Goal: Information Seeking & Learning: Learn about a topic

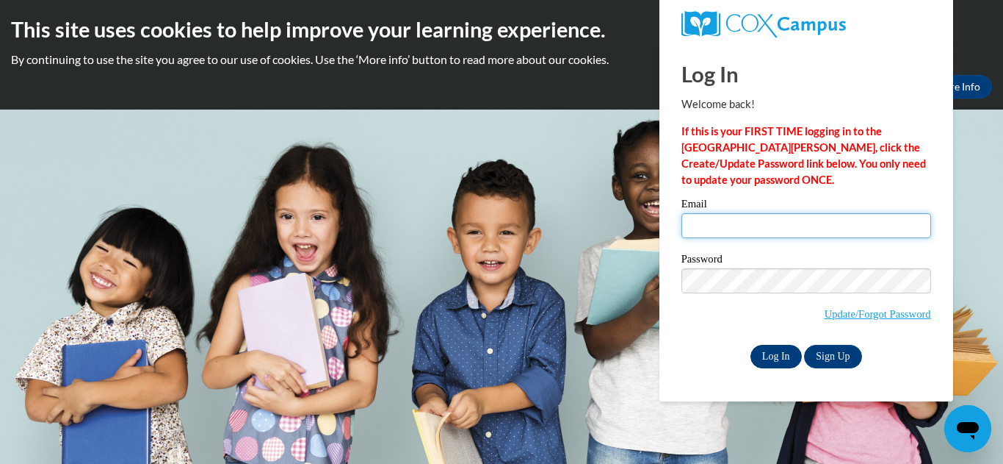
type input "[EMAIL_ADDRESS][DOMAIN_NAME]"
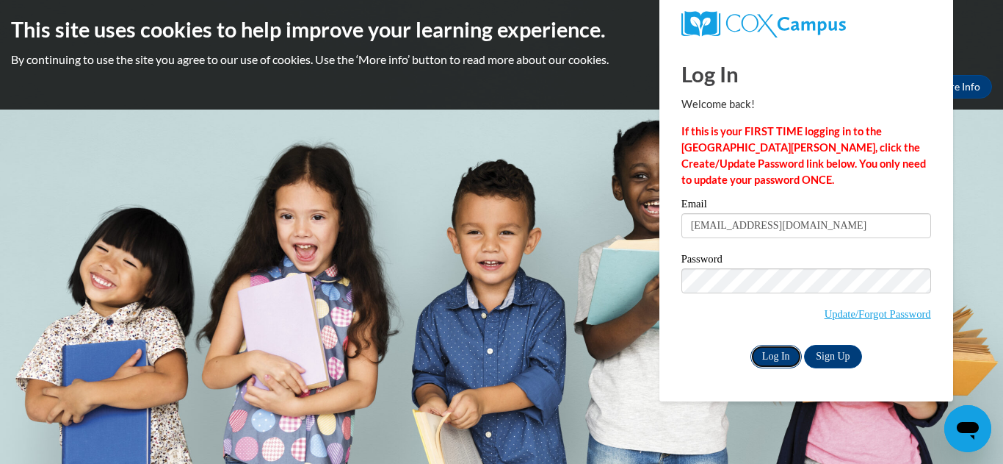
click at [782, 353] on input "Log In" at bounding box center [776, 357] width 51 height 24
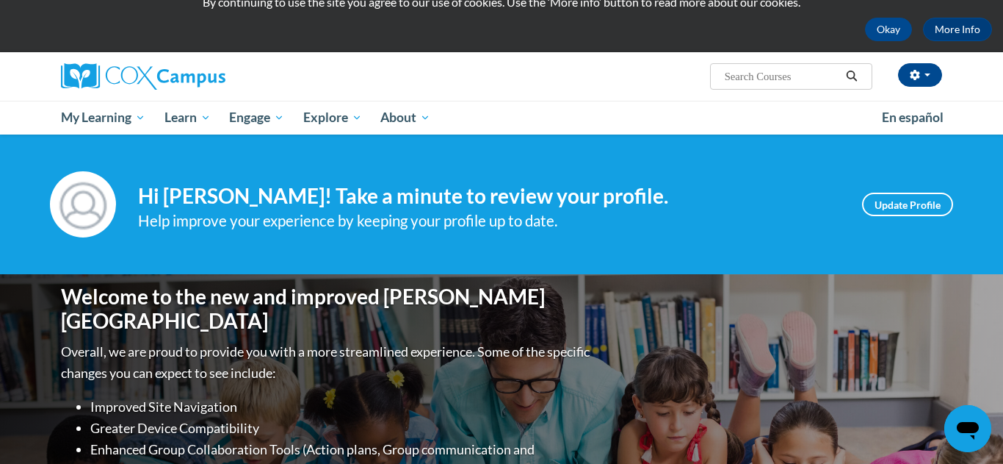
scroll to position [59, 0]
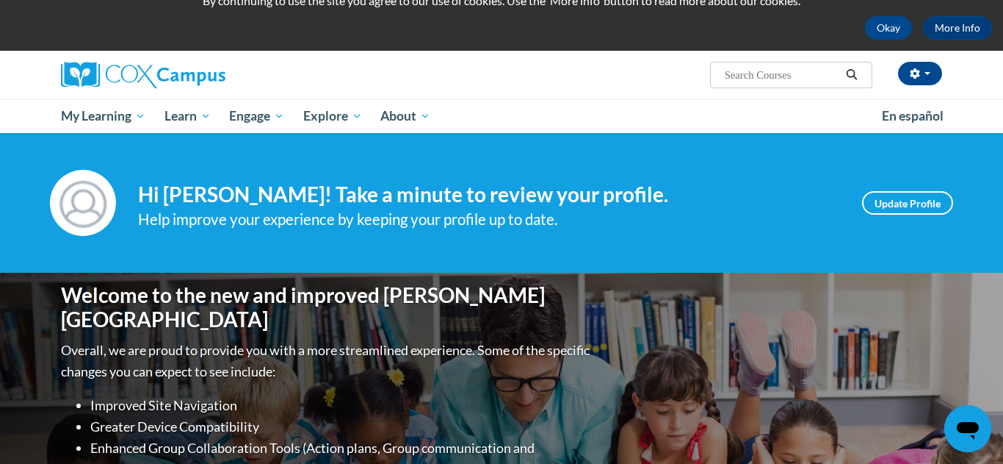
click at [797, 76] on input "Search..." at bounding box center [783, 75] width 118 height 18
type input "building world knowledge"
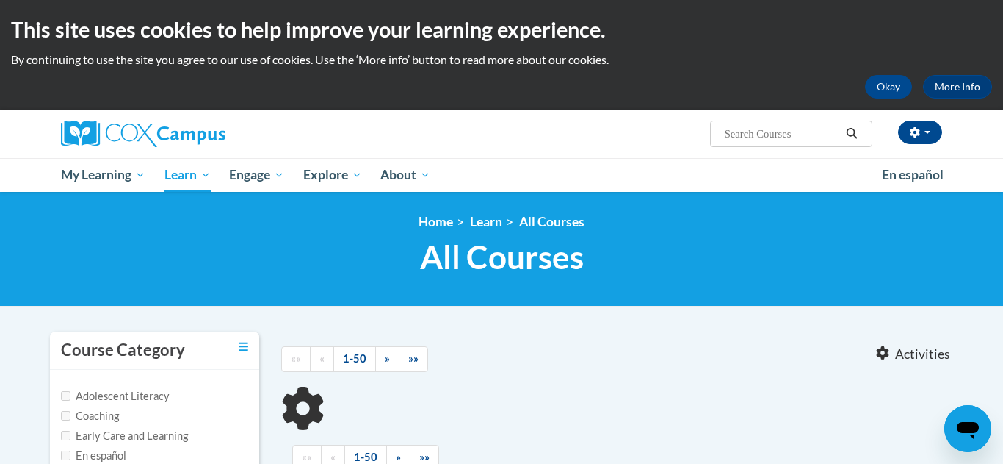
type input "building world knowledge"
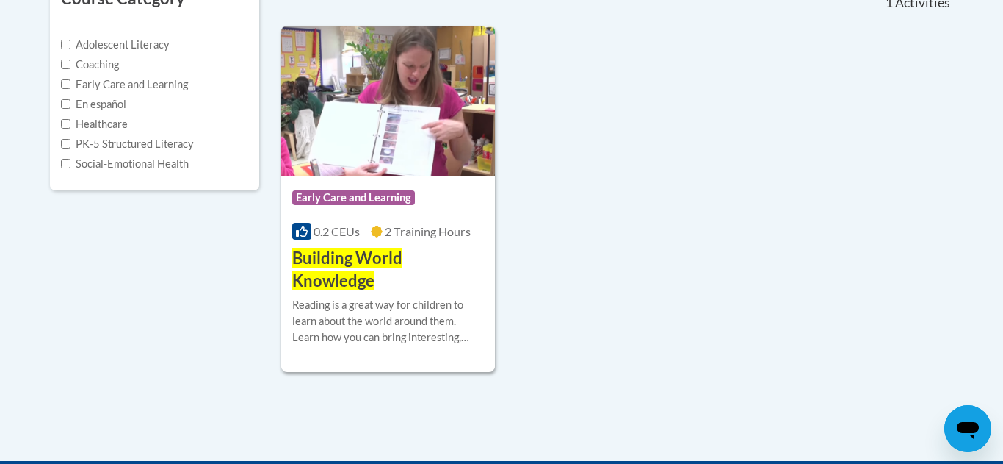
scroll to position [353, 0]
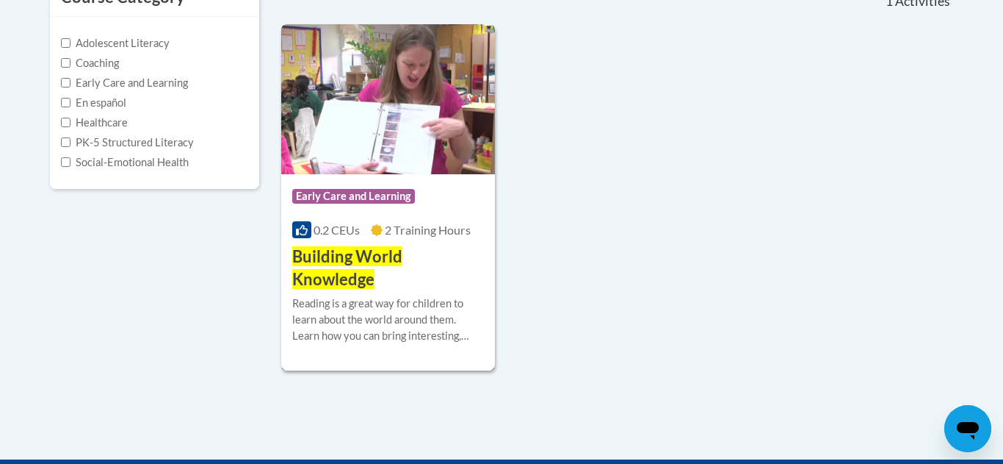
click at [375, 116] on img at bounding box center [388, 99] width 214 height 150
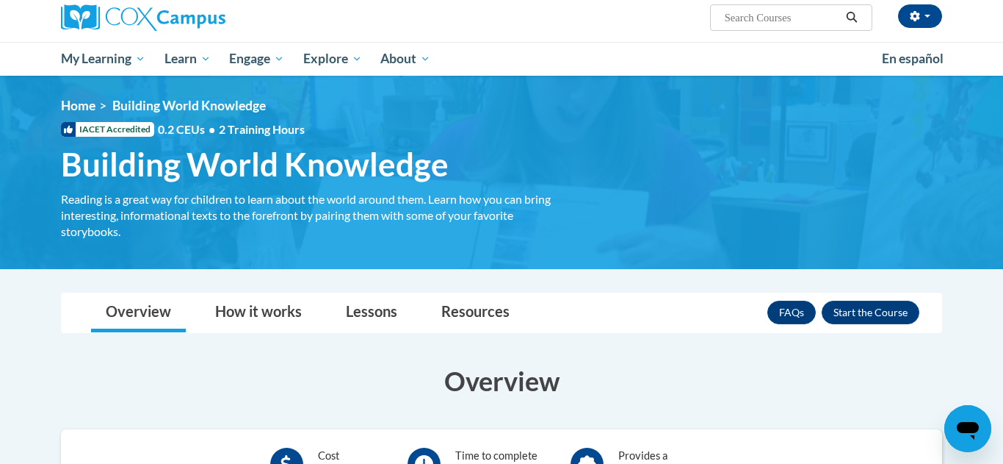
scroll to position [118, 0]
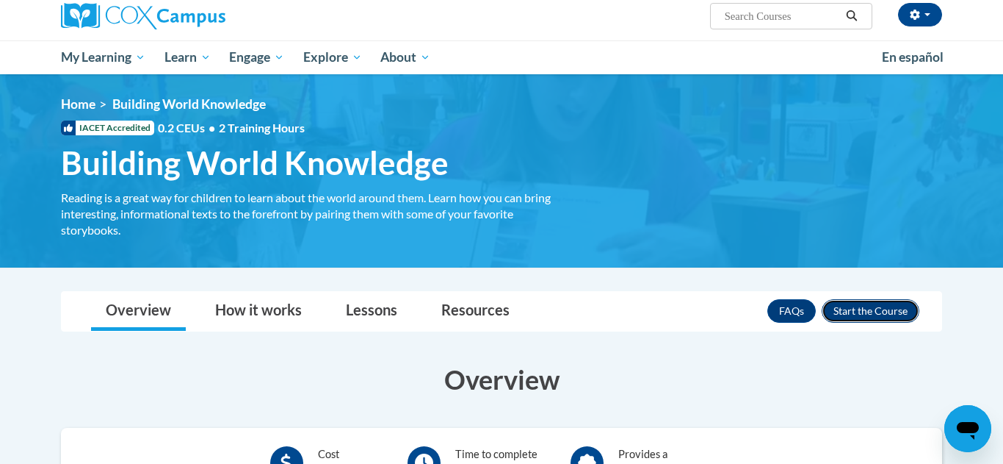
click at [873, 314] on button "Enroll" at bounding box center [871, 311] width 98 height 24
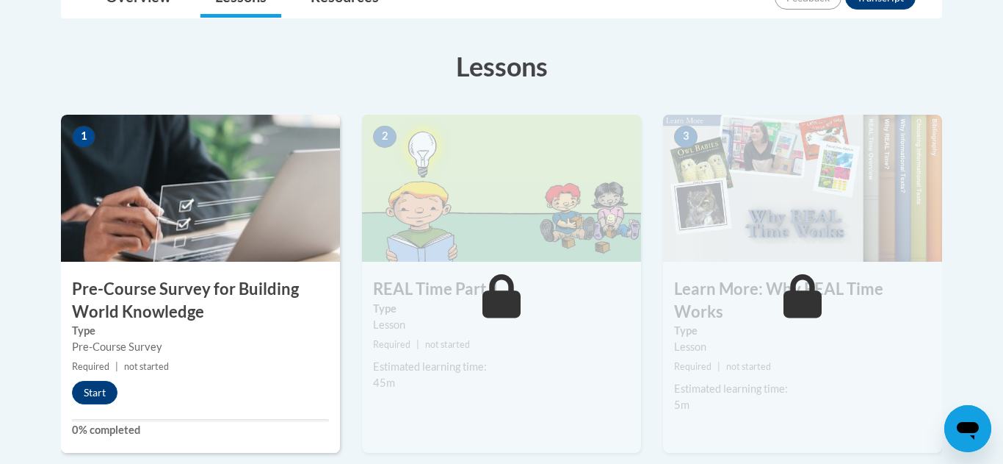
scroll to position [382, 0]
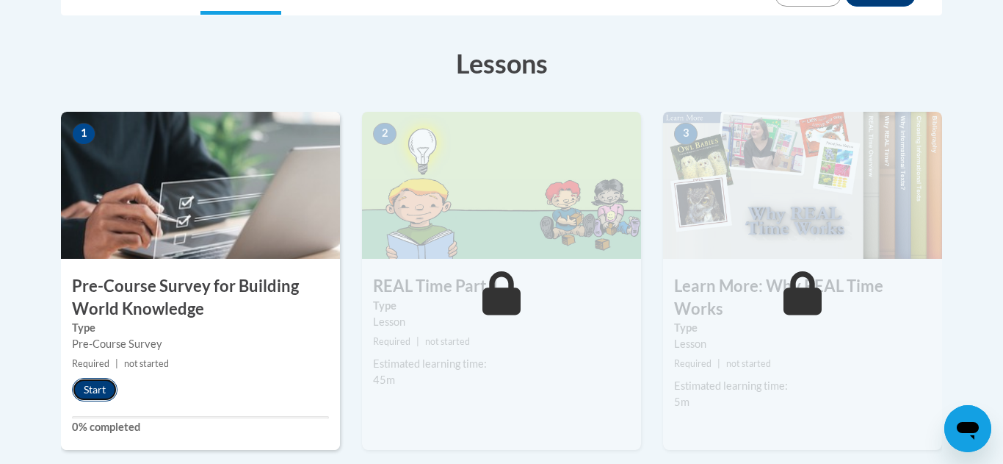
click at [84, 389] on button "Start" at bounding box center [95, 390] width 46 height 24
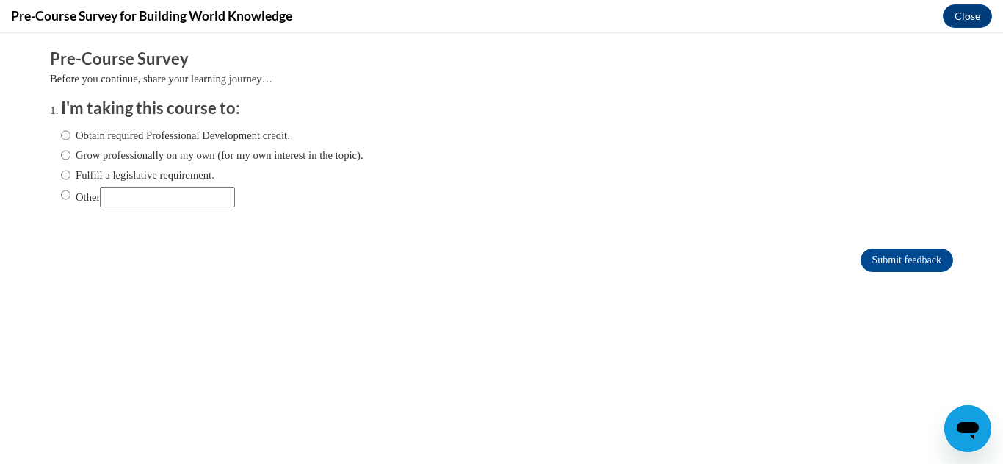
scroll to position [0, 0]
click at [68, 139] on input "Obtain required Professional Development credit." at bounding box center [66, 135] width 10 height 16
radio input "true"
click at [872, 256] on input "Submit feedback" at bounding box center [907, 260] width 93 height 24
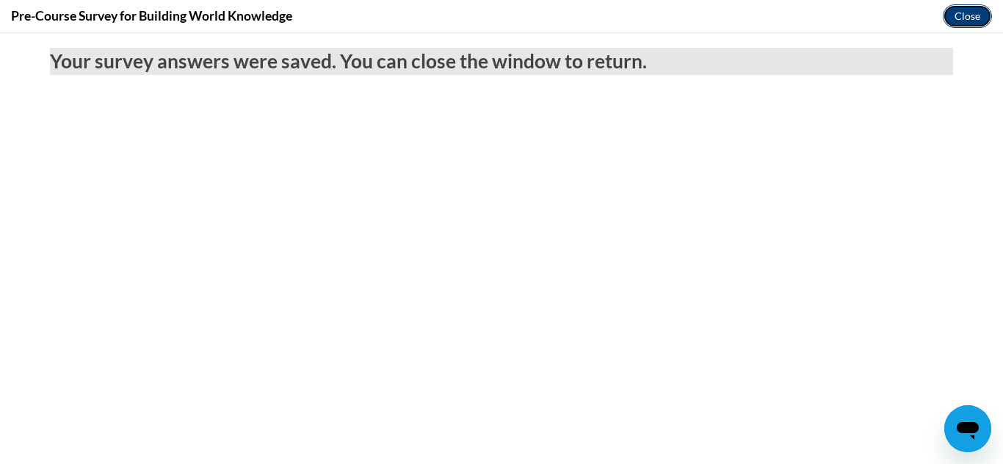
click at [964, 15] on button "Close" at bounding box center [967, 16] width 49 height 24
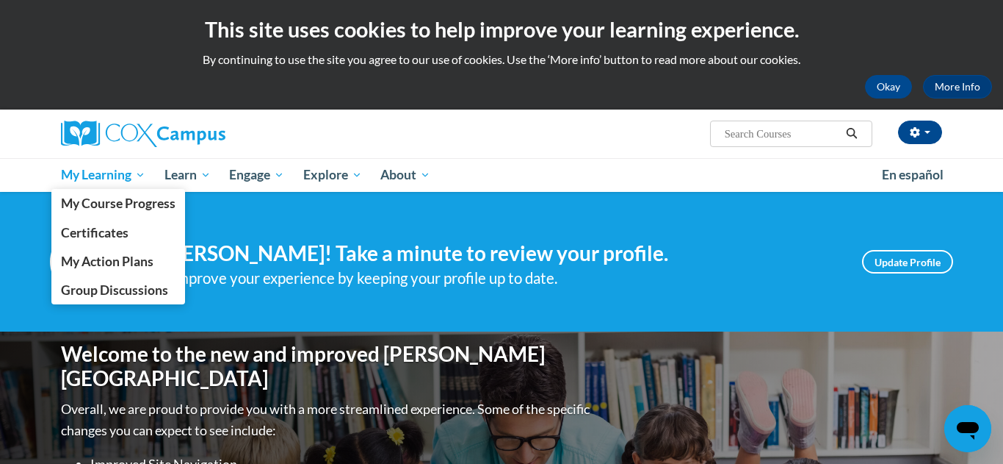
click at [86, 173] on span "My Learning" at bounding box center [103, 175] width 84 height 18
click at [129, 201] on span "My Course Progress" at bounding box center [118, 202] width 115 height 15
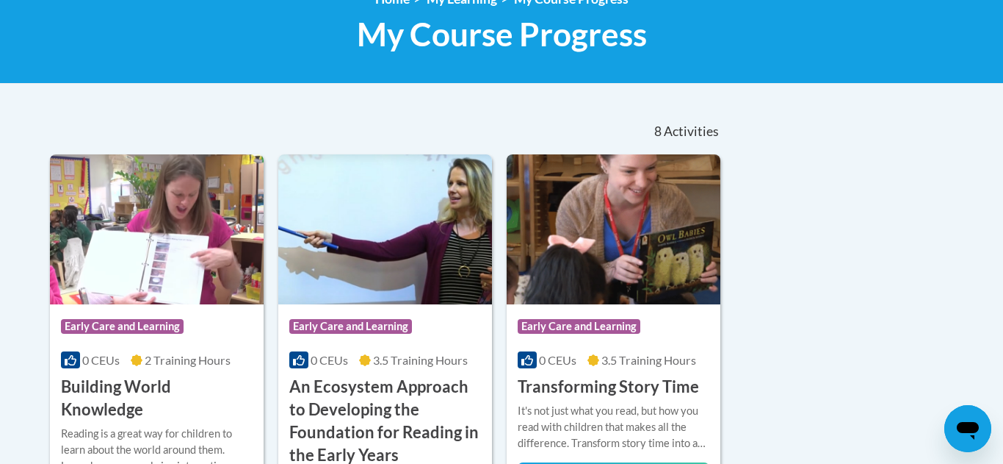
scroll to position [206, 0]
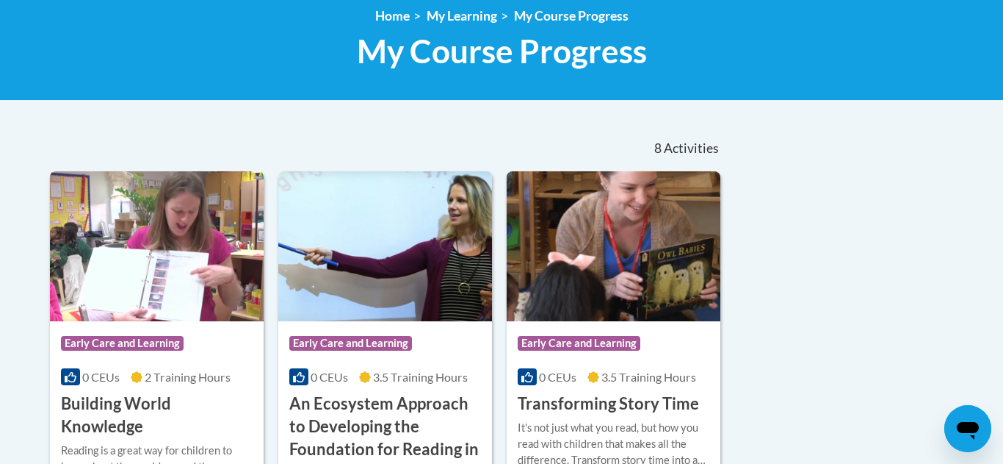
click at [83, 409] on h3 "Building World Knowledge" at bounding box center [157, 415] width 192 height 46
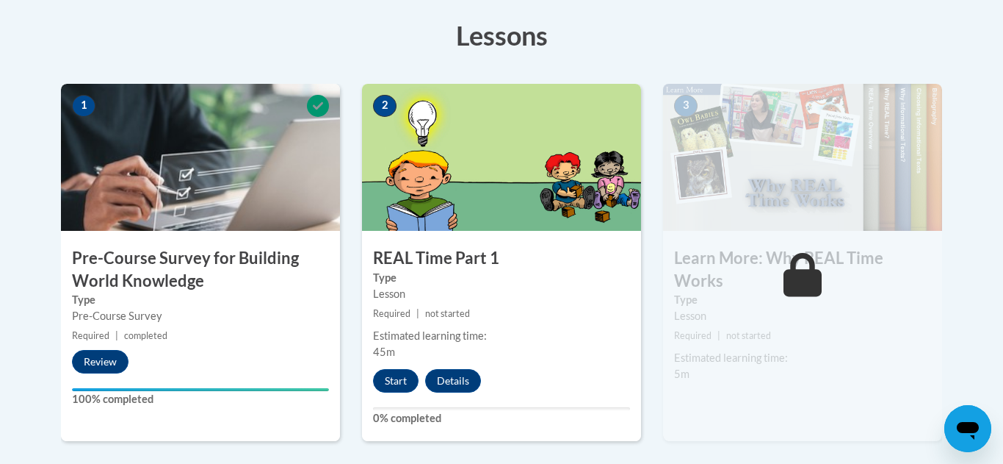
scroll to position [382, 0]
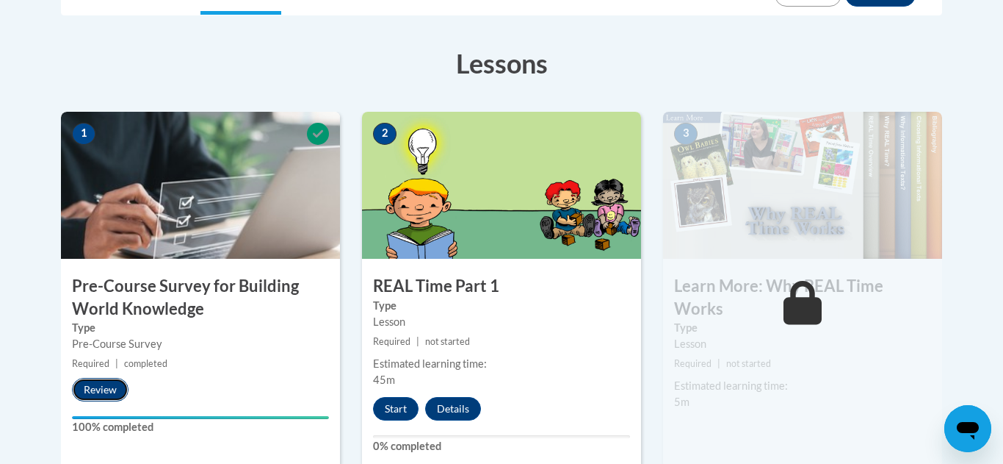
click at [103, 392] on button "Review" at bounding box center [100, 390] width 57 height 24
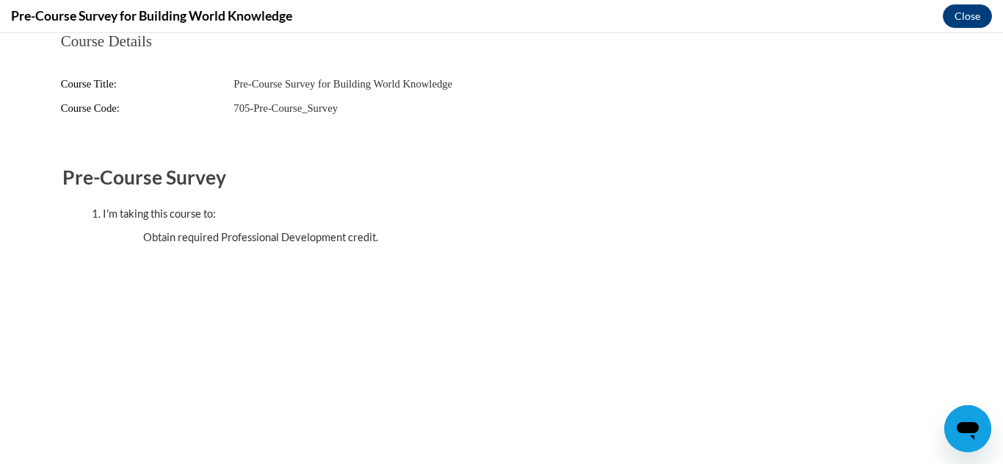
scroll to position [0, 0]
click at [975, 19] on button "Close" at bounding box center [967, 16] width 49 height 24
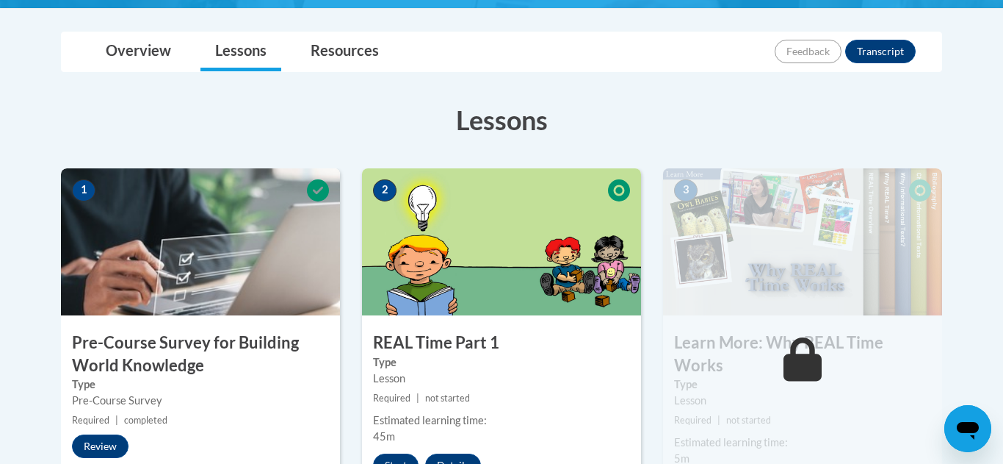
scroll to position [323, 0]
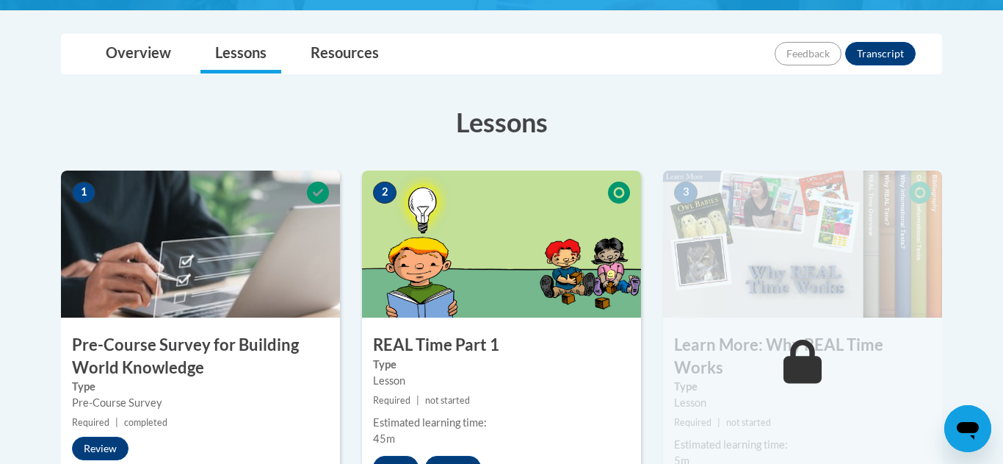
click at [524, 237] on img at bounding box center [501, 243] width 279 height 147
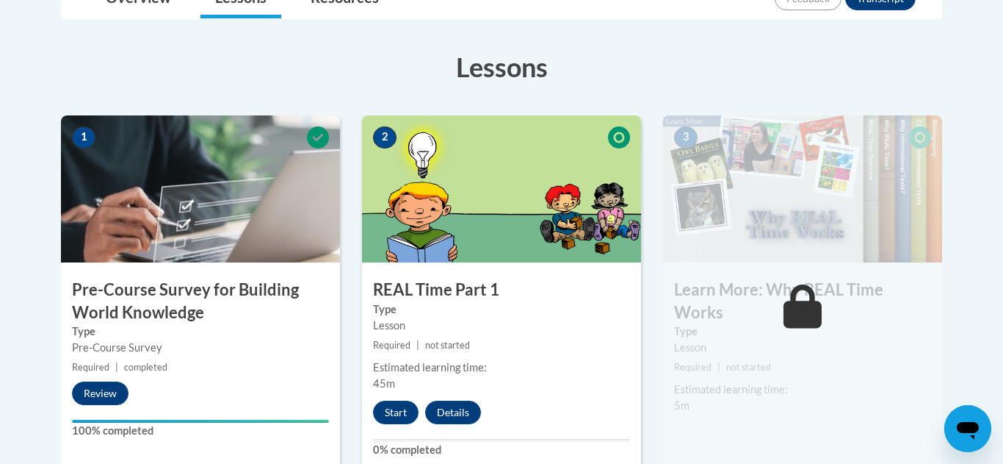
scroll to position [382, 0]
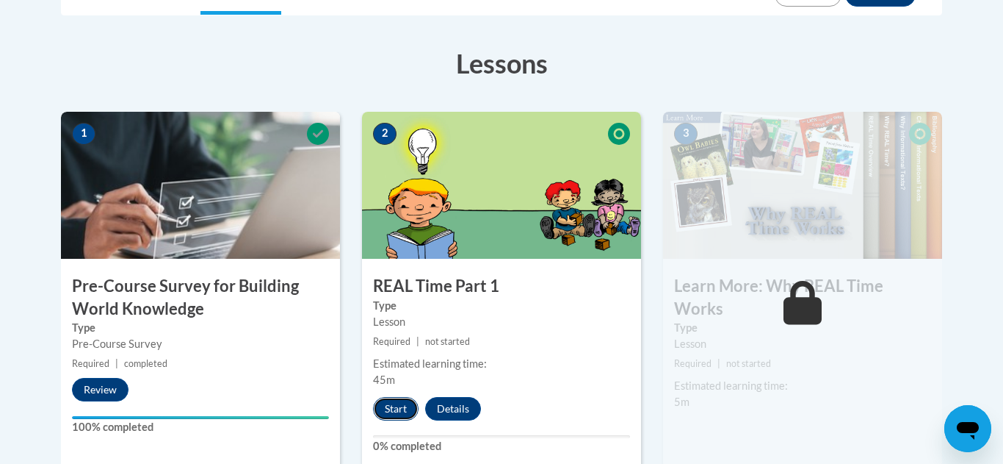
click at [397, 411] on button "Start" at bounding box center [396, 409] width 46 height 24
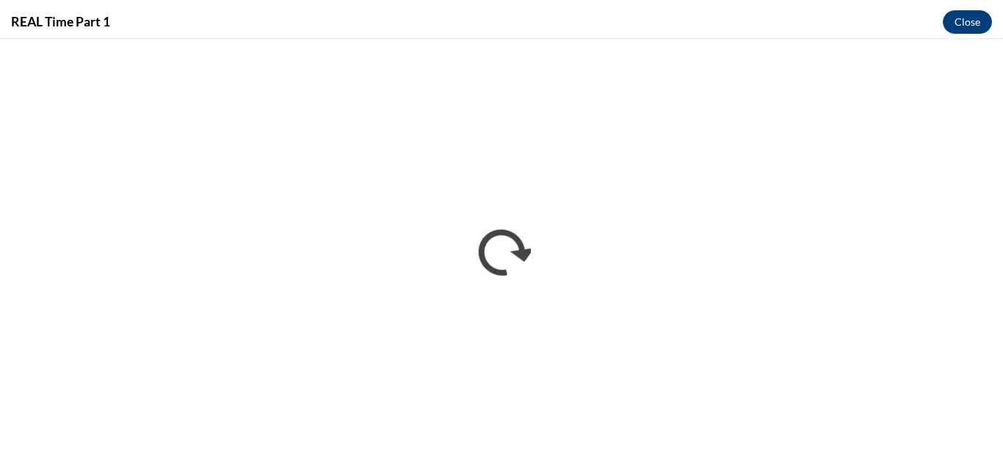
scroll to position [0, 0]
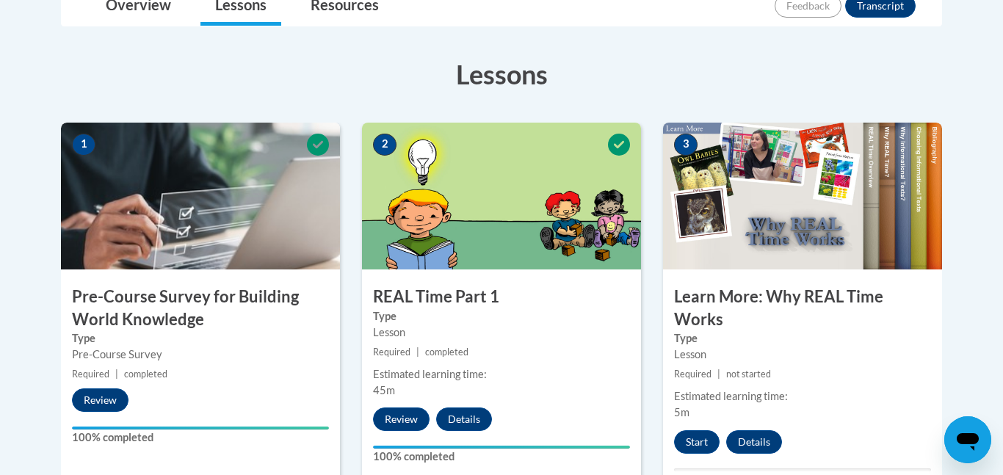
scroll to position [361, 0]
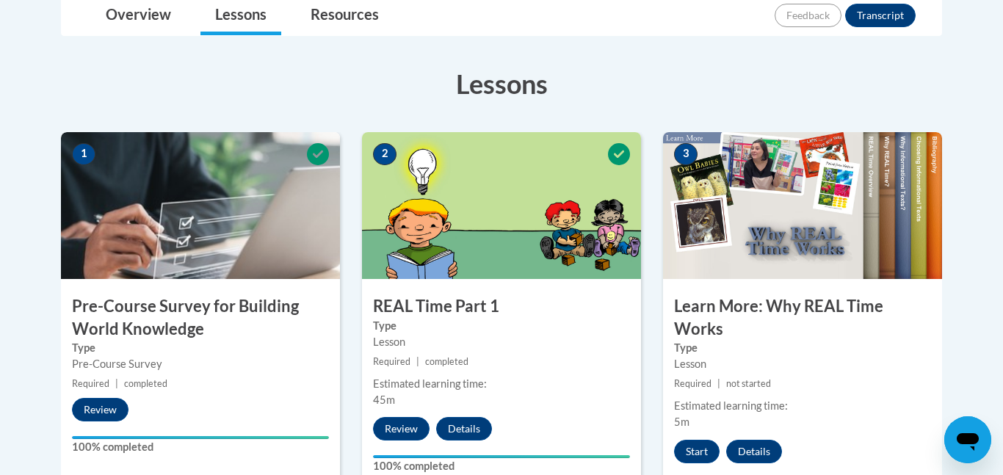
click at [796, 264] on img at bounding box center [802, 205] width 279 height 147
click at [784, 303] on h3 "Learn More: Why REAL Time Works" at bounding box center [802, 318] width 279 height 46
click at [708, 450] on button "Start" at bounding box center [697, 452] width 46 height 24
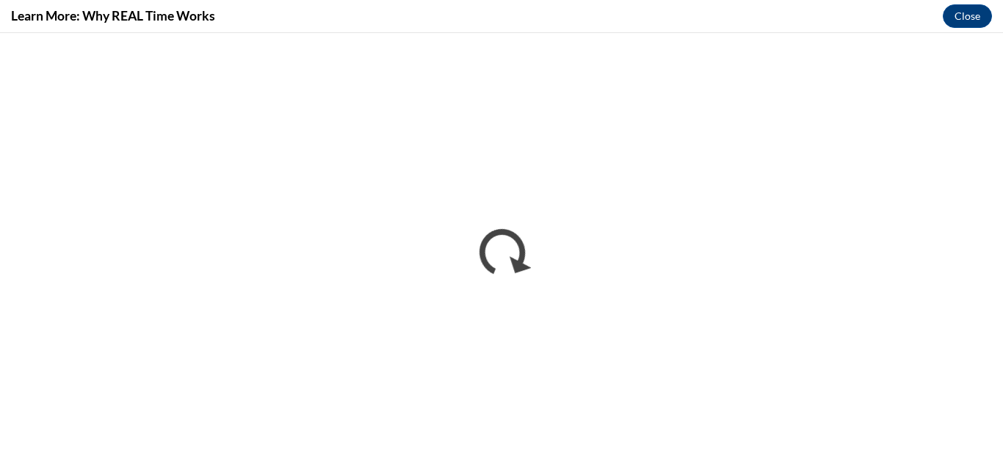
scroll to position [0, 0]
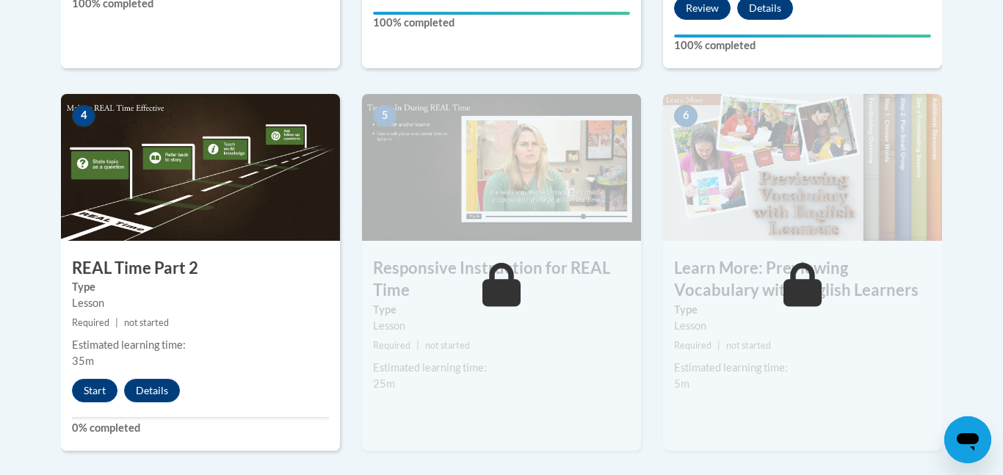
scroll to position [807, 0]
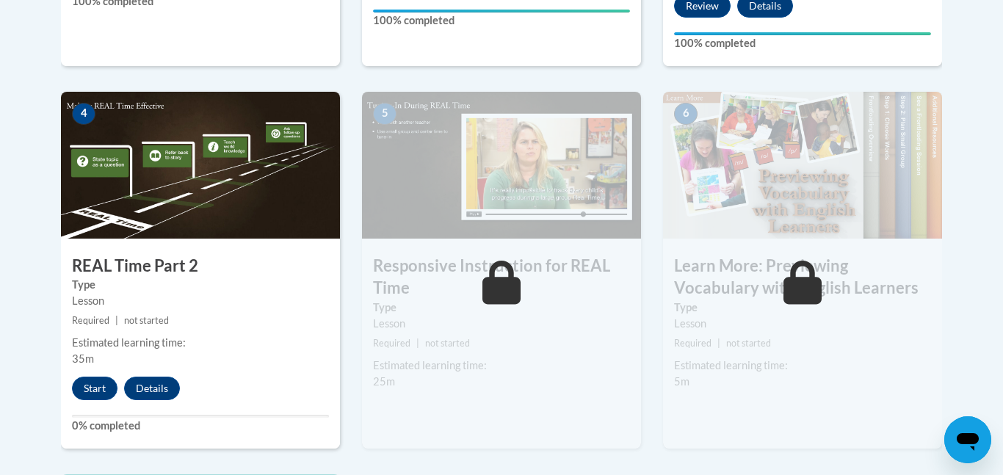
click at [204, 187] on img at bounding box center [200, 165] width 279 height 147
click at [89, 387] on button "Start" at bounding box center [95, 389] width 46 height 24
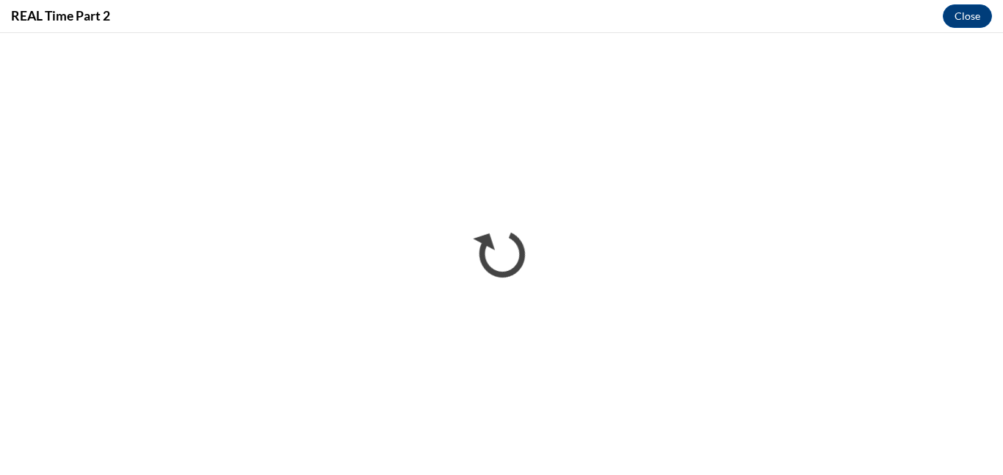
scroll to position [0, 0]
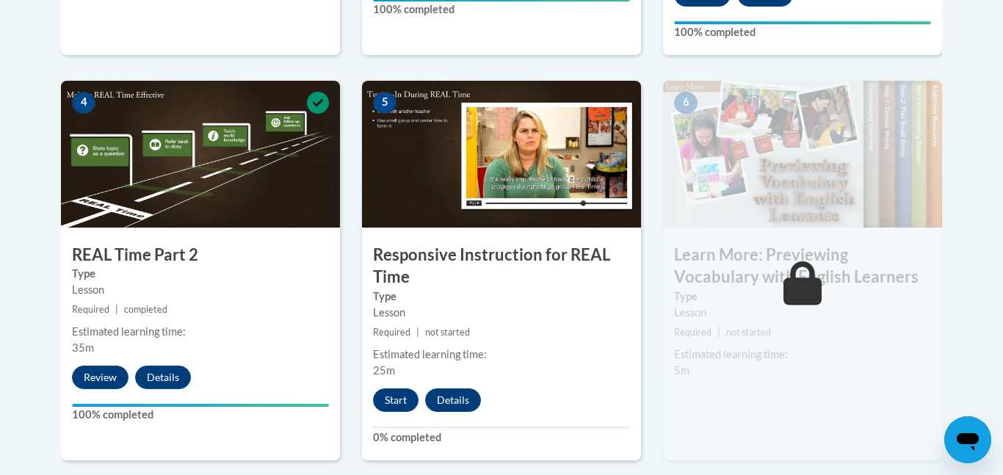
scroll to position [822, 0]
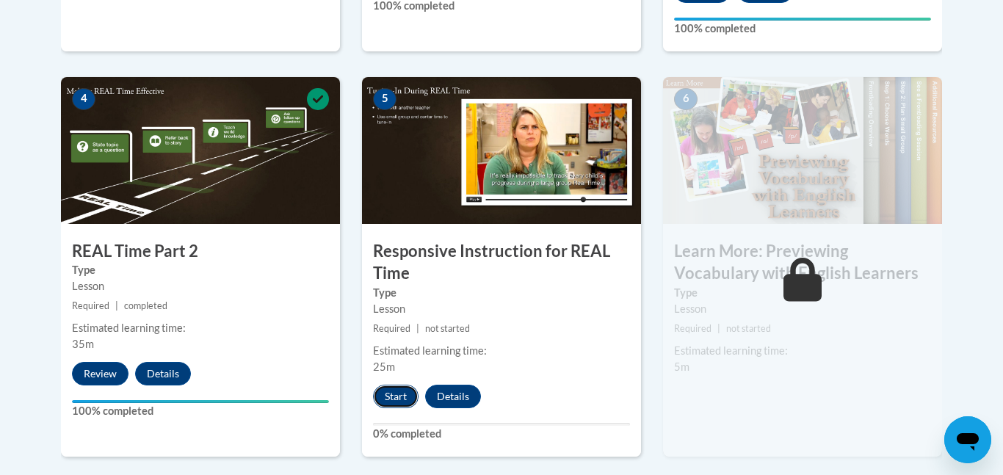
click at [387, 404] on button "Start" at bounding box center [396, 397] width 46 height 24
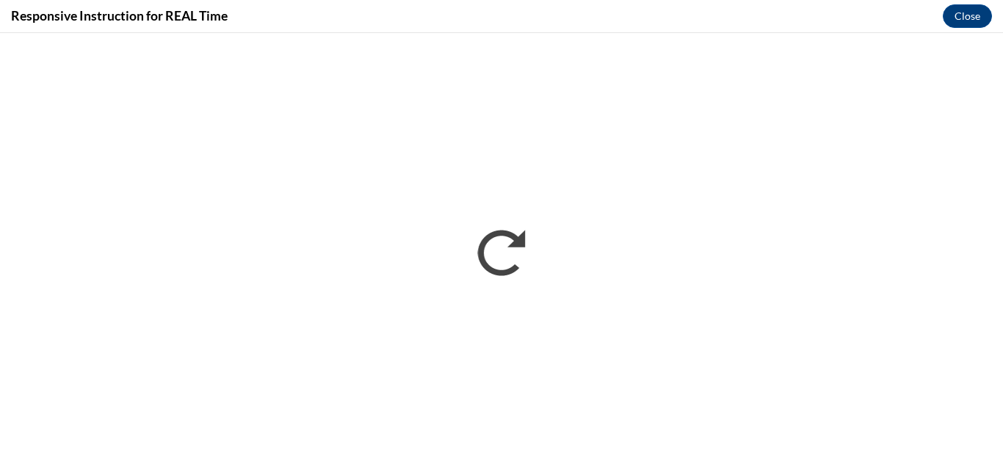
scroll to position [0, 0]
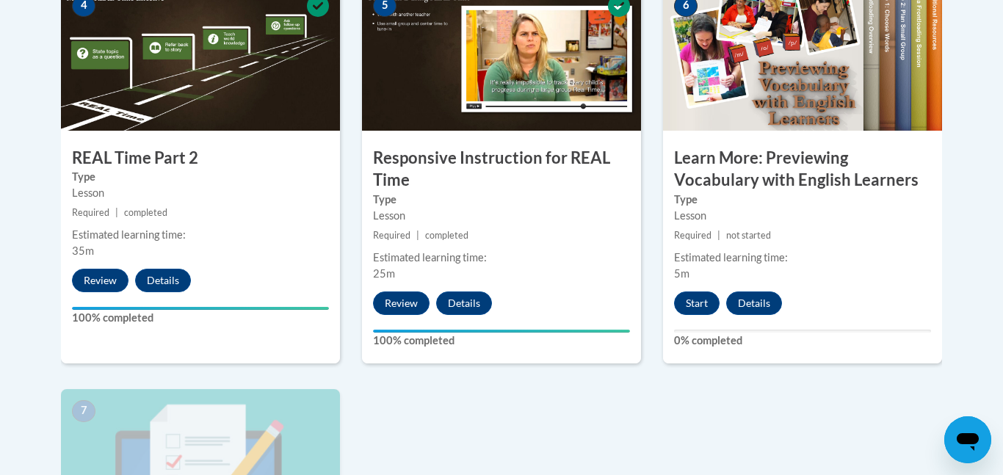
scroll to position [916, 0]
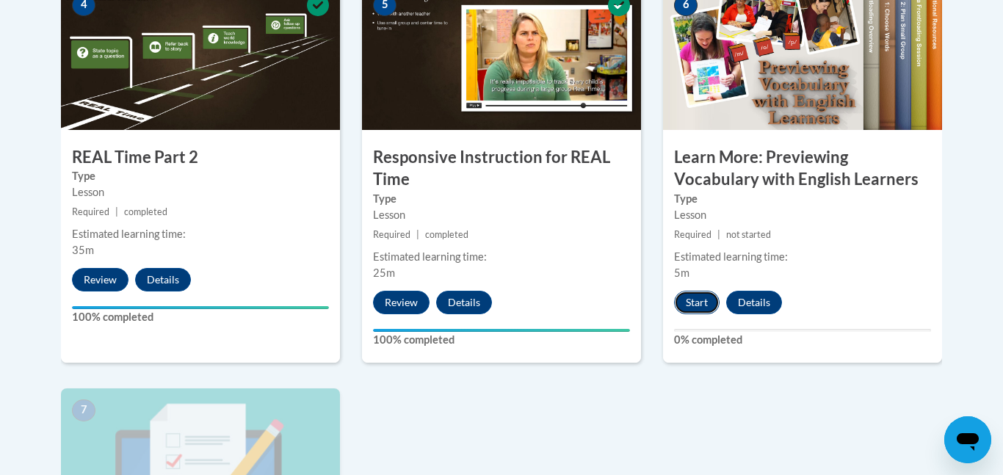
click at [690, 306] on button "Start" at bounding box center [697, 303] width 46 height 24
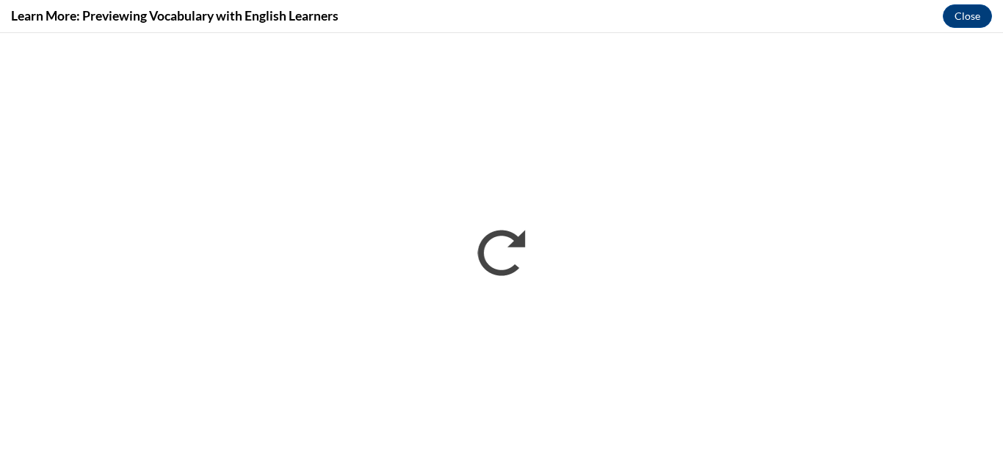
scroll to position [0, 0]
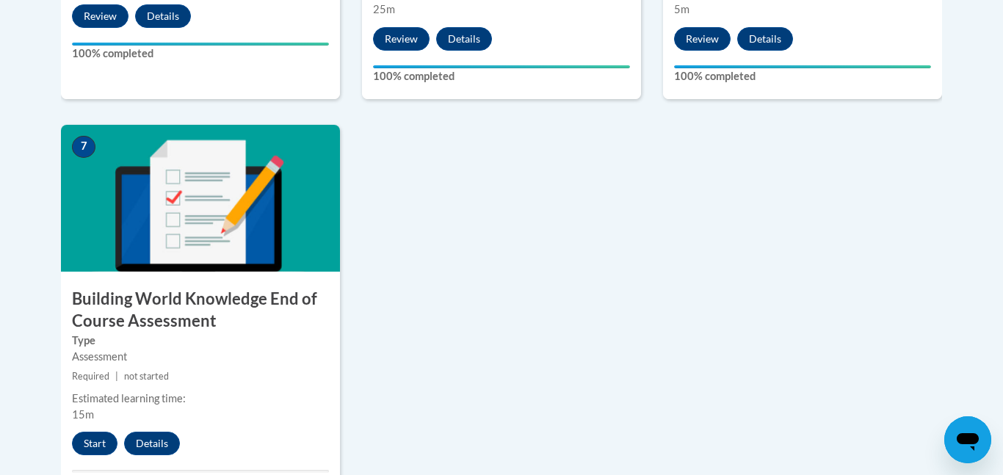
scroll to position [1182, 0]
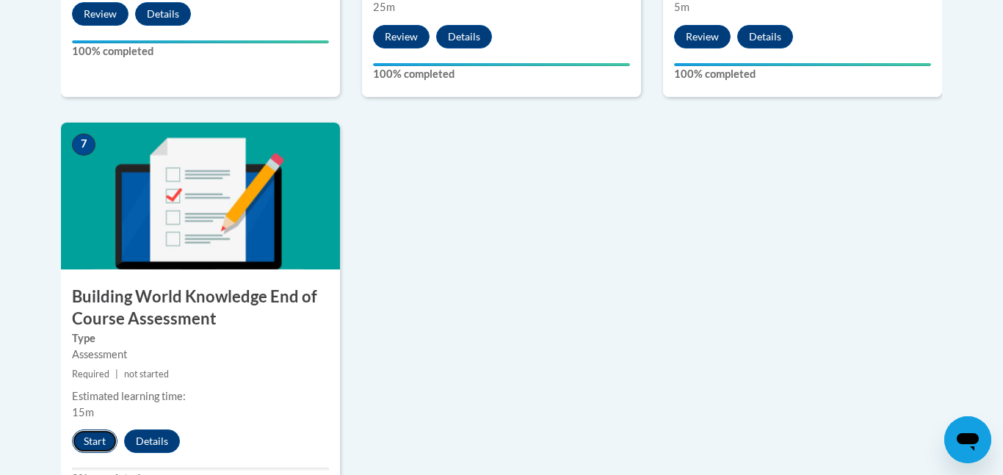
click at [84, 441] on button "Start" at bounding box center [95, 442] width 46 height 24
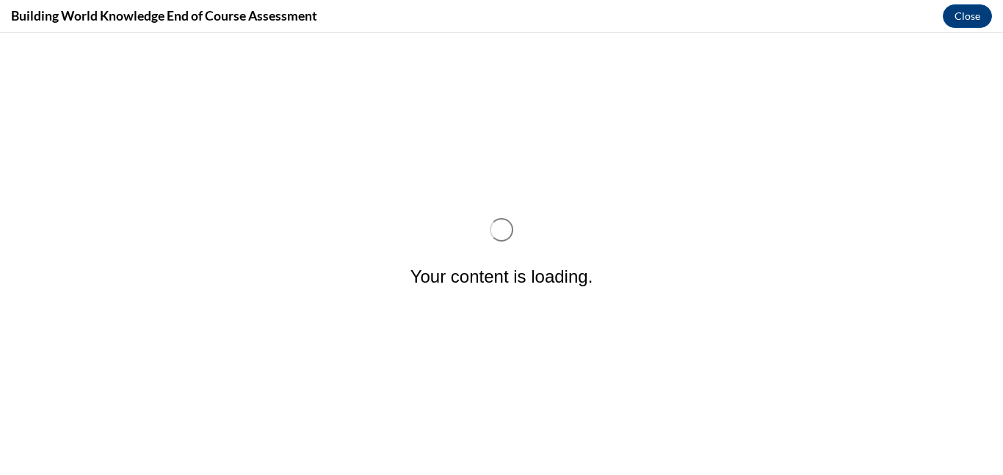
scroll to position [0, 0]
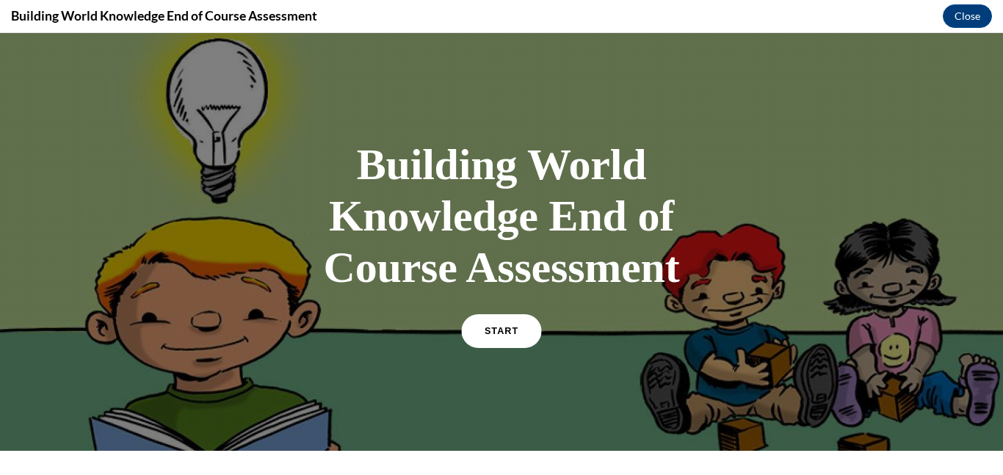
click at [503, 328] on span "START" at bounding box center [502, 331] width 34 height 11
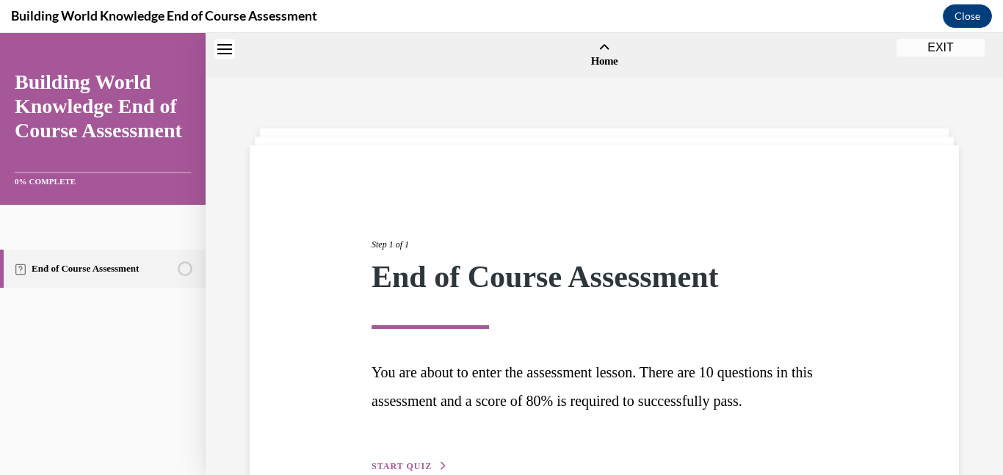
scroll to position [46, 0]
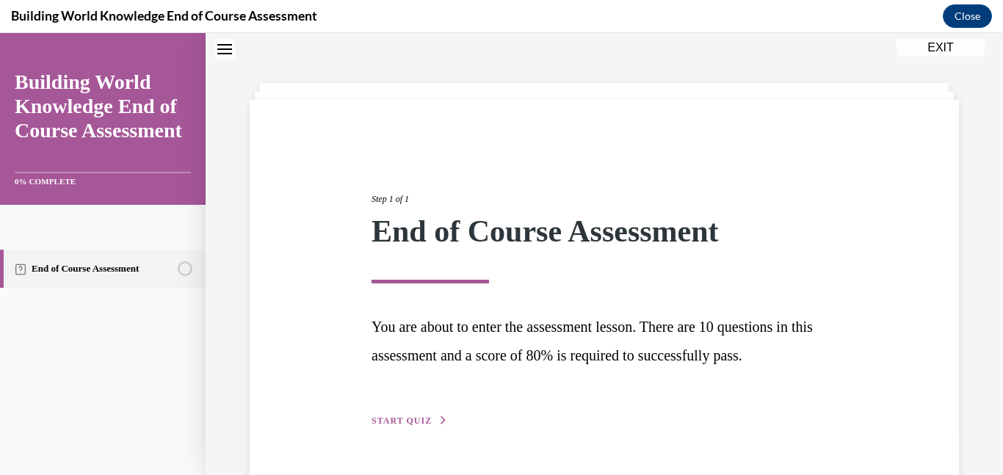
click at [403, 425] on span "START QUIZ" at bounding box center [402, 421] width 60 height 10
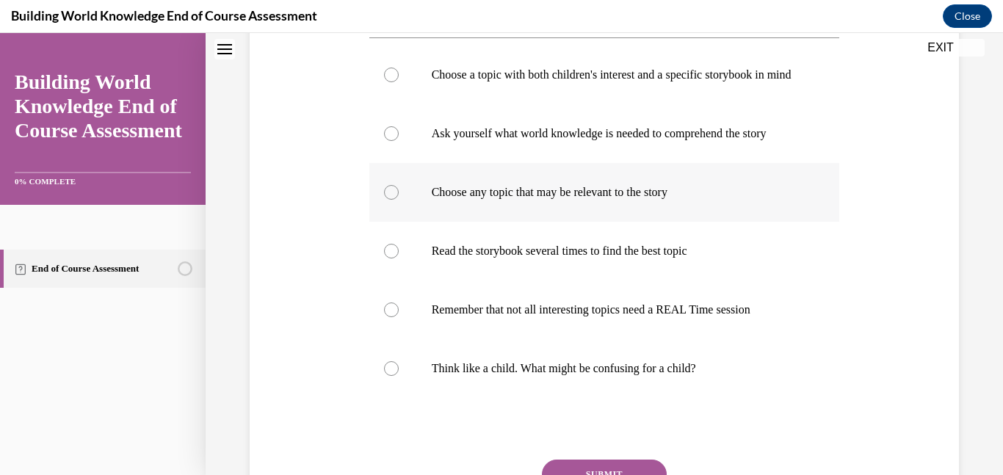
scroll to position [345, 0]
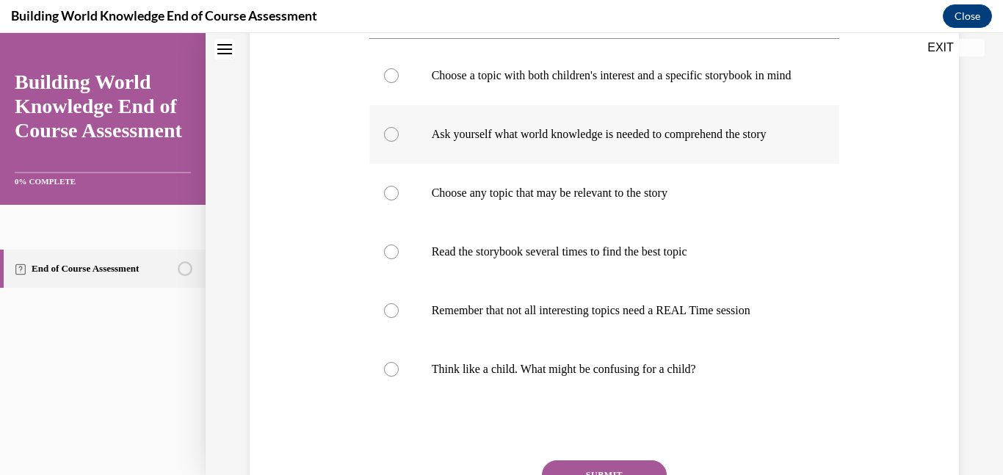
click at [390, 142] on div at bounding box center [391, 134] width 15 height 15
click at [390, 142] on input "Ask yourself what world knowledge is needed to comprehend the story" at bounding box center [391, 134] width 15 height 15
radio input "true"
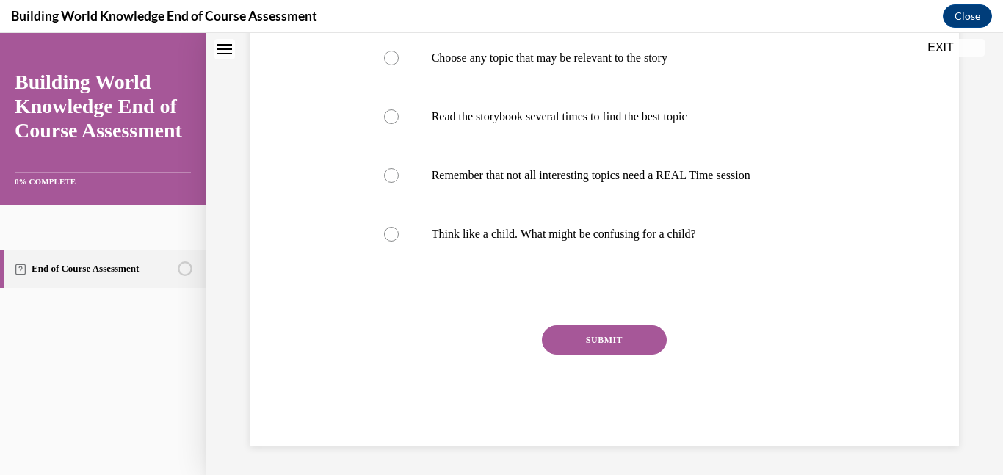
scroll to position [494, 0]
click at [566, 333] on button "SUBMIT" at bounding box center [604, 339] width 125 height 29
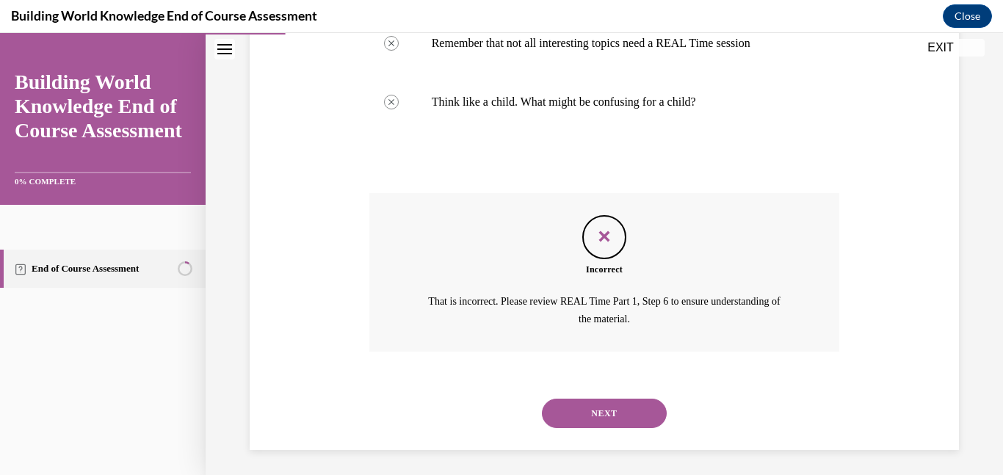
scroll to position [613, 0]
click at [606, 422] on button "NEXT" at bounding box center [604, 411] width 125 height 29
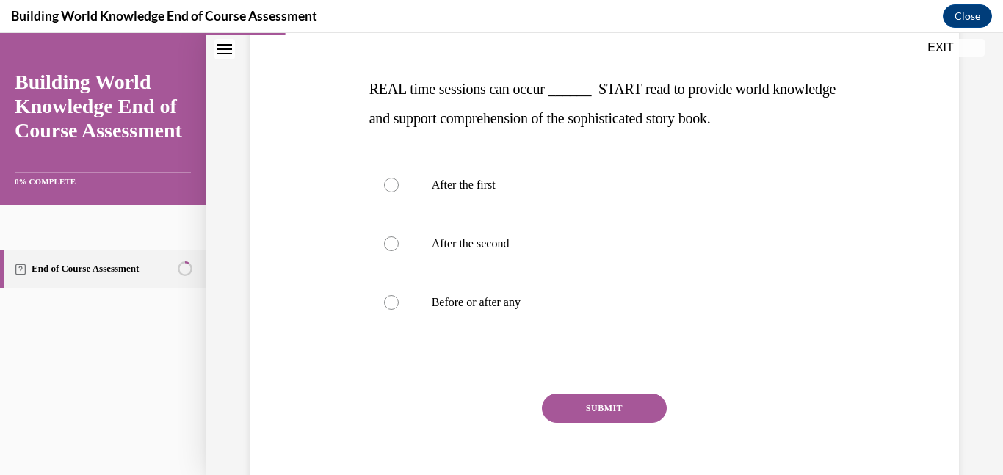
scroll to position [208, 0]
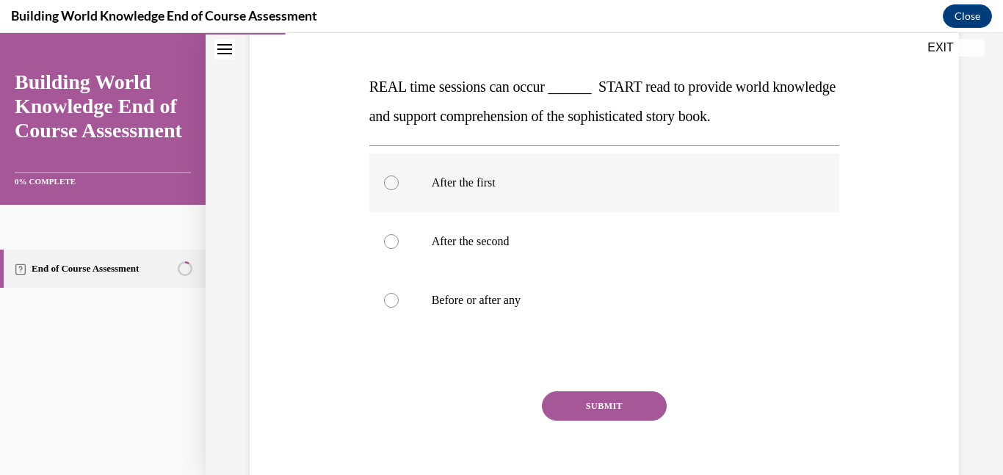
click at [394, 184] on div at bounding box center [391, 183] width 15 height 15
click at [394, 184] on input "After the first" at bounding box center [391, 183] width 15 height 15
radio input "true"
click at [615, 414] on button "SUBMIT" at bounding box center [604, 406] width 125 height 29
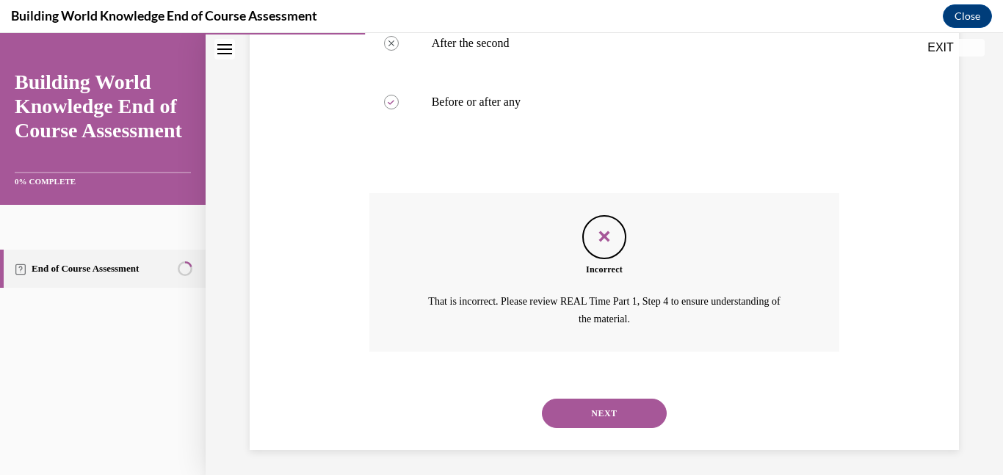
scroll to position [411, 0]
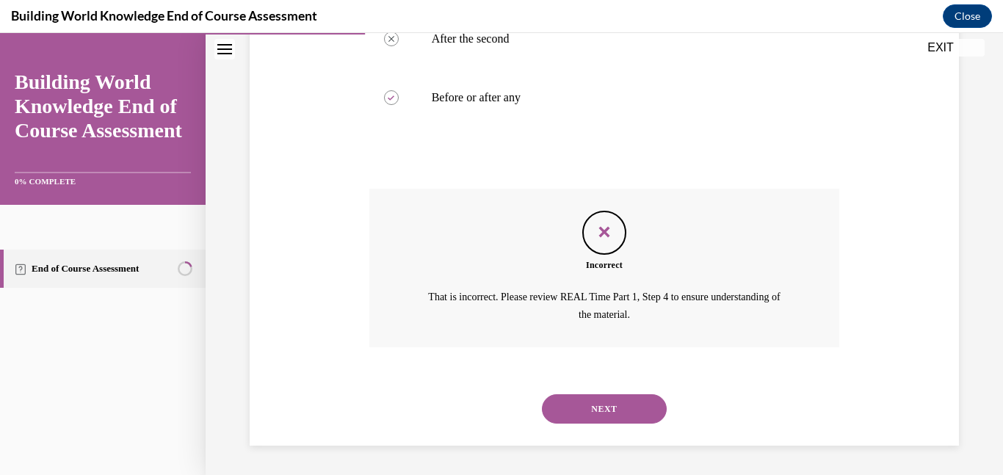
click at [615, 414] on button "NEXT" at bounding box center [604, 408] width 125 height 29
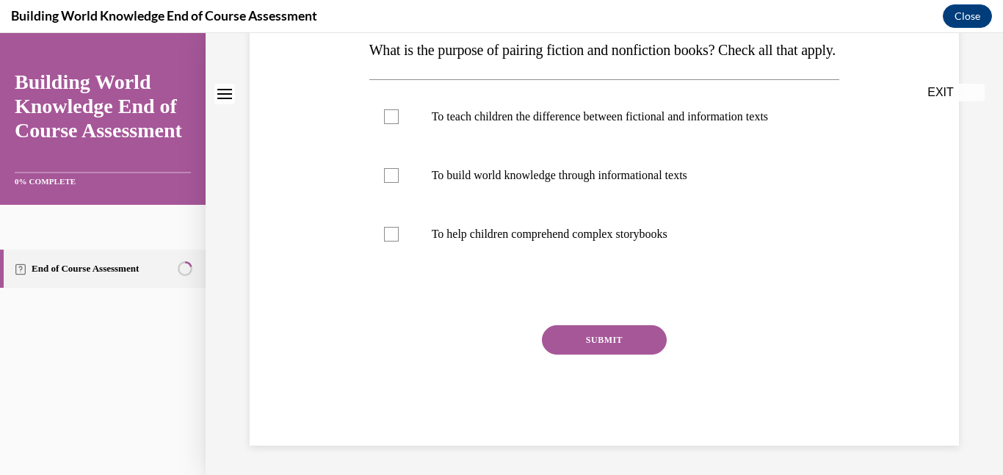
scroll to position [0, 0]
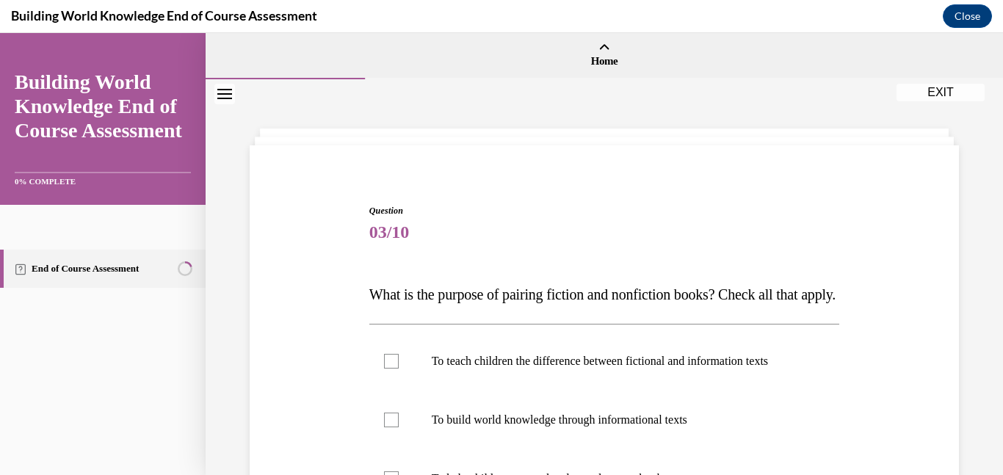
click at [615, 414] on label "To build world knowledge through informational texts" at bounding box center [604, 420] width 471 height 59
click at [399, 414] on input "To build world knowledge through informational texts" at bounding box center [391, 420] width 15 height 15
checkbox input "true"
click at [615, 391] on label "To teach children the difference between fictional and information texts" at bounding box center [604, 361] width 471 height 59
click at [399, 369] on input "To teach children the difference between fictional and information texts" at bounding box center [391, 361] width 15 height 15
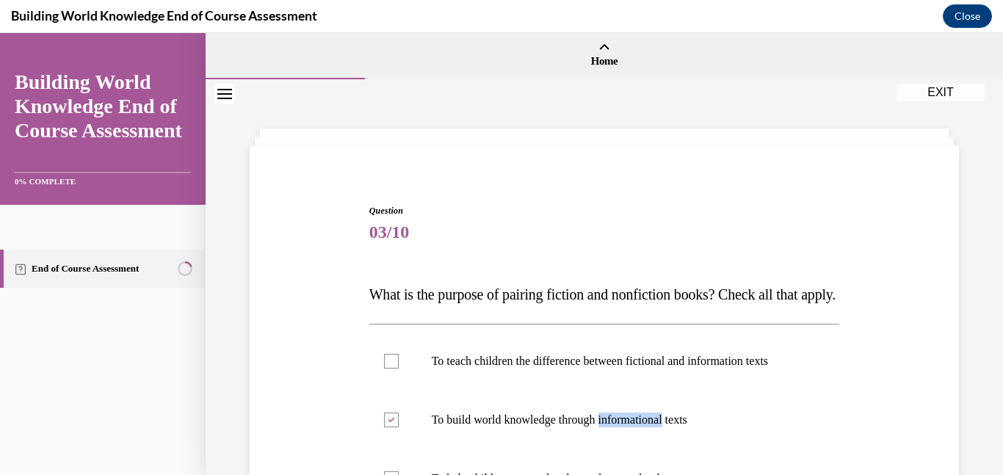
checkbox input "true"
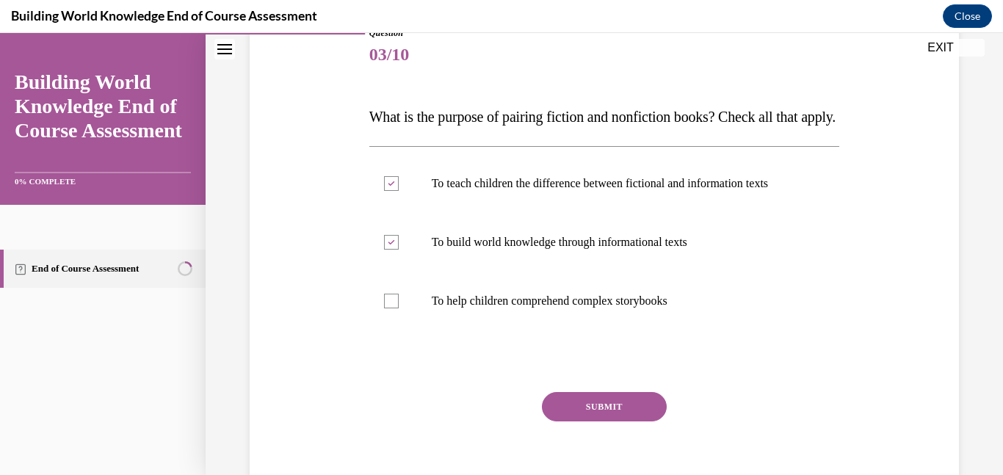
scroll to position [178, 0]
click at [577, 421] on button "SUBMIT" at bounding box center [604, 406] width 125 height 29
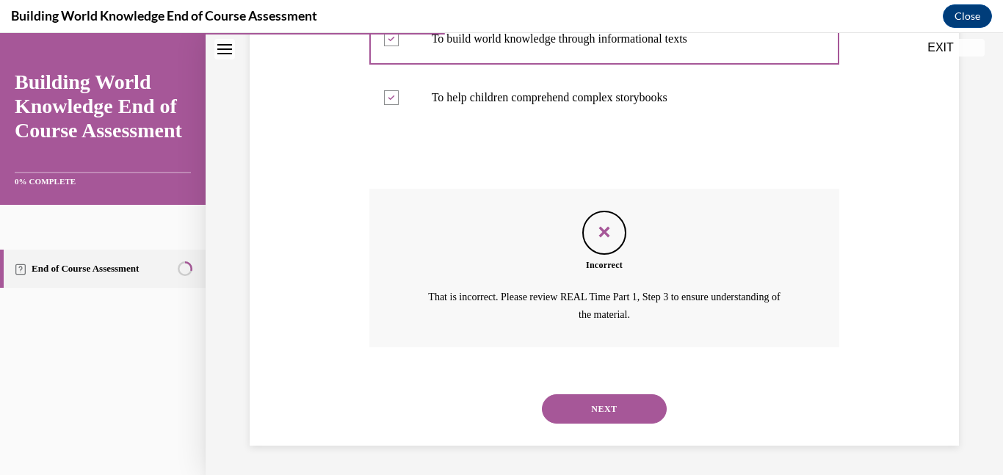
scroll to position [411, 0]
click at [580, 405] on button "NEXT" at bounding box center [604, 408] width 125 height 29
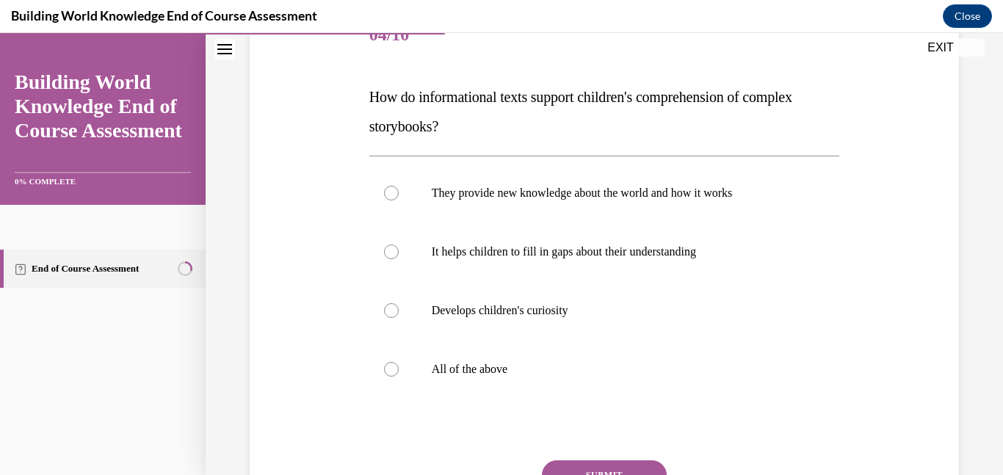
scroll to position [199, 0]
click at [389, 372] on div at bounding box center [391, 368] width 15 height 15
click at [389, 372] on input "All of the above" at bounding box center [391, 368] width 15 height 15
radio input "true"
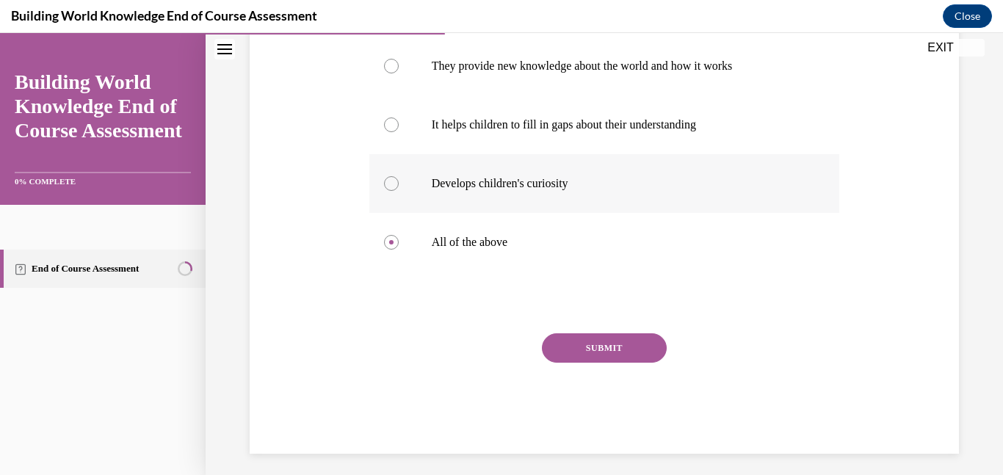
scroll to position [333, 0]
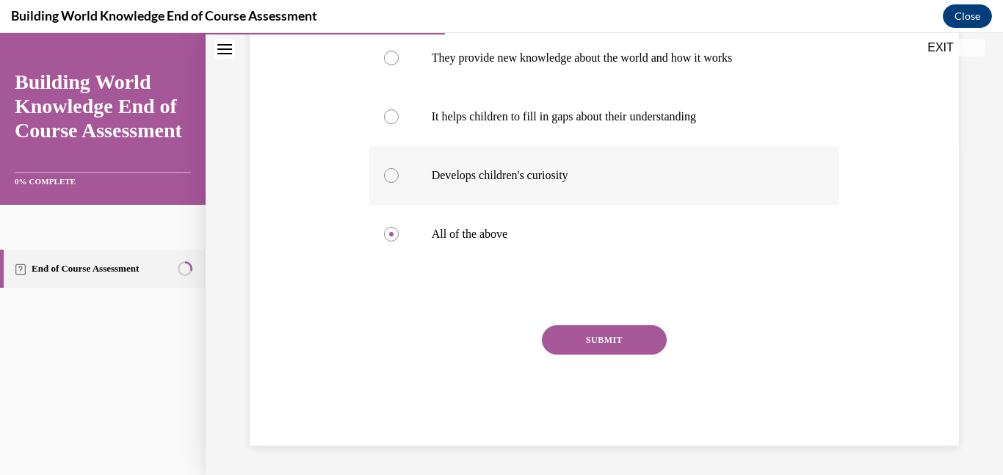
click at [518, 347] on div "SUBMIT" at bounding box center [604, 361] width 471 height 73
click at [582, 339] on button "SUBMIT" at bounding box center [604, 339] width 125 height 29
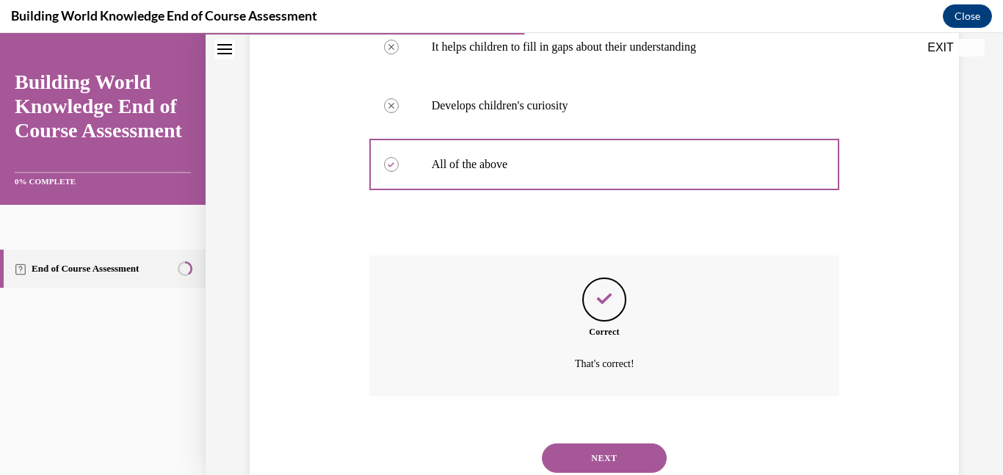
scroll to position [452, 0]
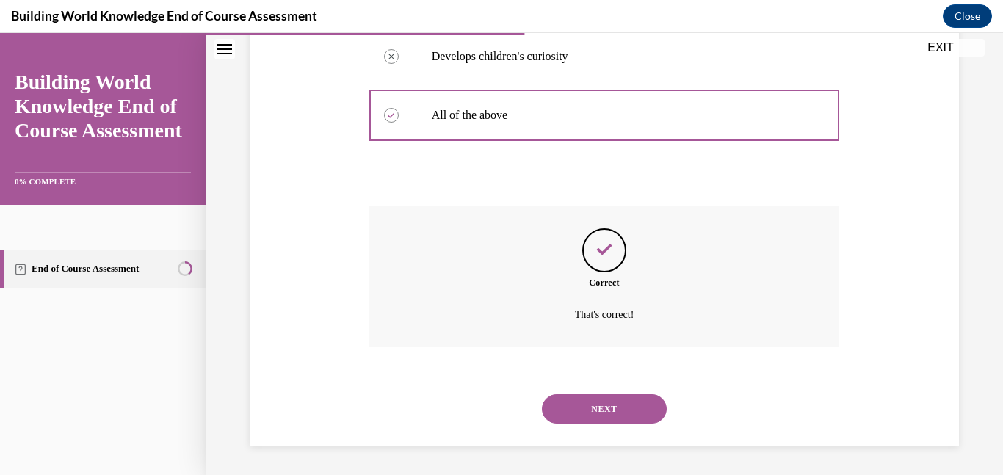
click at [579, 411] on button "NEXT" at bounding box center [604, 408] width 125 height 29
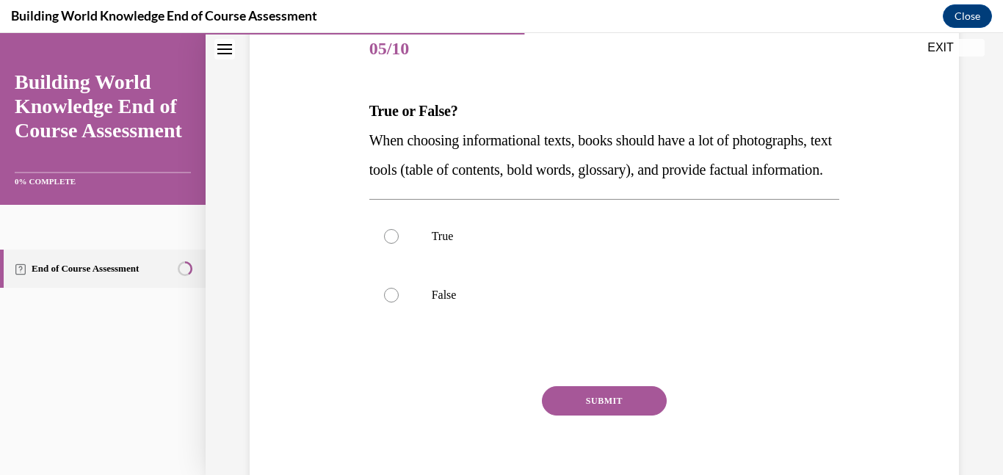
scroll to position [192, 0]
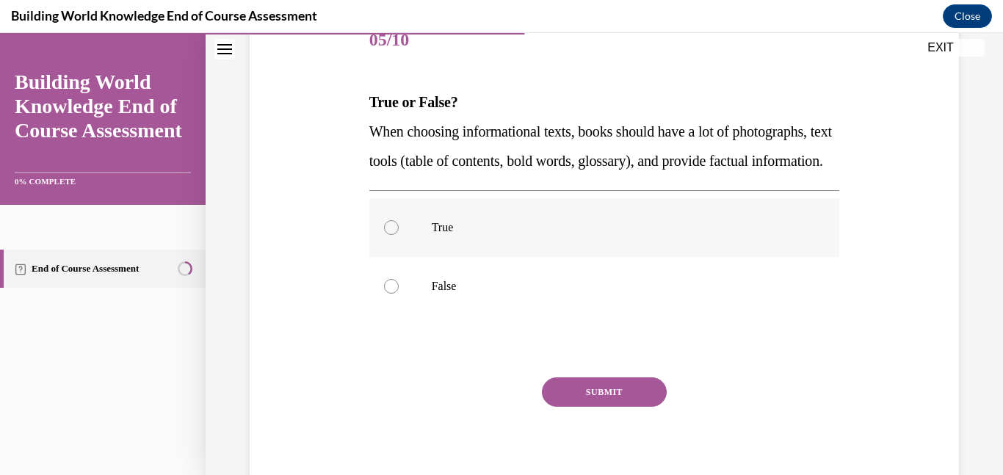
click at [394, 235] on div at bounding box center [391, 227] width 15 height 15
click at [394, 235] on input "True" at bounding box center [391, 227] width 15 height 15
radio input "true"
click at [588, 407] on button "SUBMIT" at bounding box center [604, 392] width 125 height 29
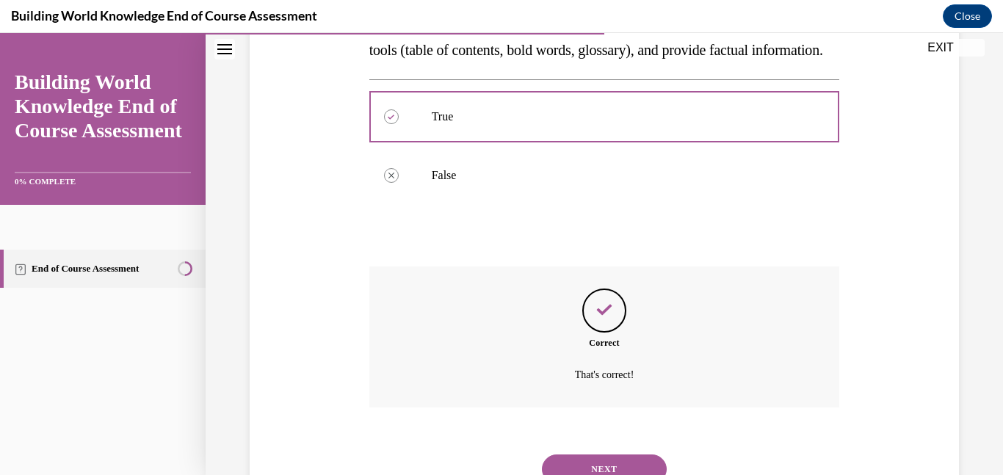
scroll to position [393, 0]
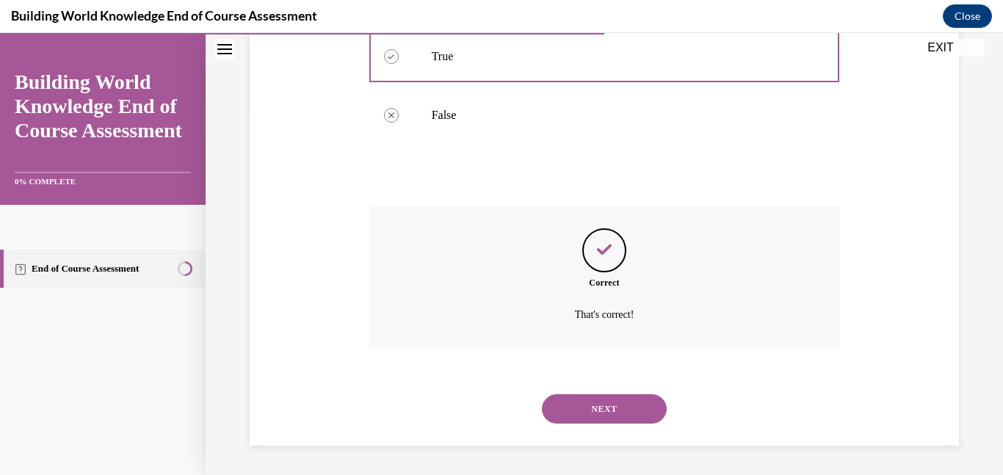
click at [585, 416] on button "NEXT" at bounding box center [604, 408] width 125 height 29
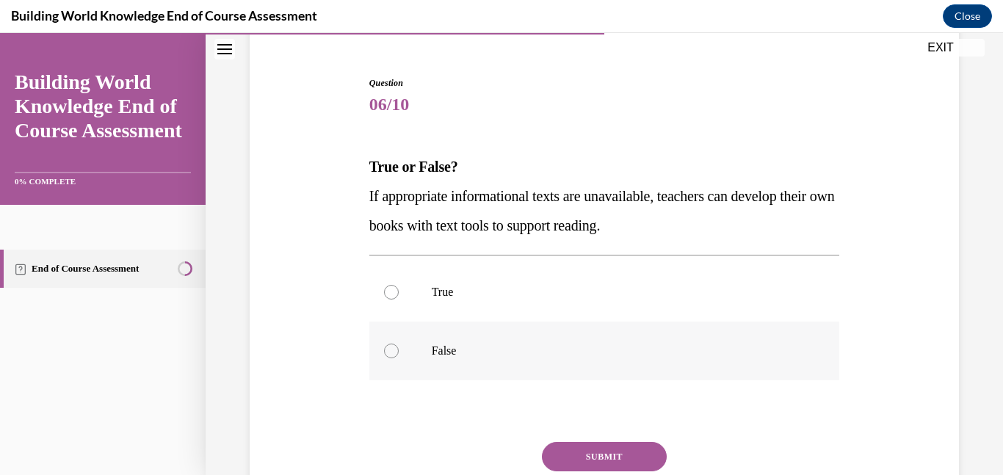
scroll to position [134, 0]
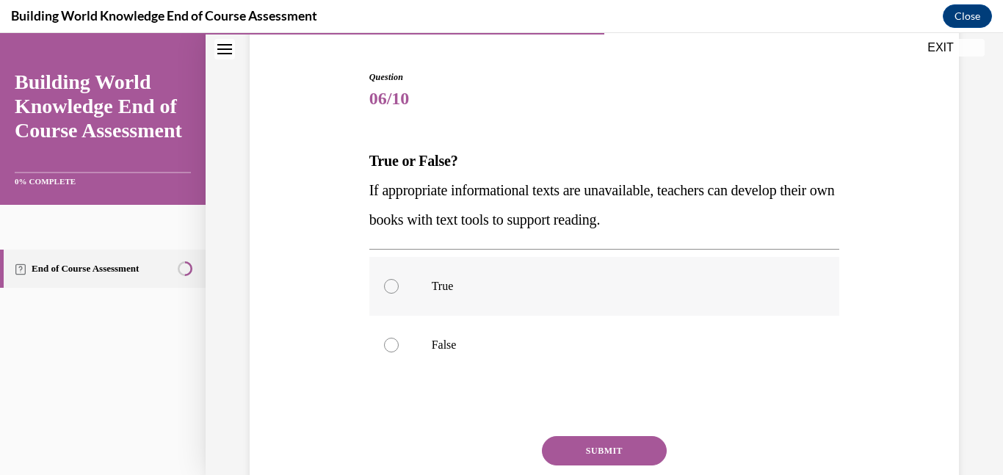
click at [392, 285] on div at bounding box center [391, 286] width 15 height 15
click at [392, 285] on input "True" at bounding box center [391, 286] width 15 height 15
radio input "true"
click at [568, 450] on button "SUBMIT" at bounding box center [604, 450] width 125 height 29
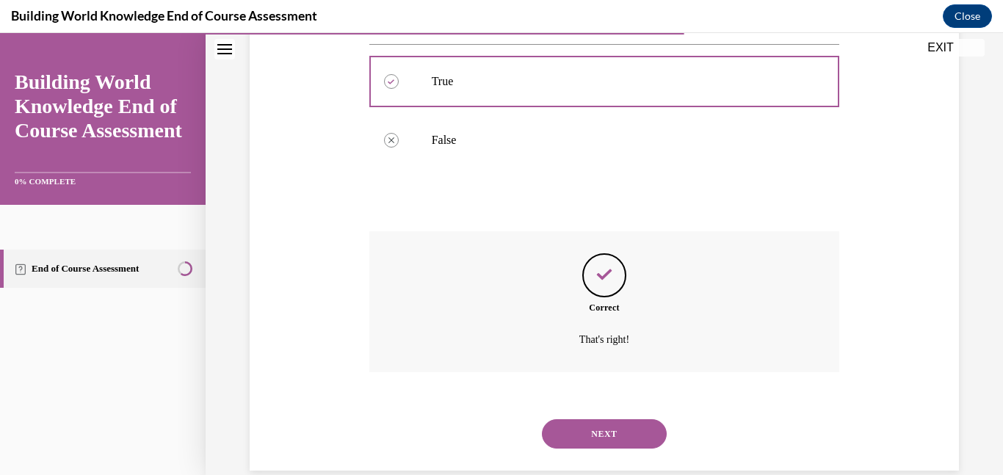
scroll to position [364, 0]
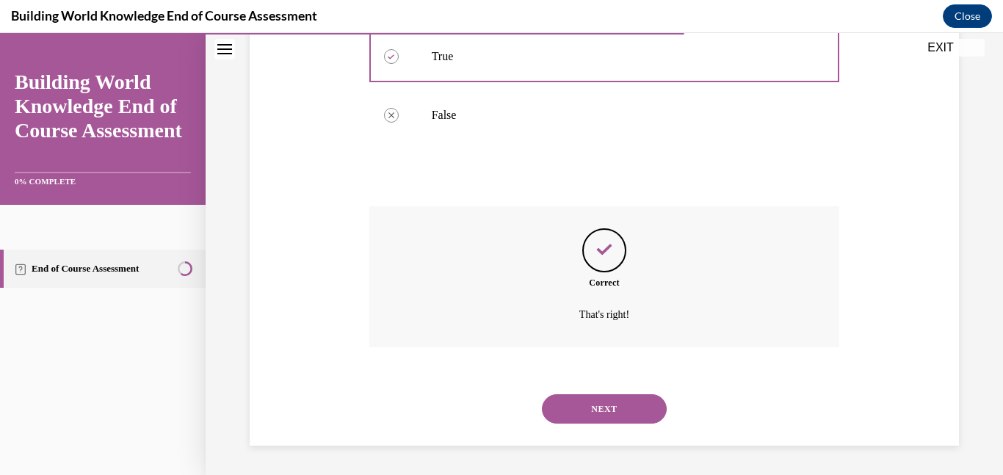
click at [584, 414] on button "NEXT" at bounding box center [604, 408] width 125 height 29
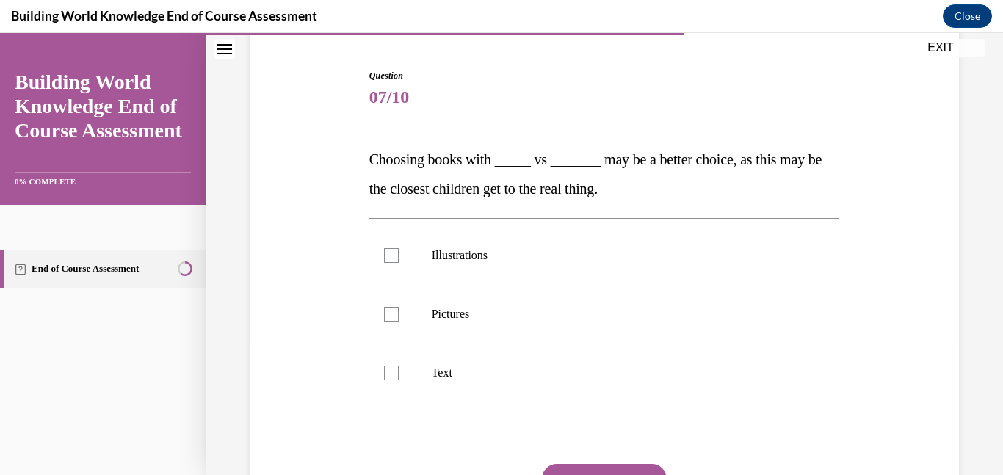
scroll to position [137, 0]
click at [386, 317] on div at bounding box center [391, 313] width 15 height 15
click at [386, 317] on input "Pictures" at bounding box center [391, 313] width 15 height 15
checkbox input "true"
click at [392, 377] on div at bounding box center [391, 371] width 15 height 15
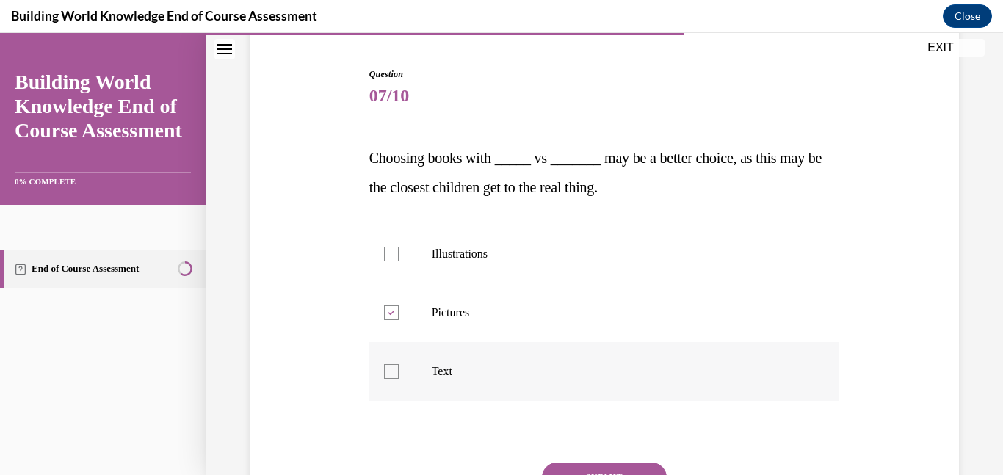
click at [392, 377] on input "Text" at bounding box center [391, 371] width 15 height 15
click at [392, 377] on div at bounding box center [391, 371] width 15 height 15
click at [392, 377] on input "Text" at bounding box center [391, 371] width 15 height 15
click at [390, 375] on div at bounding box center [391, 371] width 15 height 15
click at [390, 375] on input "Text" at bounding box center [391, 371] width 15 height 15
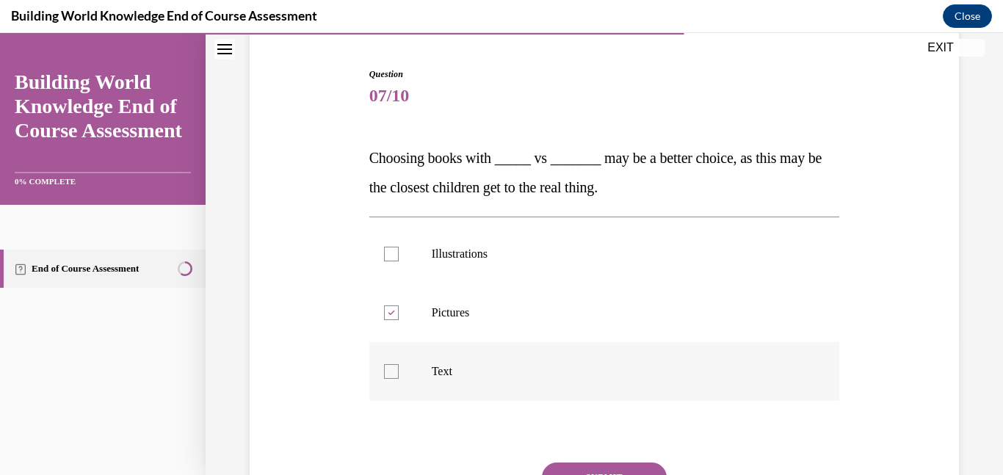
checkbox input "true"
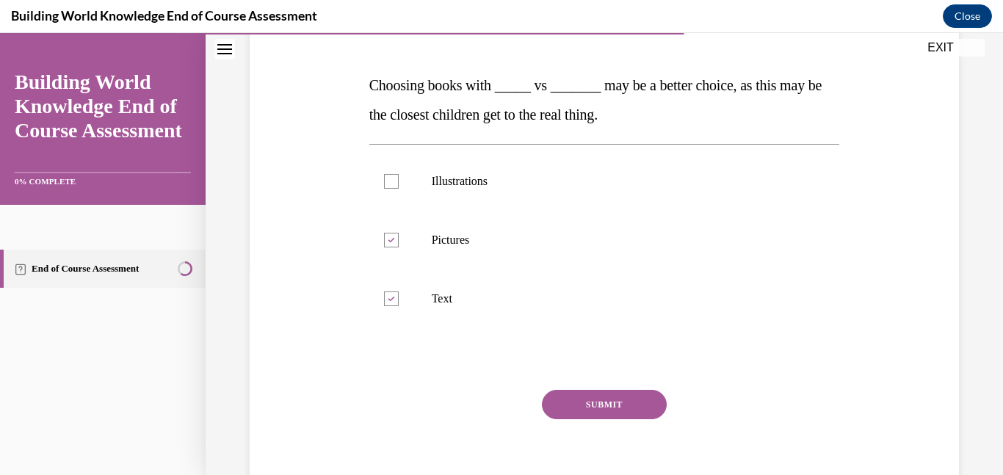
click at [571, 403] on button "SUBMIT" at bounding box center [604, 404] width 125 height 29
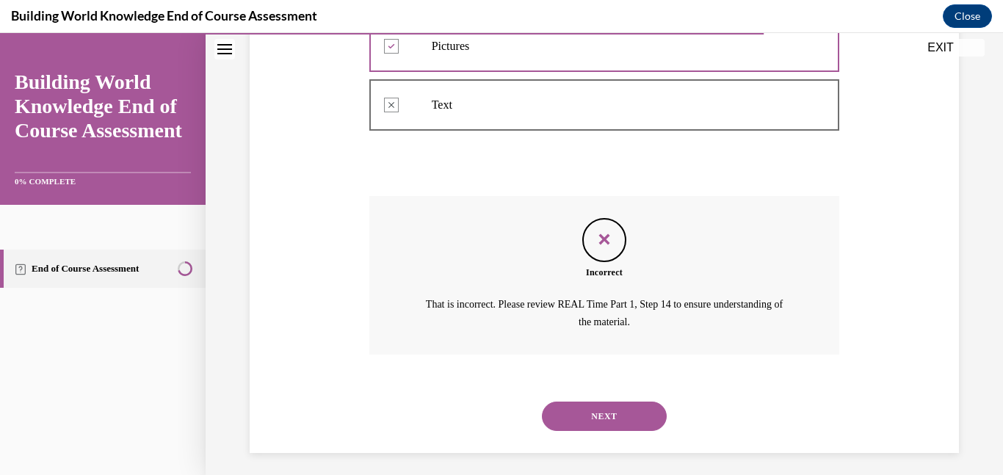
scroll to position [406, 0]
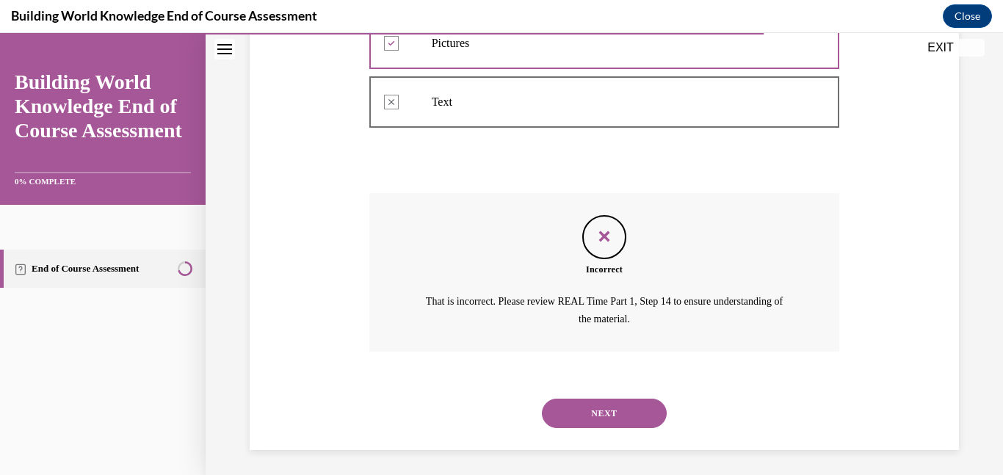
click at [565, 421] on button "NEXT" at bounding box center [604, 413] width 125 height 29
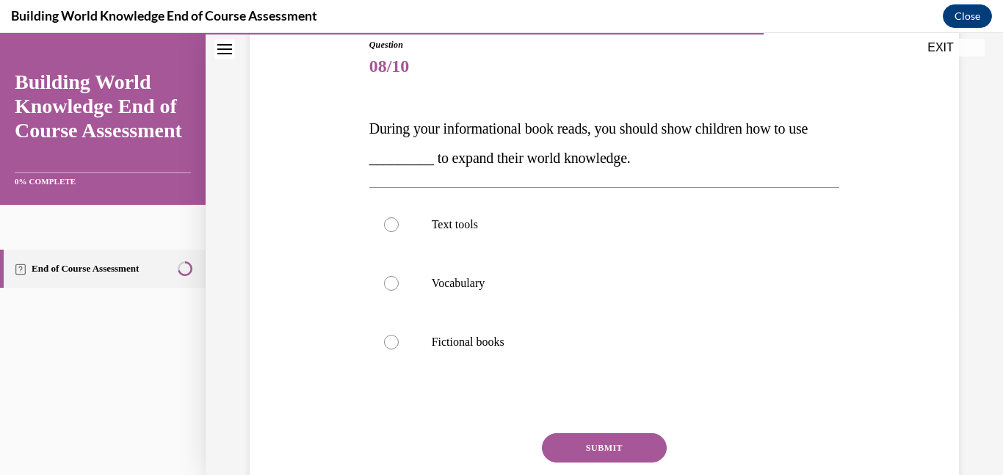
scroll to position [167, 0]
click at [390, 223] on div at bounding box center [391, 223] width 15 height 15
click at [390, 223] on input "Text tools" at bounding box center [391, 223] width 15 height 15
radio input "true"
click at [593, 446] on button "SUBMIT" at bounding box center [604, 446] width 125 height 29
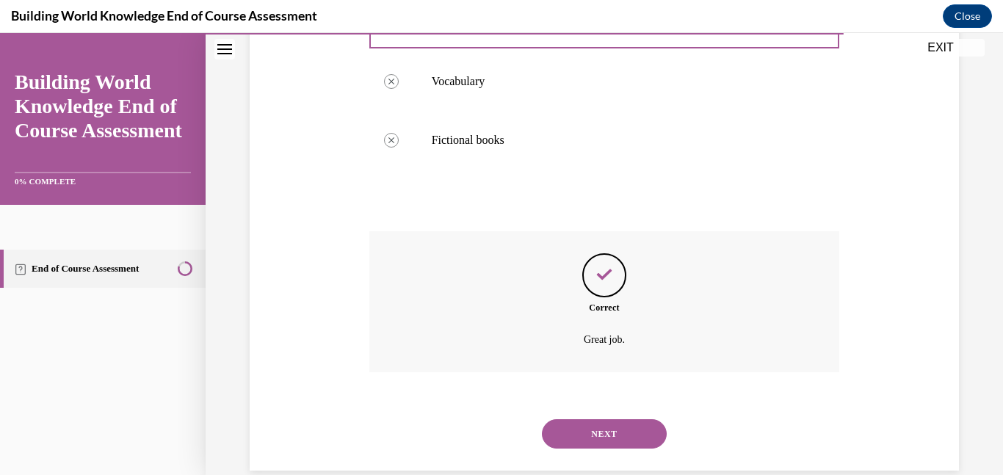
scroll to position [393, 0]
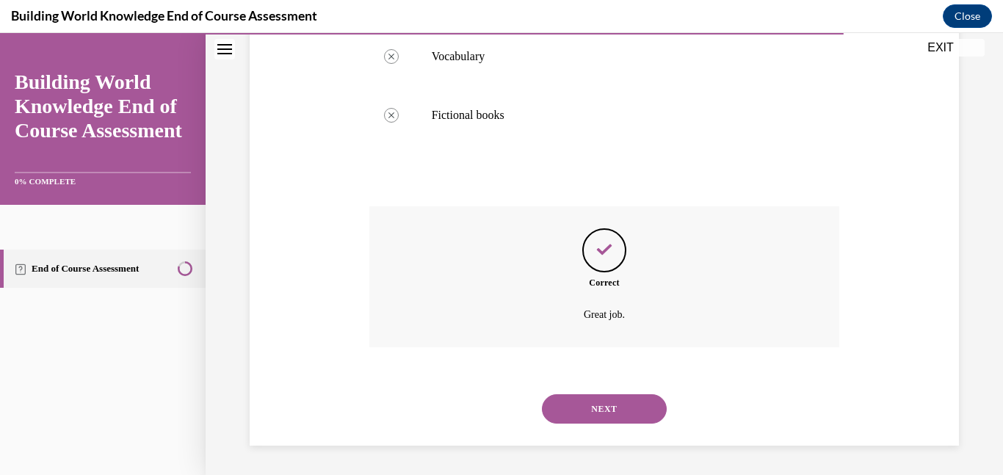
click at [602, 407] on button "NEXT" at bounding box center [604, 408] width 125 height 29
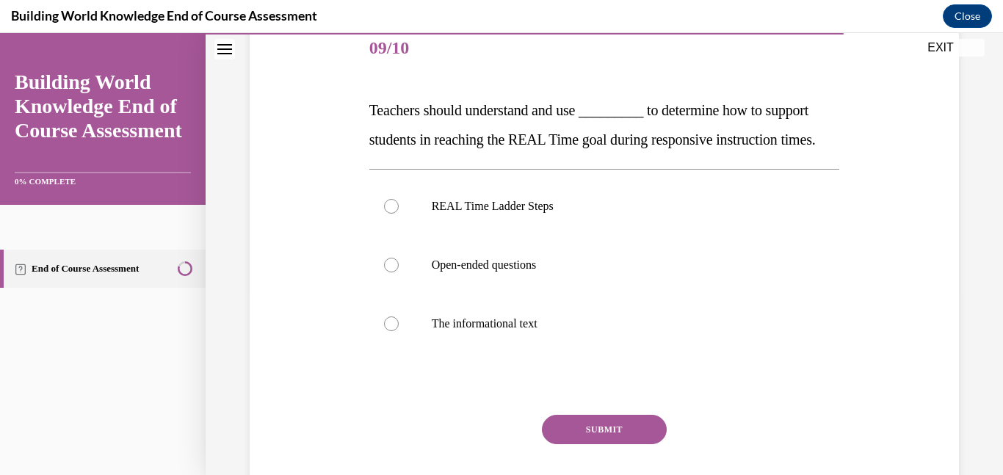
scroll to position [188, 0]
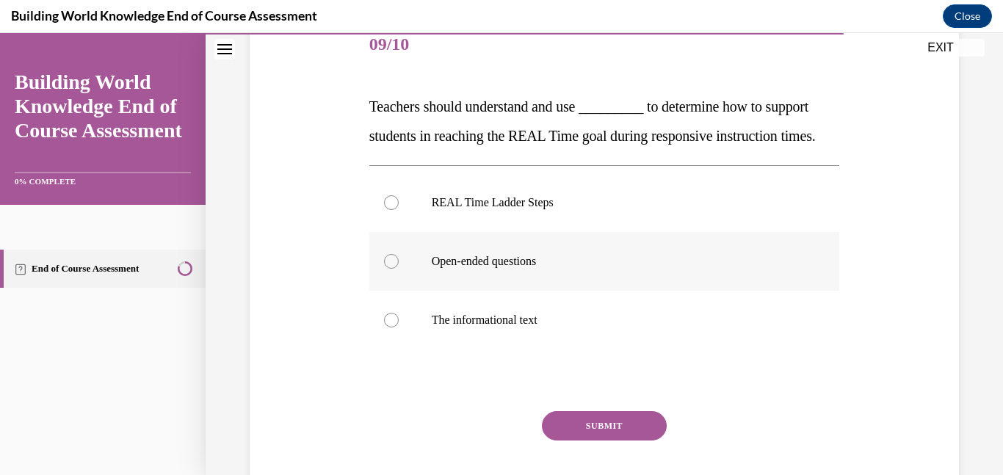
click at [389, 269] on div at bounding box center [391, 261] width 15 height 15
click at [389, 269] on input "Open-ended questions" at bounding box center [391, 261] width 15 height 15
radio input "true"
click at [615, 441] on button "SUBMIT" at bounding box center [604, 425] width 125 height 29
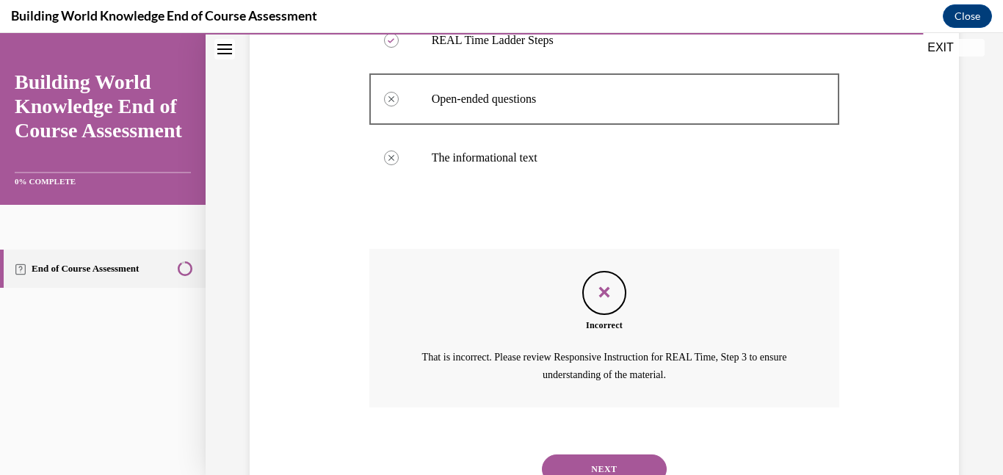
scroll to position [440, 0]
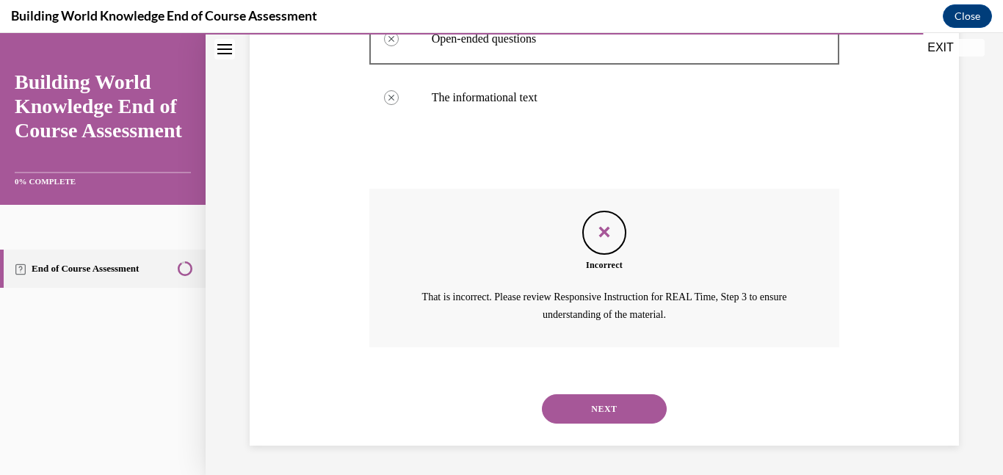
click at [607, 412] on button "NEXT" at bounding box center [604, 408] width 125 height 29
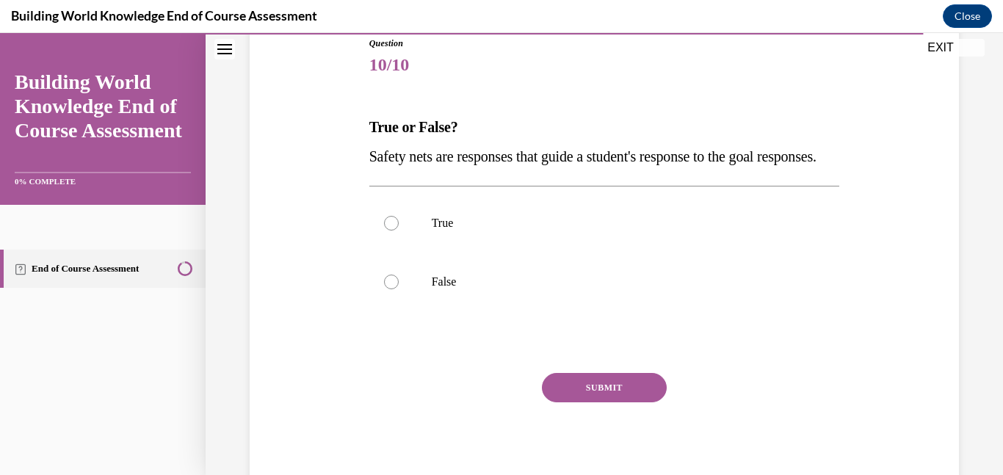
scroll to position [172, 0]
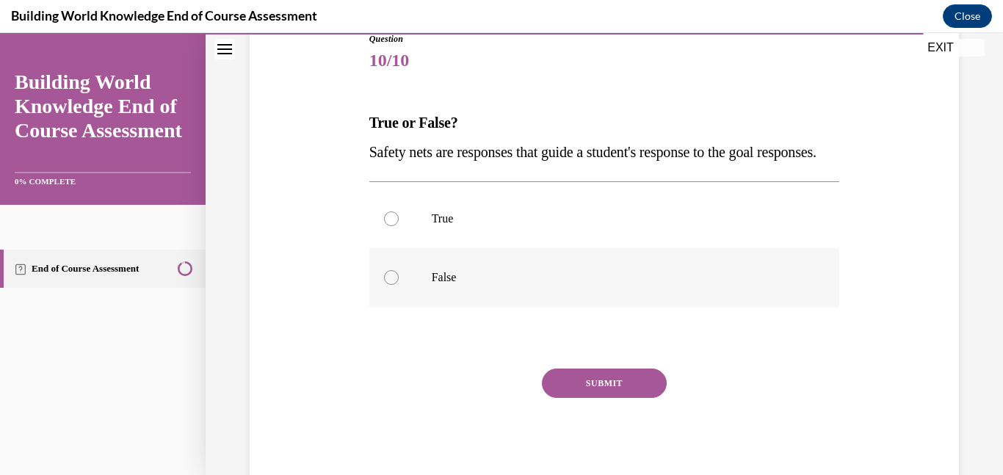
click at [392, 285] on div at bounding box center [391, 277] width 15 height 15
click at [392, 285] on input "False" at bounding box center [391, 277] width 15 height 15
radio input "true"
click at [577, 398] on button "SUBMIT" at bounding box center [604, 383] width 125 height 29
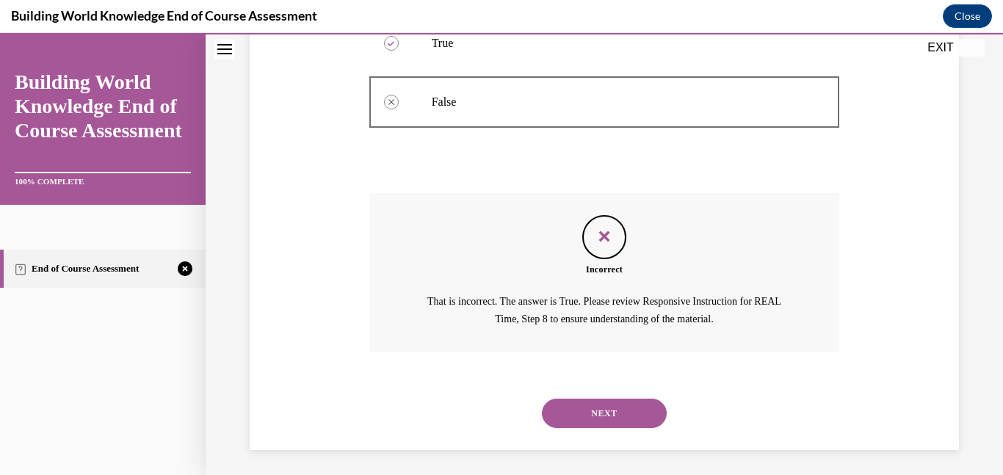
scroll to position [361, 0]
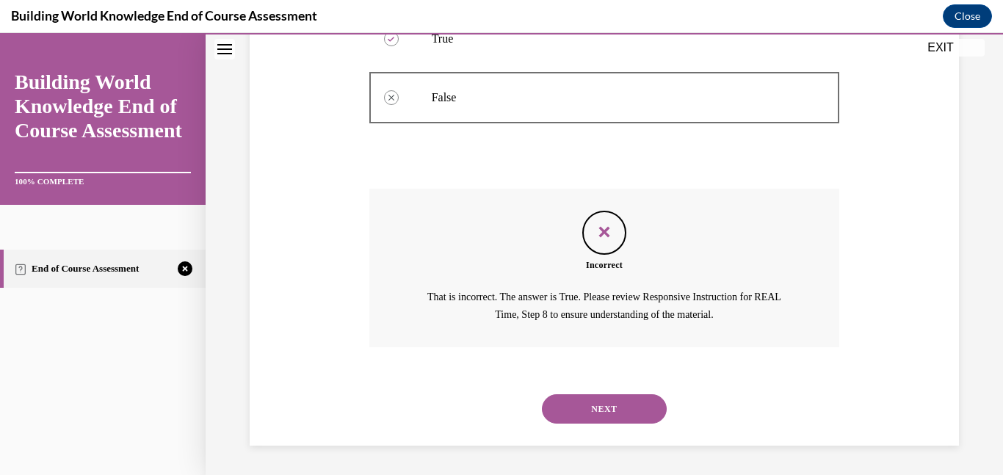
click at [577, 424] on button "NEXT" at bounding box center [604, 408] width 125 height 29
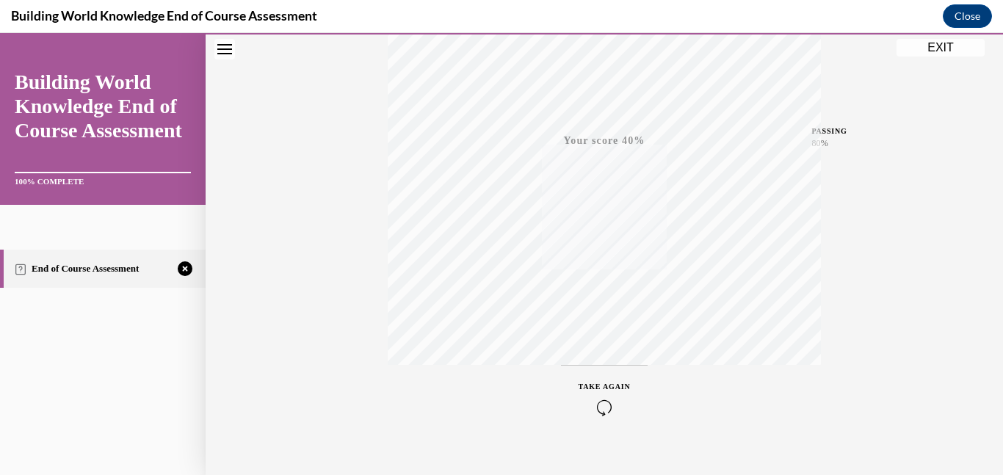
scroll to position [287, 0]
click at [603, 407] on icon "button" at bounding box center [605, 409] width 52 height 16
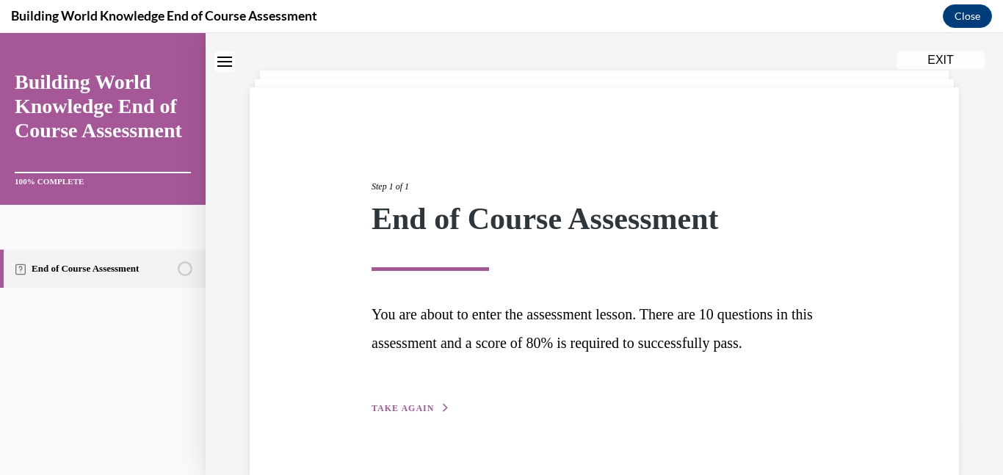
scroll to position [87, 0]
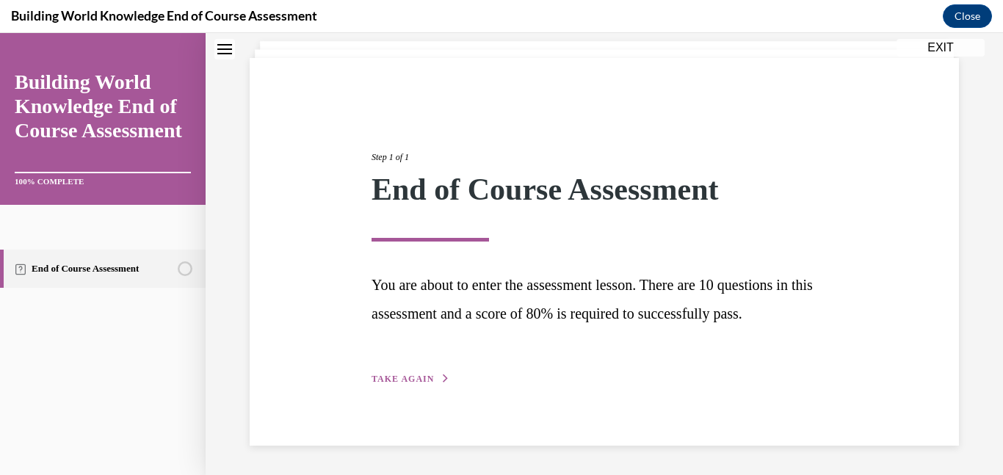
click at [419, 380] on span "TAKE AGAIN" at bounding box center [403, 379] width 62 height 10
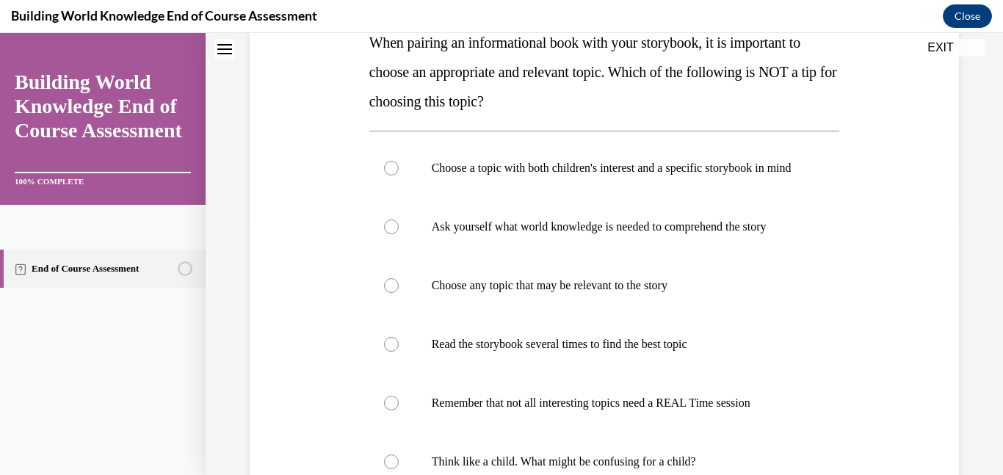
scroll to position [256, 0]
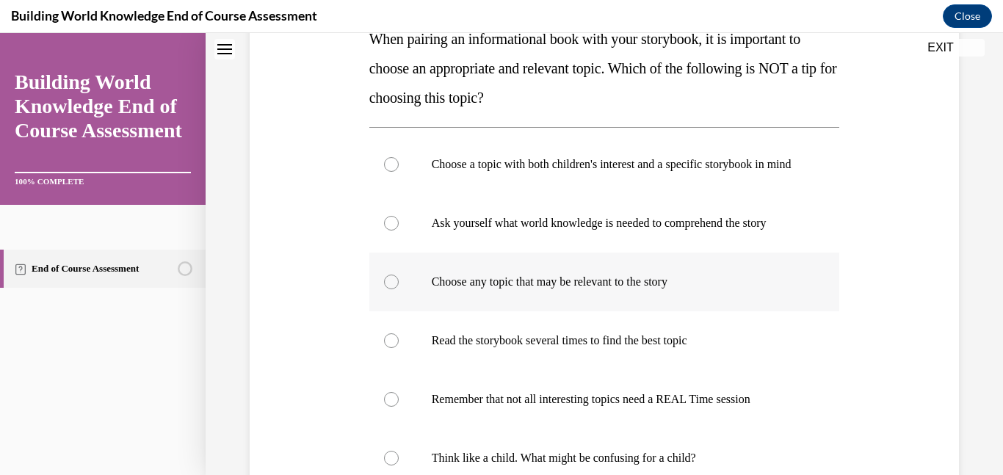
click at [389, 289] on div at bounding box center [391, 282] width 15 height 15
click at [389, 289] on input "Choose any topic that may be relevant to the story" at bounding box center [391, 282] width 15 height 15
radio input "true"
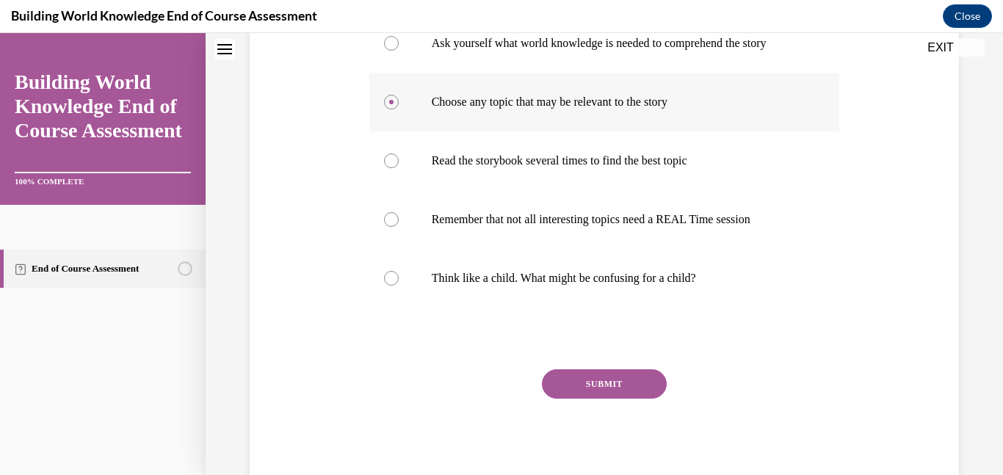
scroll to position [445, 0]
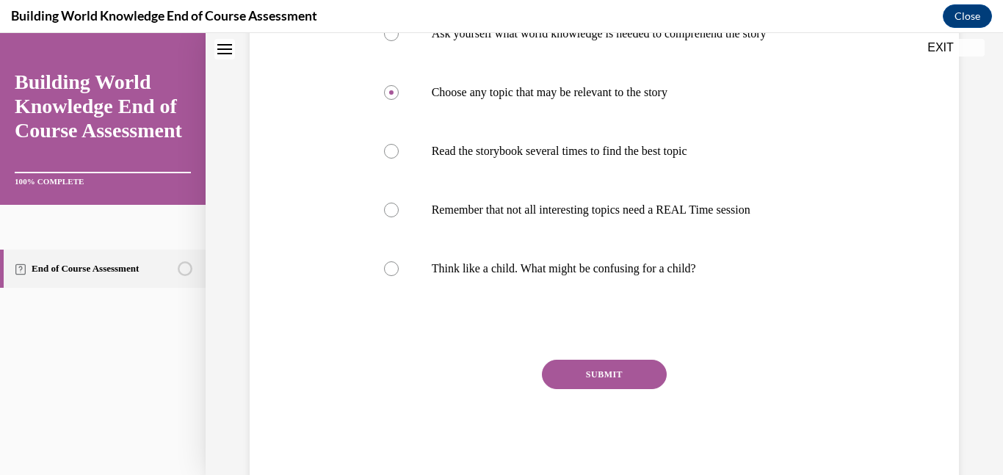
click at [574, 389] on button "SUBMIT" at bounding box center [604, 374] width 125 height 29
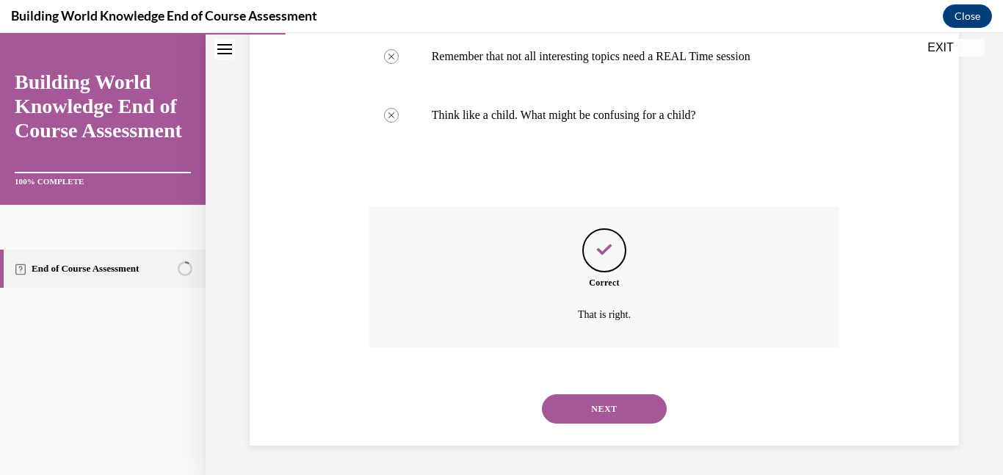
scroll to position [613, 0]
click at [581, 410] on button "NEXT" at bounding box center [604, 408] width 125 height 29
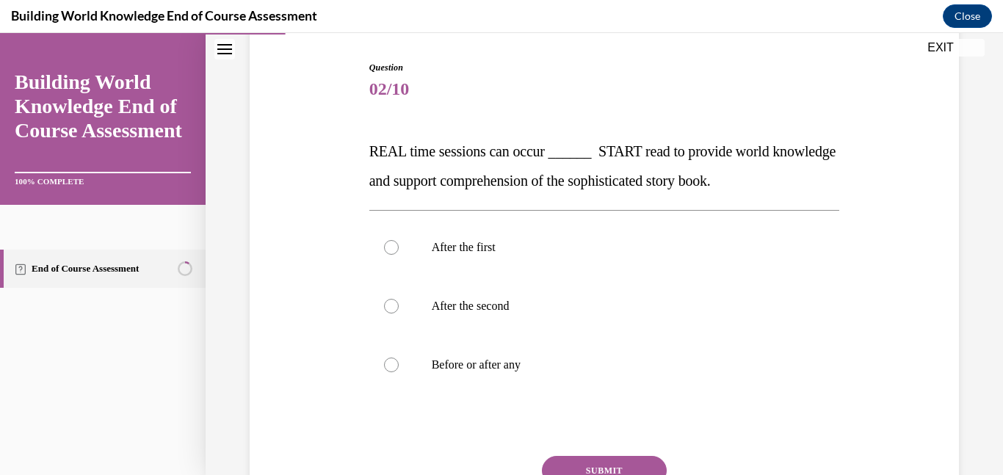
scroll to position [145, 0]
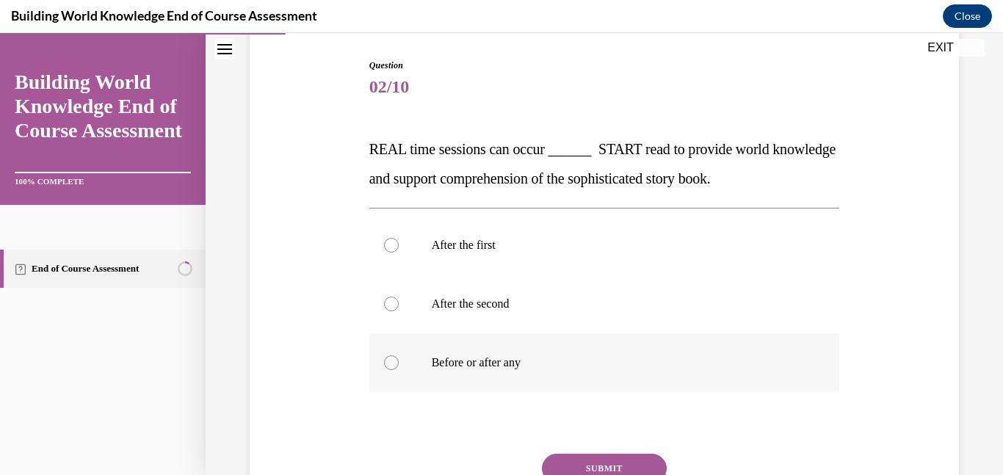
click at [391, 366] on div at bounding box center [391, 363] width 15 height 15
click at [391, 366] on input "Before or after any" at bounding box center [391, 363] width 15 height 15
radio input "true"
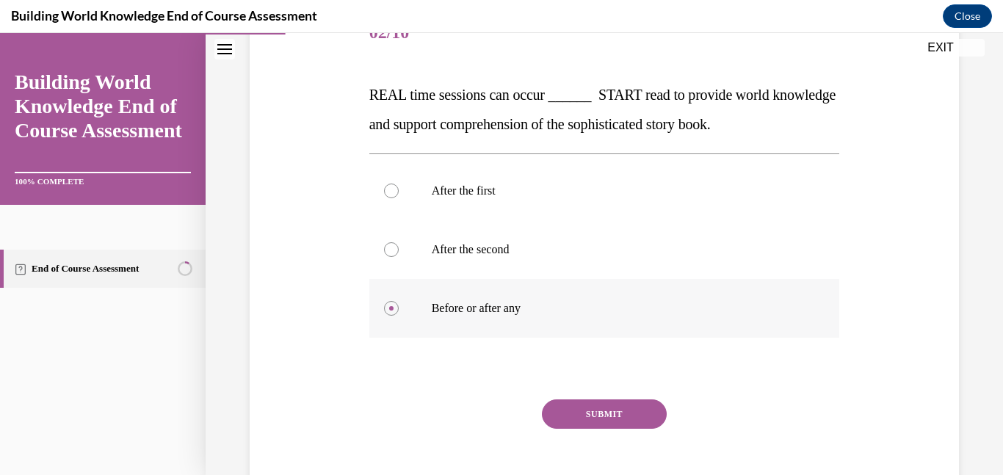
scroll to position [206, 0]
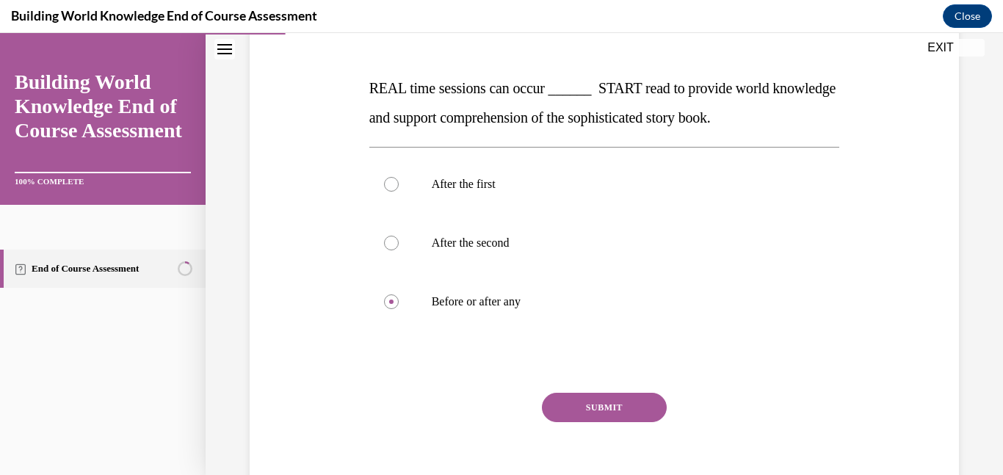
click at [595, 411] on button "SUBMIT" at bounding box center [604, 407] width 125 height 29
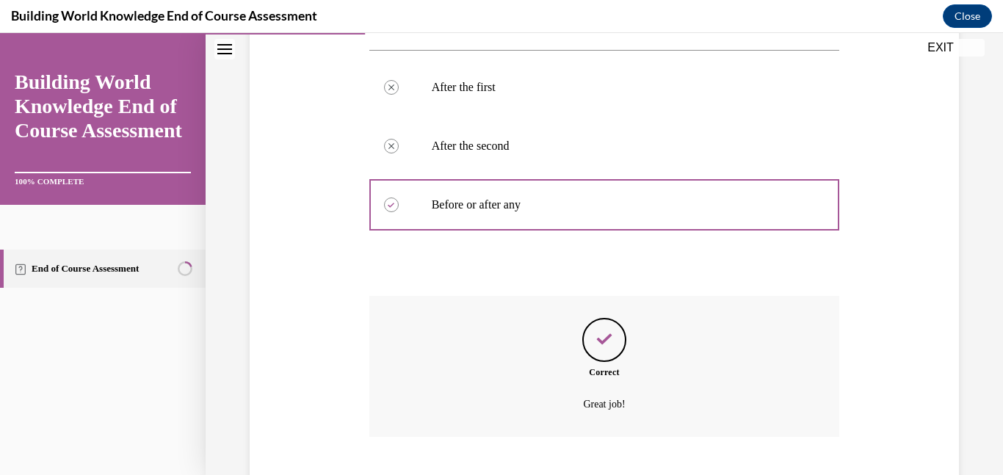
scroll to position [393, 0]
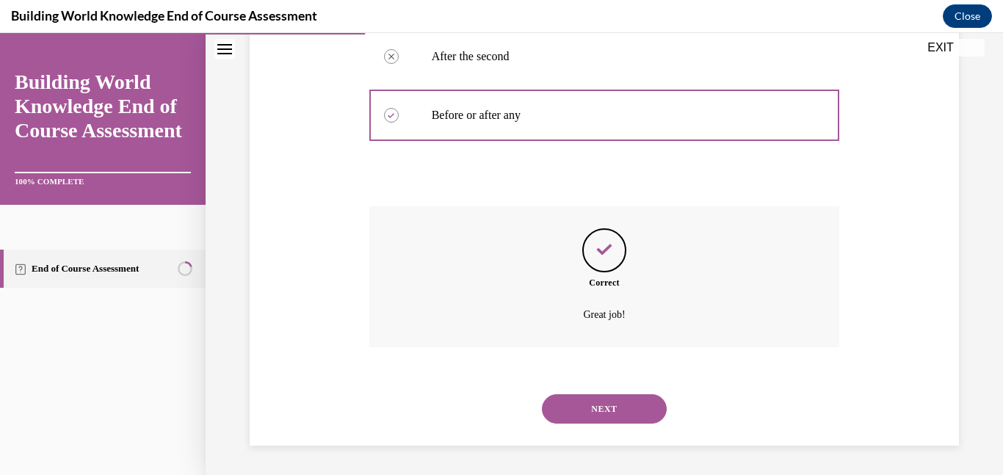
click at [595, 411] on button "NEXT" at bounding box center [604, 408] width 125 height 29
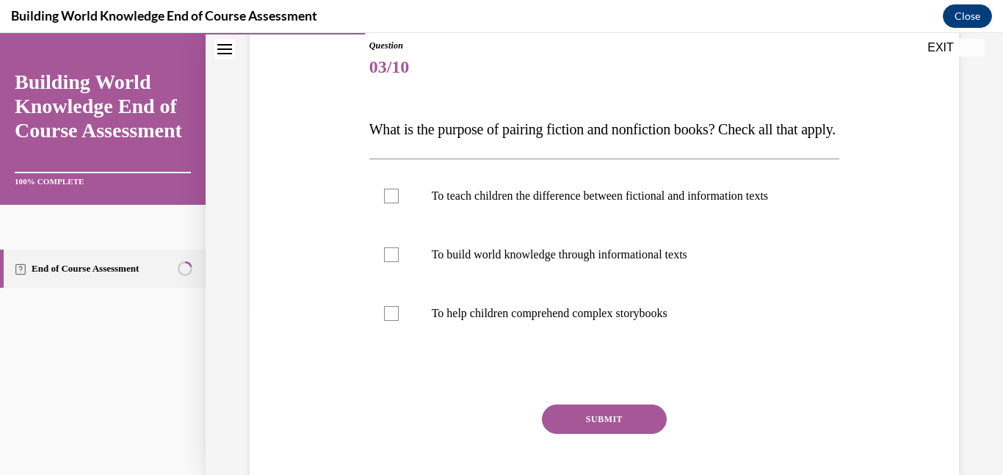
scroll to position [170, 0]
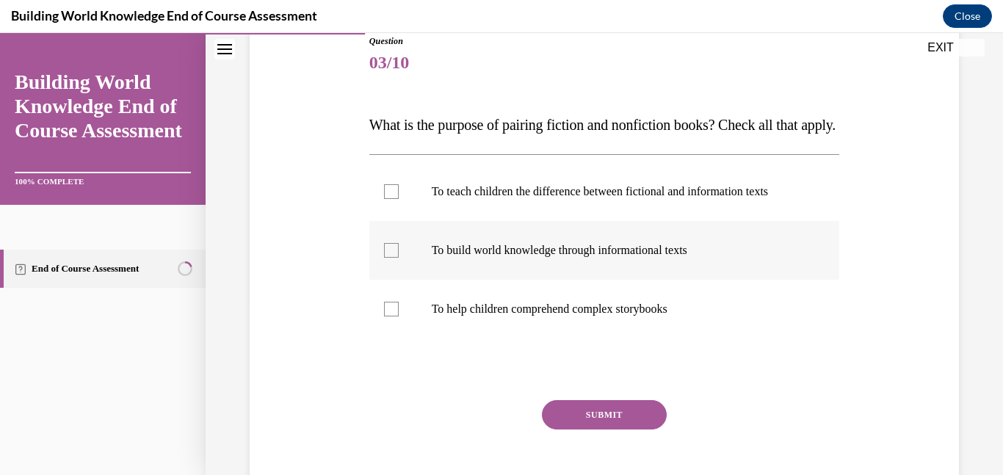
click at [393, 258] on div at bounding box center [391, 250] width 15 height 15
click at [393, 258] on input "To build world knowledge through informational texts" at bounding box center [391, 250] width 15 height 15
checkbox input "true"
click at [393, 317] on div at bounding box center [391, 309] width 15 height 15
click at [393, 317] on input "To help children comprehend complex storybooks" at bounding box center [391, 309] width 15 height 15
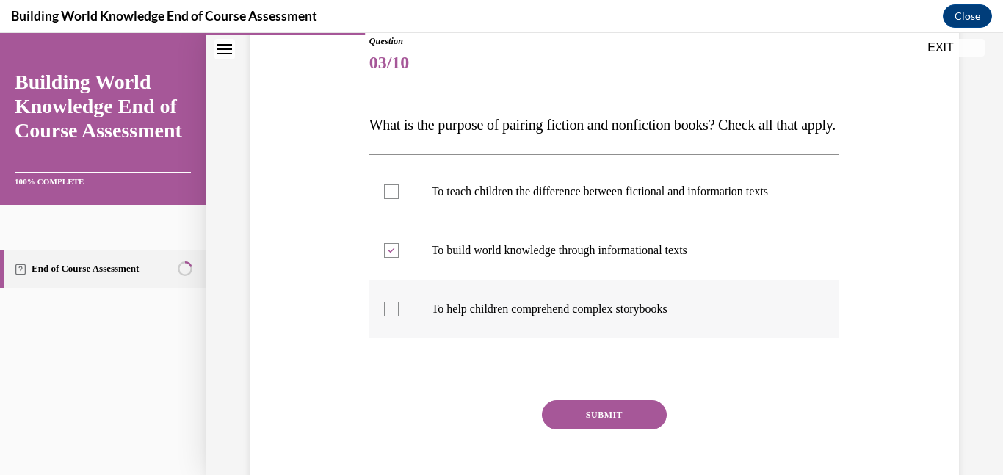
checkbox input "true"
click at [573, 430] on button "SUBMIT" at bounding box center [604, 414] width 125 height 29
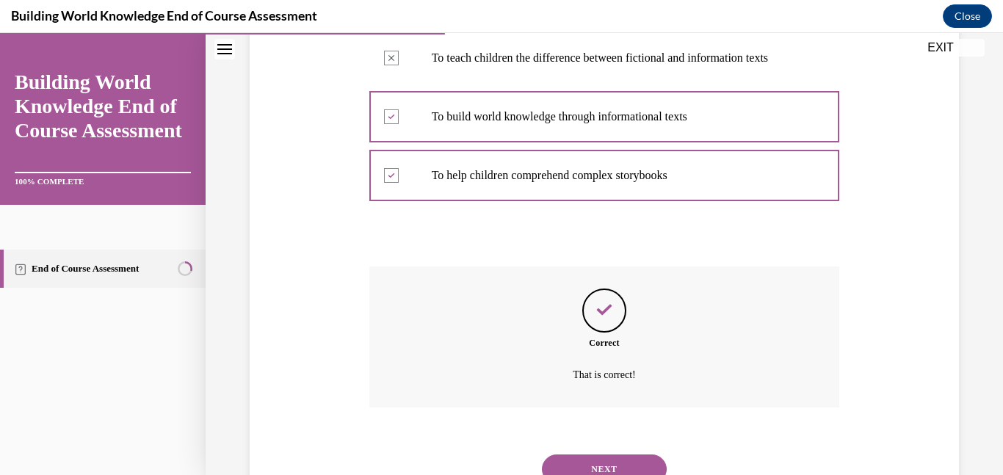
scroll to position [393, 0]
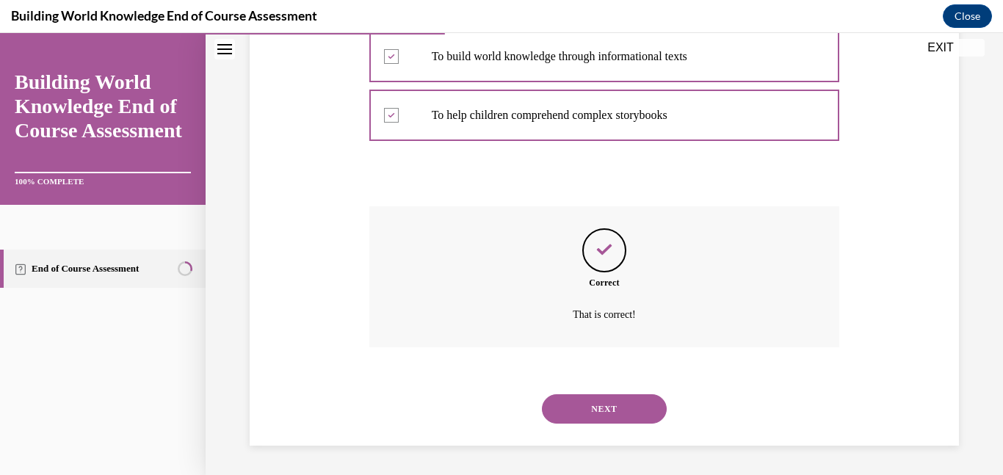
click at [580, 414] on button "NEXT" at bounding box center [604, 408] width 125 height 29
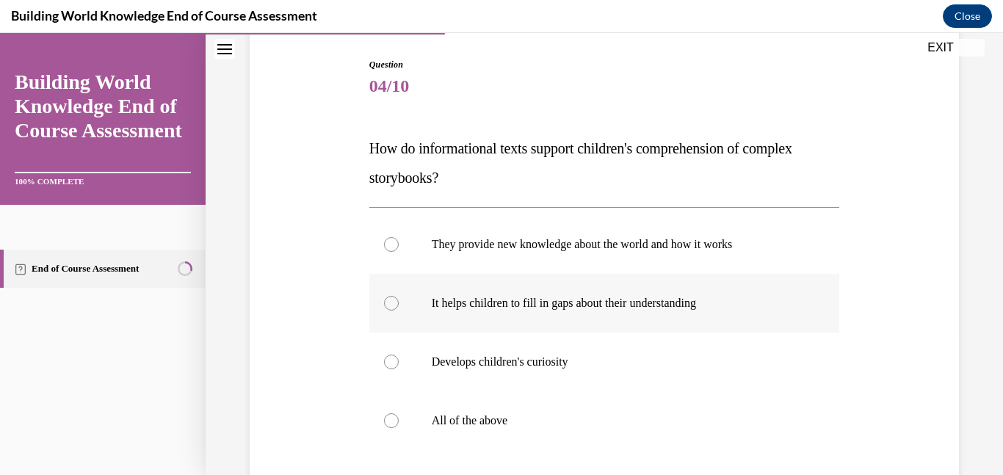
scroll to position [148, 0]
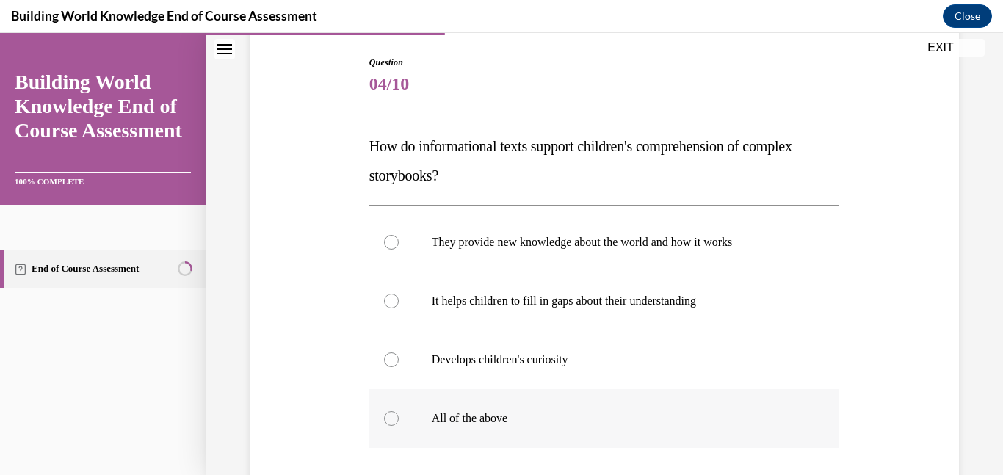
click at [391, 419] on div at bounding box center [391, 418] width 15 height 15
click at [391, 419] on input "All of the above" at bounding box center [391, 418] width 15 height 15
radio input "true"
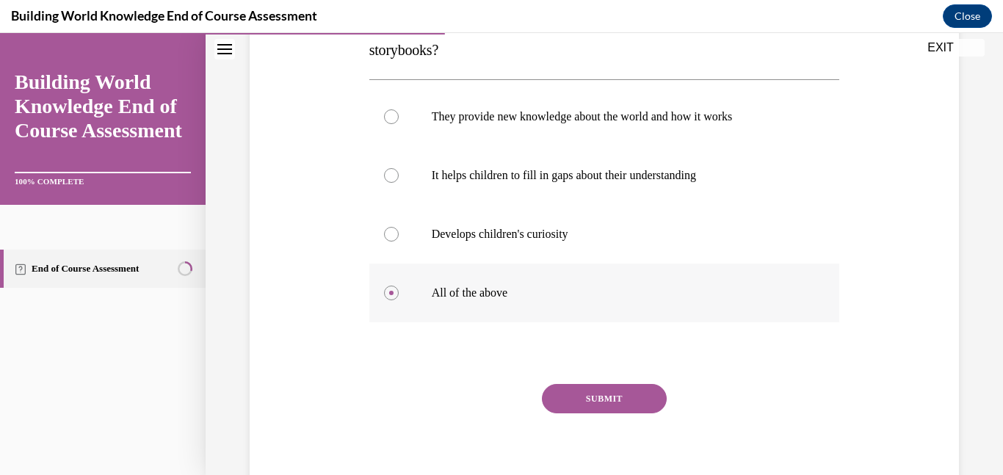
scroll to position [275, 0]
click at [552, 397] on button "SUBMIT" at bounding box center [604, 397] width 125 height 29
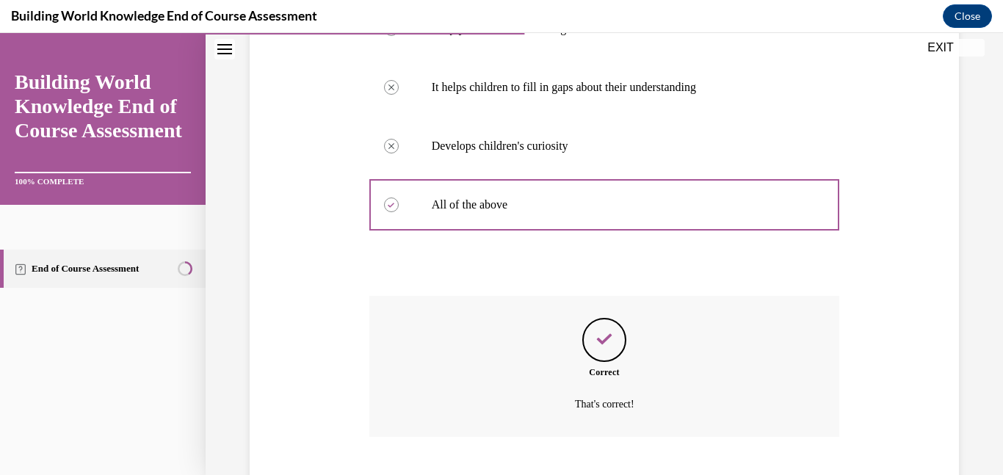
scroll to position [452, 0]
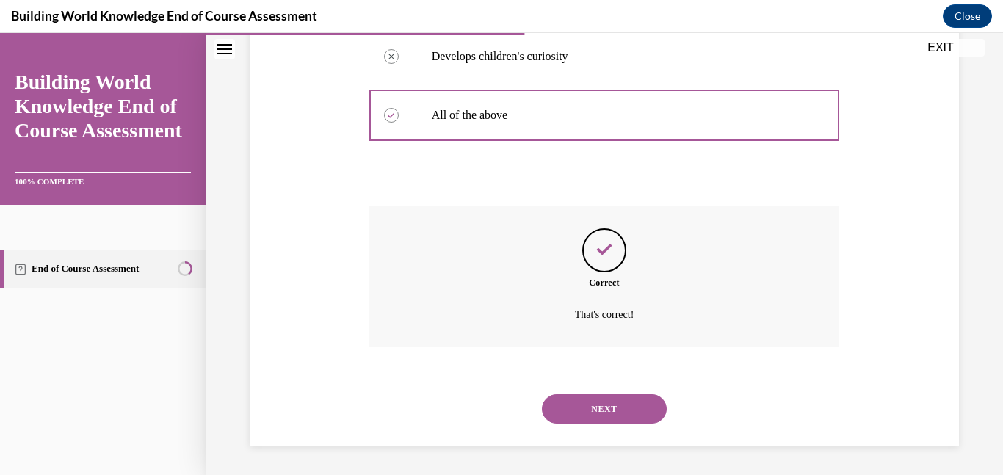
click at [571, 409] on button "NEXT" at bounding box center [604, 408] width 125 height 29
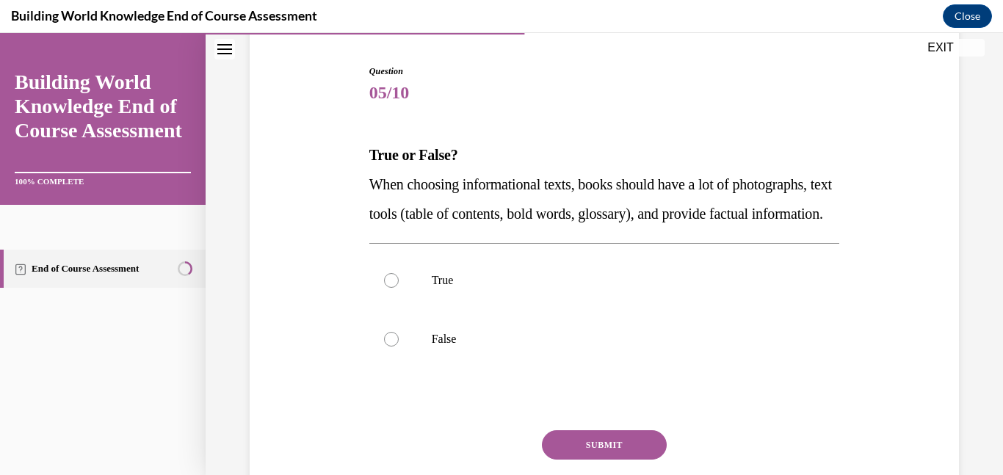
scroll to position [145, 0]
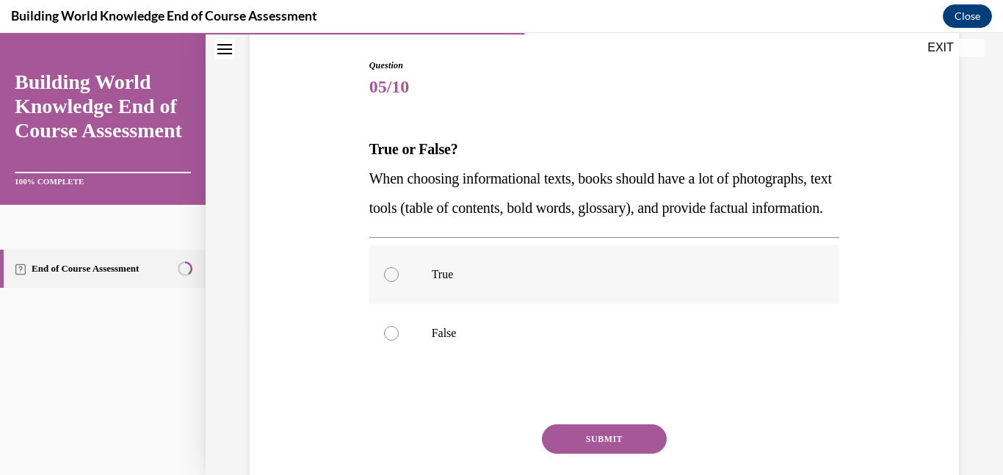
click at [390, 282] on div at bounding box center [391, 274] width 15 height 15
click at [390, 282] on input "True" at bounding box center [391, 274] width 15 height 15
radio input "true"
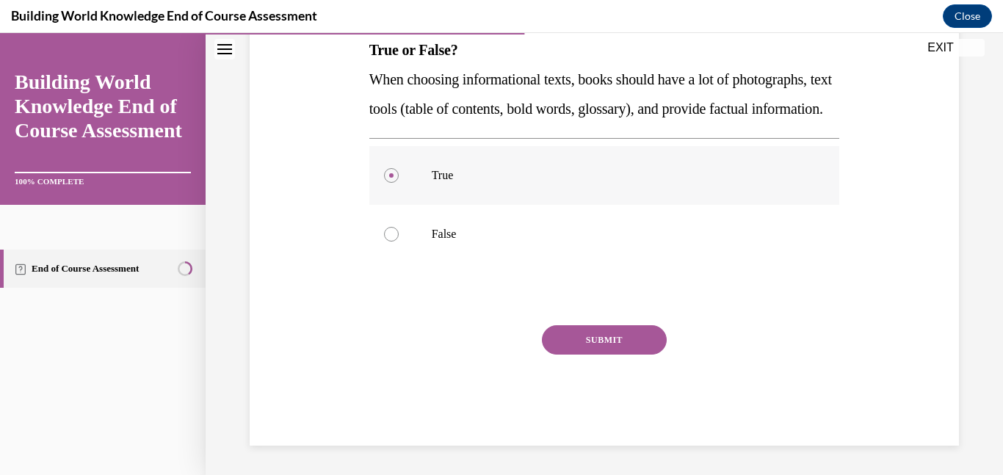
scroll to position [274, 0]
click at [554, 340] on button "SUBMIT" at bounding box center [604, 339] width 125 height 29
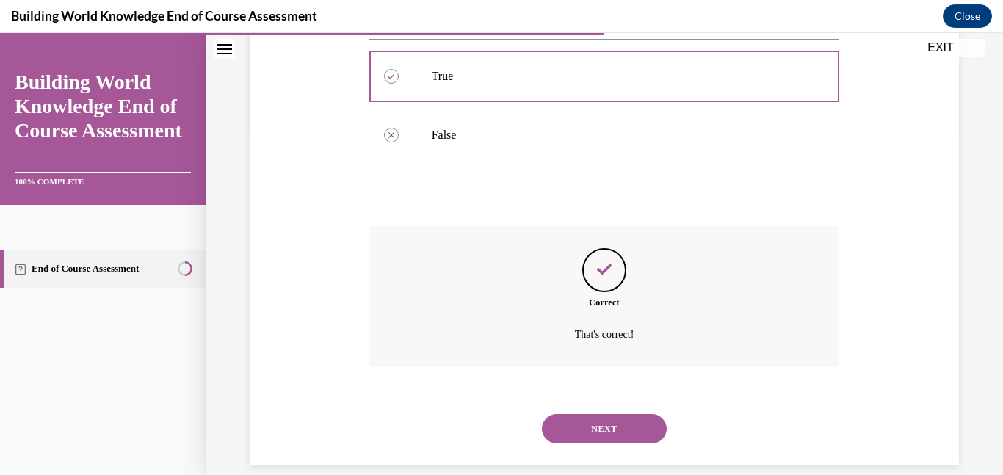
scroll to position [393, 0]
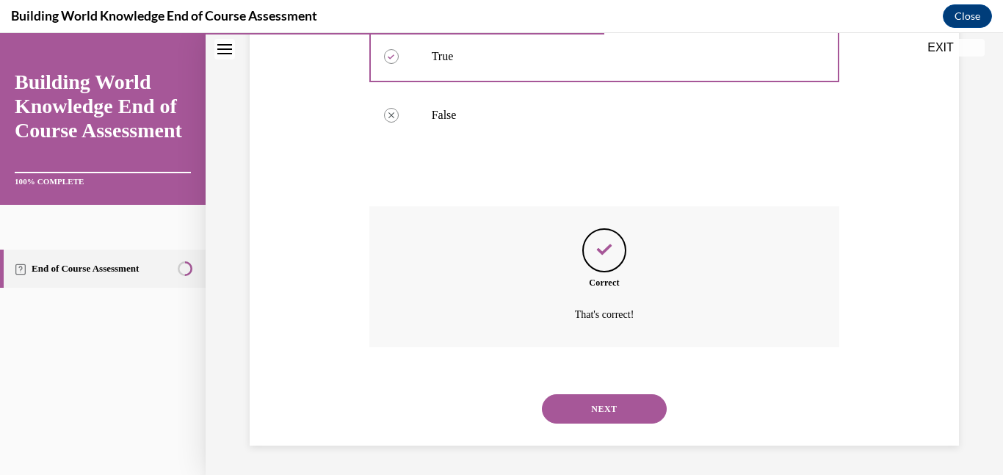
click at [571, 403] on button "NEXT" at bounding box center [604, 408] width 125 height 29
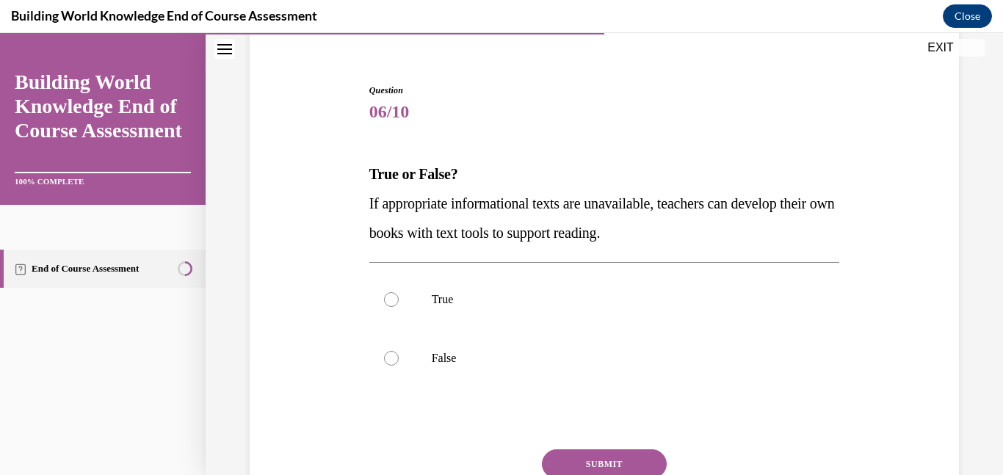
scroll to position [123, 0]
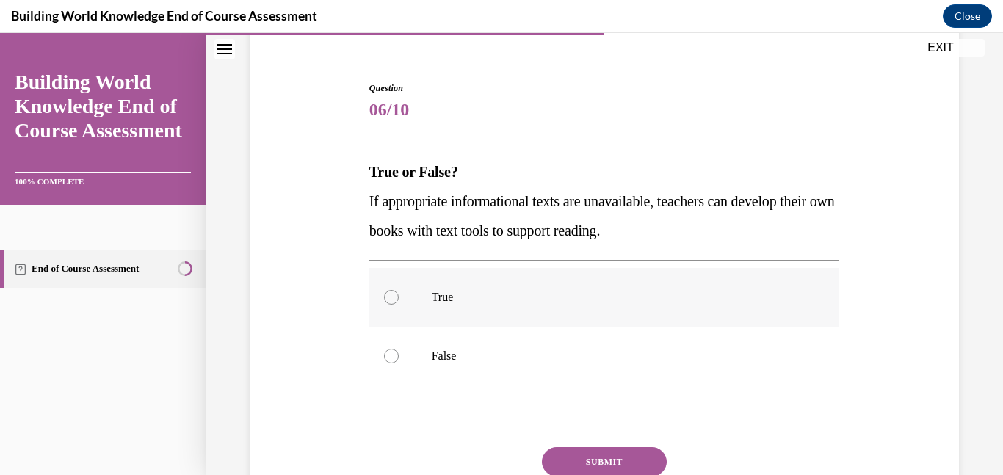
click at [386, 300] on div at bounding box center [391, 297] width 15 height 15
click at [386, 300] on input "True" at bounding box center [391, 297] width 15 height 15
radio input "true"
click at [581, 466] on button "SUBMIT" at bounding box center [604, 461] width 125 height 29
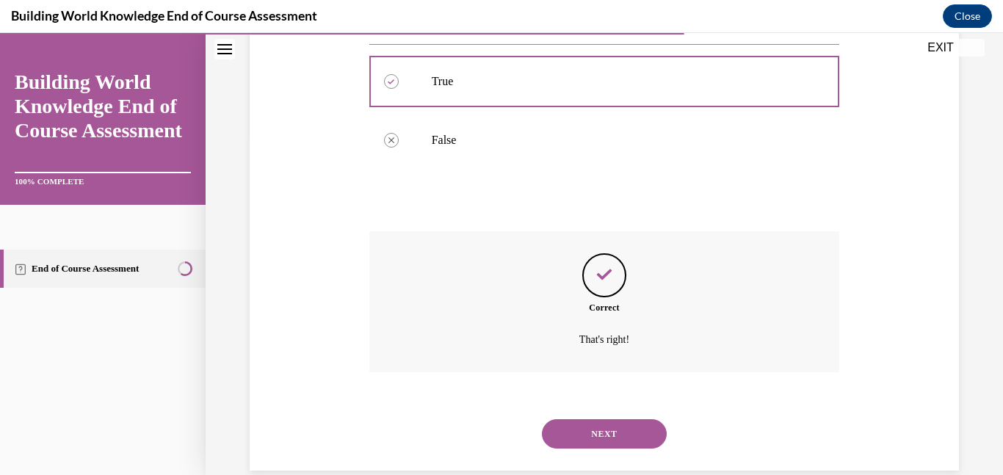
scroll to position [364, 0]
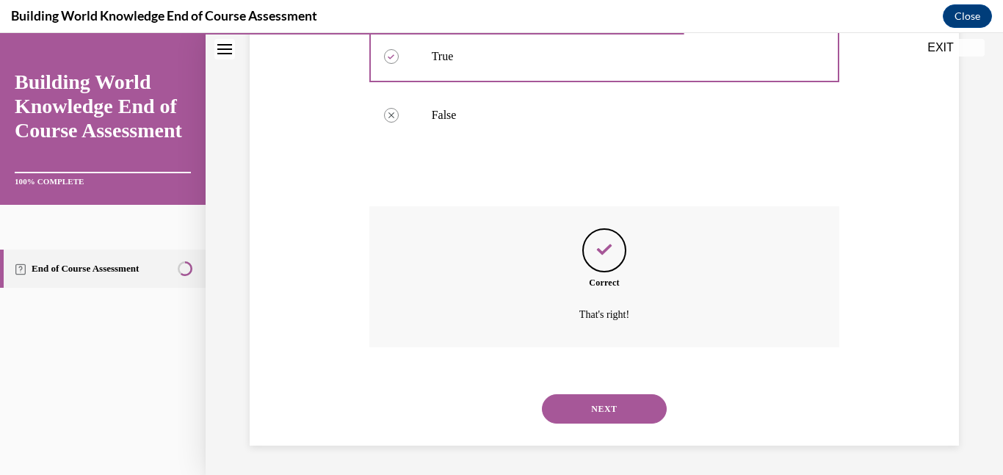
click at [602, 416] on button "NEXT" at bounding box center [604, 408] width 125 height 29
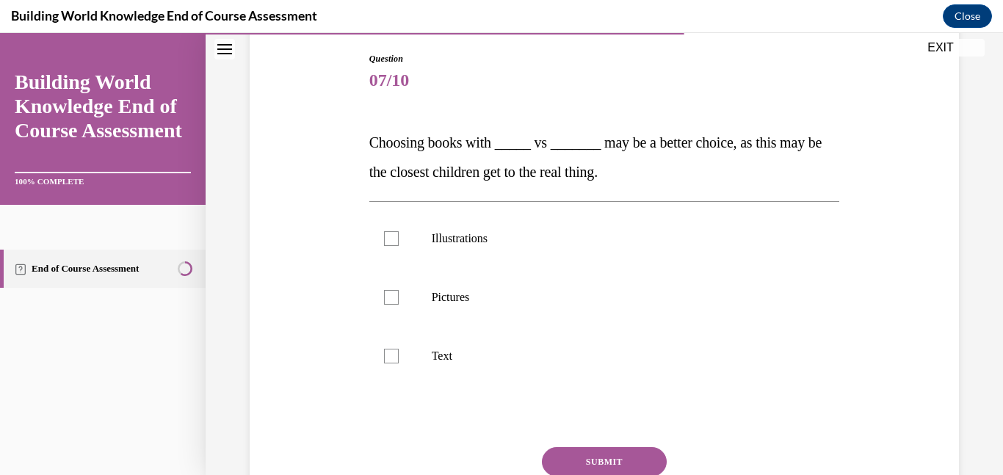
scroll to position [154, 0]
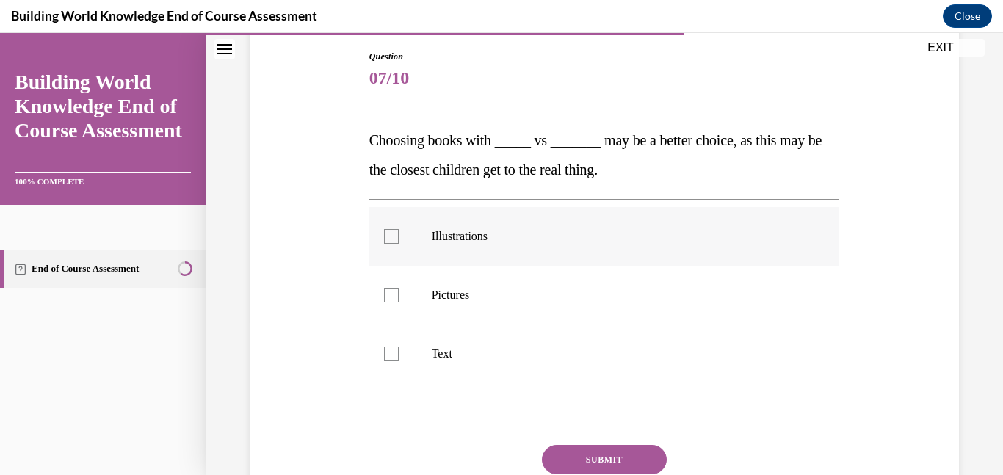
click at [390, 239] on div at bounding box center [391, 236] width 15 height 15
click at [390, 239] on input "Illustrations" at bounding box center [391, 236] width 15 height 15
checkbox input "true"
click at [392, 297] on div at bounding box center [391, 295] width 15 height 15
click at [392, 297] on input "Pictures" at bounding box center [391, 295] width 15 height 15
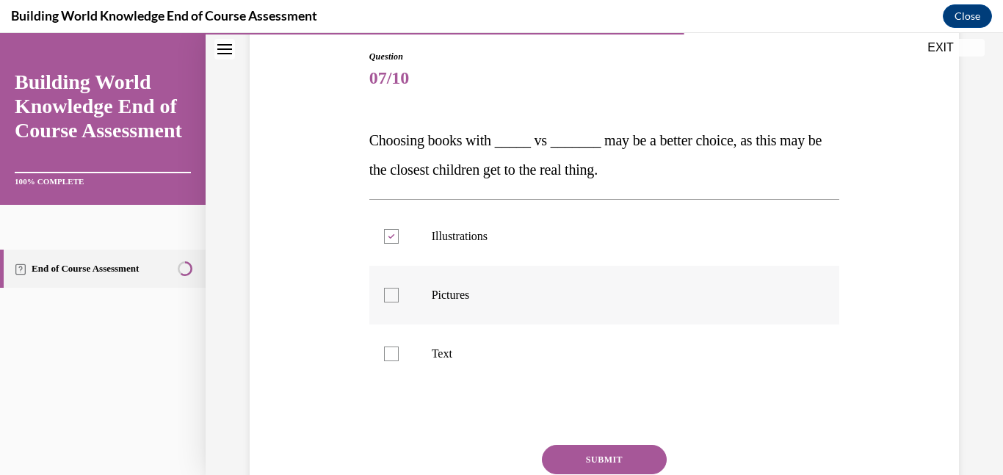
checkbox input "true"
click at [590, 462] on button "SUBMIT" at bounding box center [604, 459] width 125 height 29
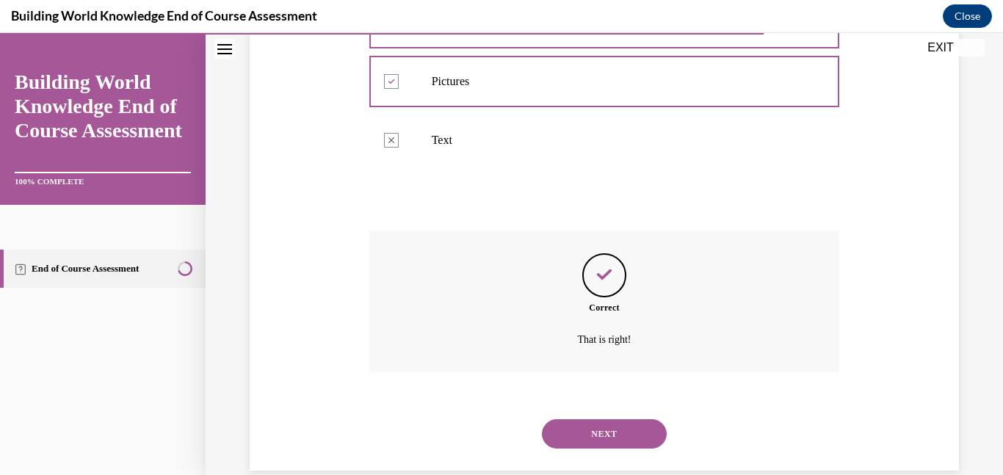
scroll to position [393, 0]
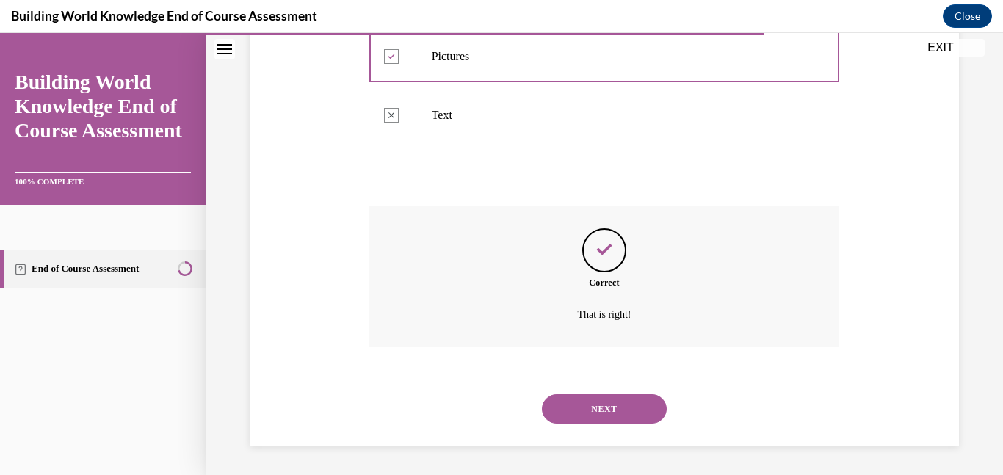
click at [600, 415] on button "NEXT" at bounding box center [604, 408] width 125 height 29
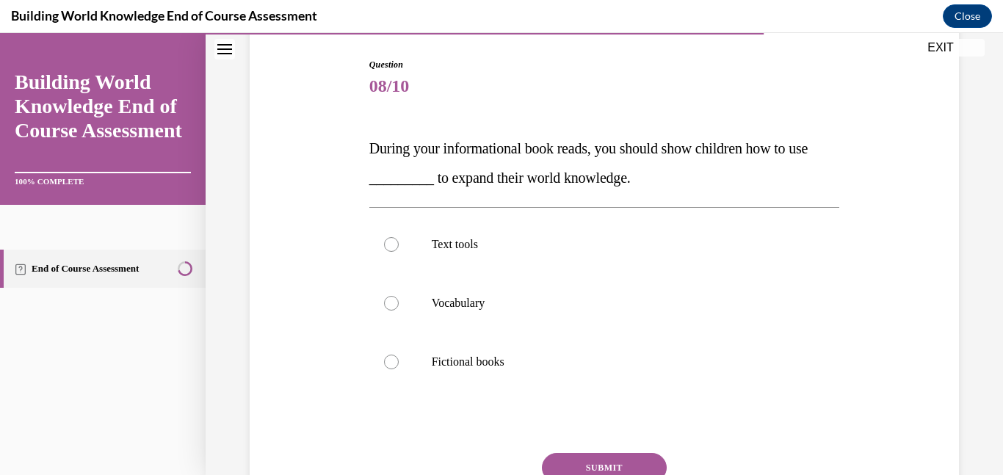
scroll to position [151, 0]
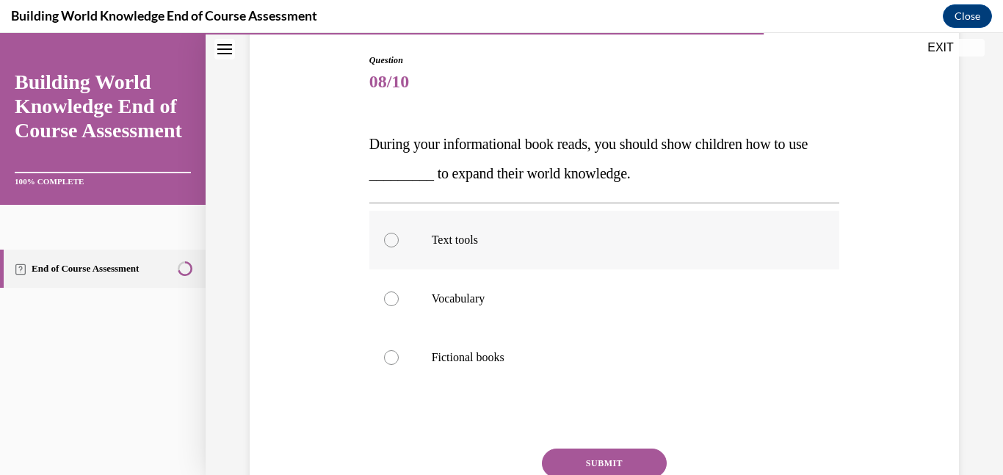
click at [386, 243] on div at bounding box center [391, 240] width 15 height 15
click at [386, 243] on input "Text tools" at bounding box center [391, 240] width 15 height 15
radio input "true"
click at [574, 467] on button "SUBMIT" at bounding box center [604, 463] width 125 height 29
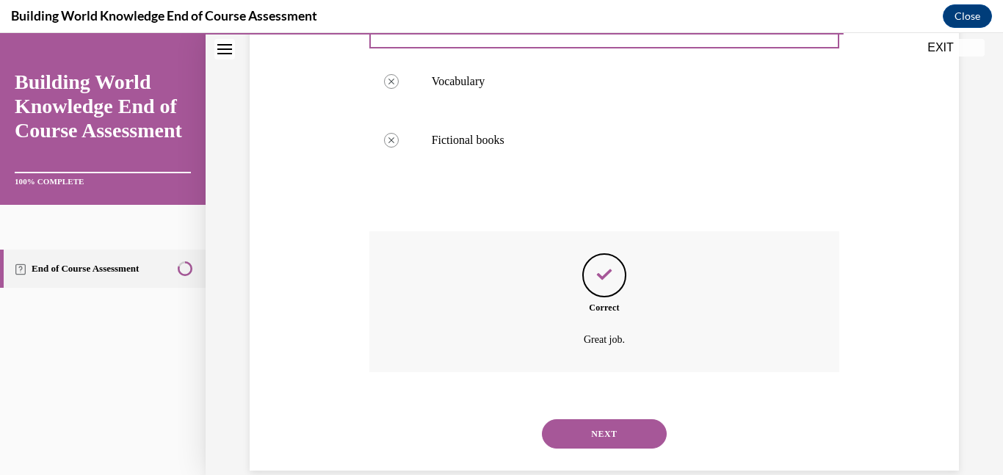
scroll to position [393, 0]
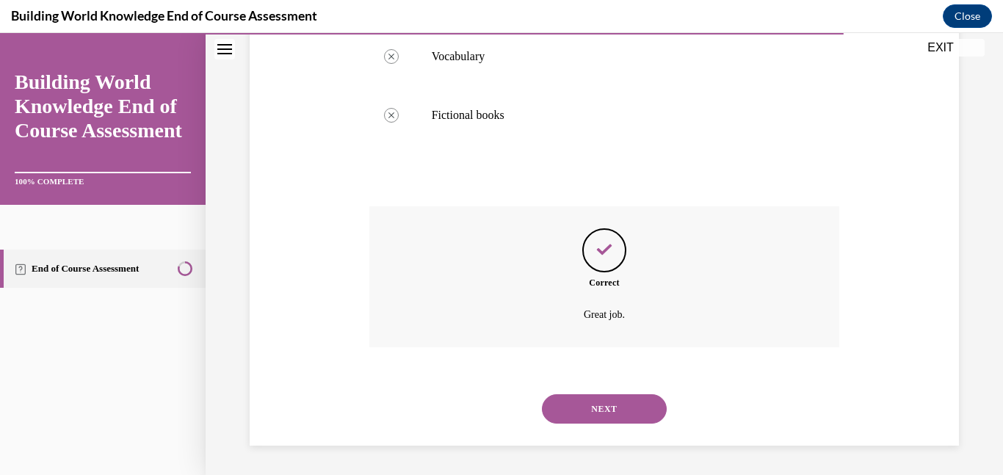
click at [590, 414] on button "NEXT" at bounding box center [604, 408] width 125 height 29
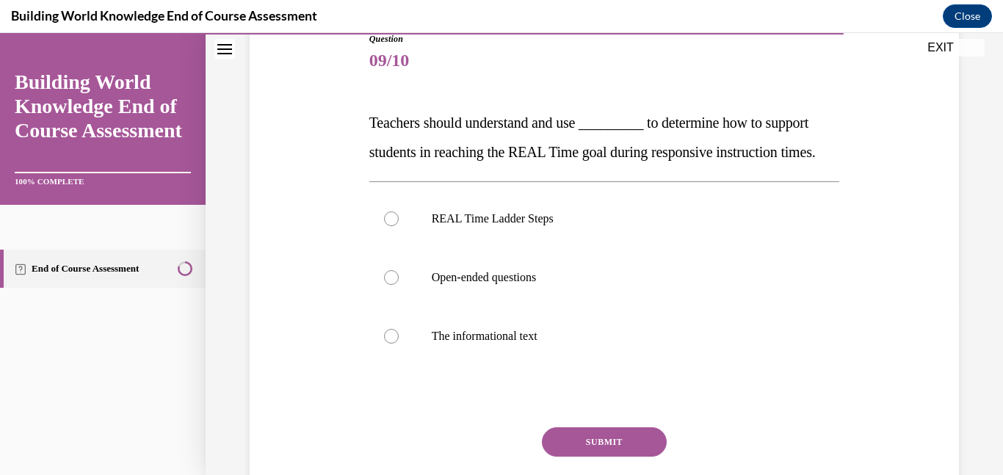
scroll to position [176, 0]
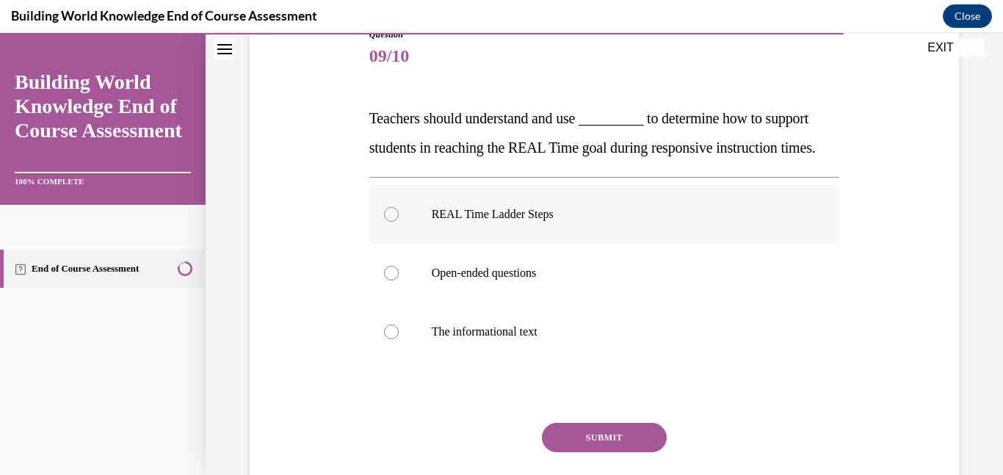
click at [391, 222] on div at bounding box center [391, 214] width 15 height 15
click at [391, 222] on input "REAL Time Ladder Steps" at bounding box center [391, 214] width 15 height 15
radio input "true"
click at [577, 452] on button "SUBMIT" at bounding box center [604, 437] width 125 height 29
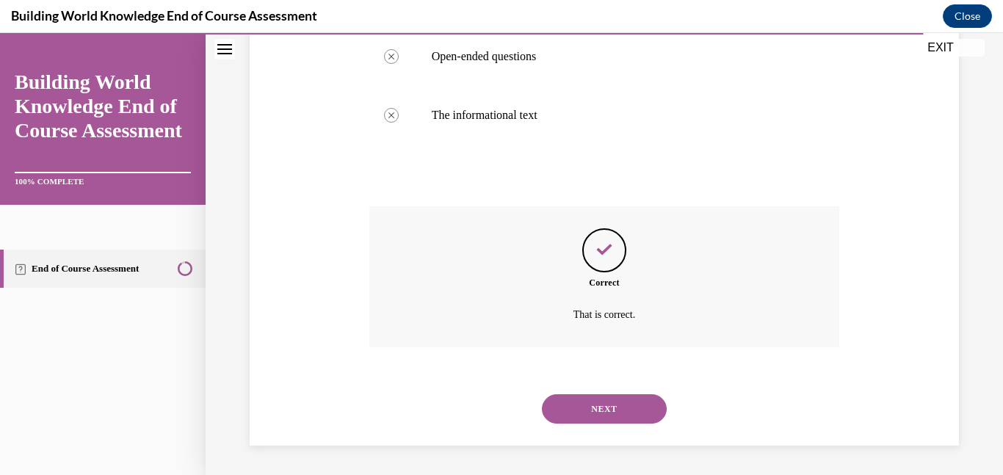
scroll to position [422, 0]
click at [607, 414] on button "NEXT" at bounding box center [604, 408] width 125 height 29
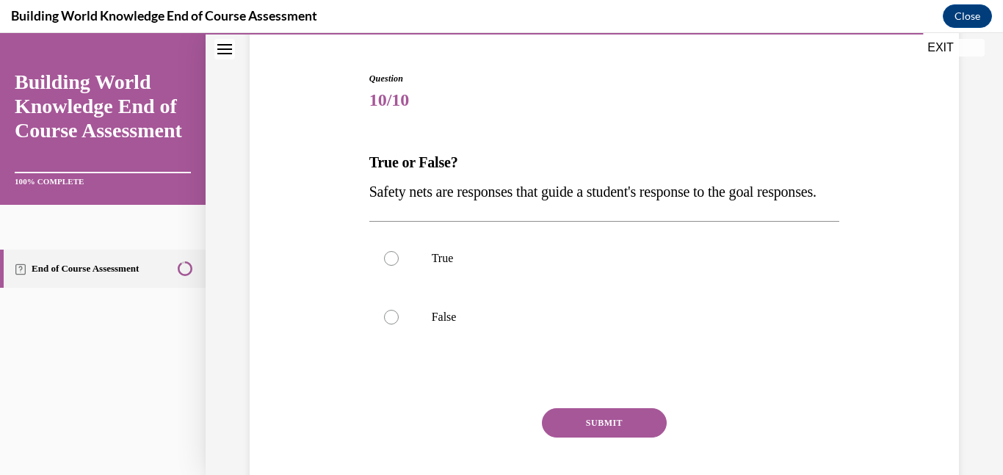
scroll to position [136, 0]
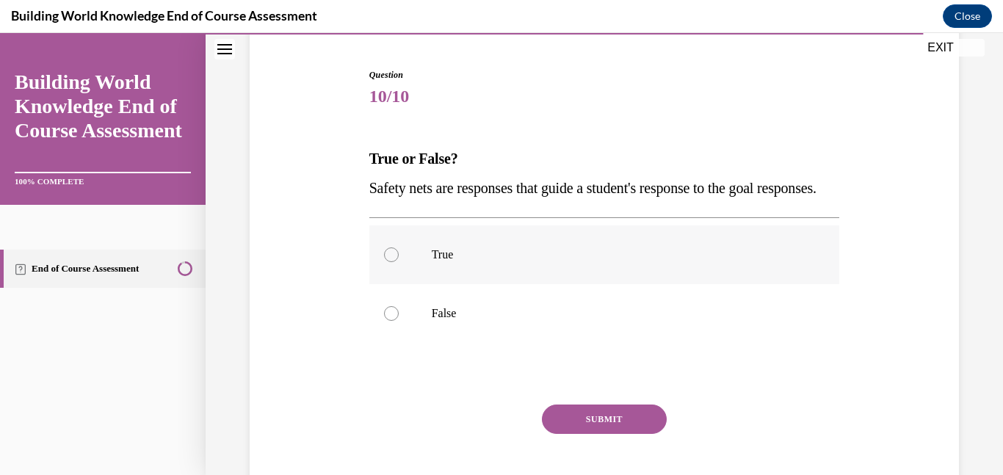
click at [389, 262] on div at bounding box center [391, 255] width 15 height 15
click at [389, 262] on input "True" at bounding box center [391, 255] width 15 height 15
radio input "true"
click at [598, 434] on button "SUBMIT" at bounding box center [604, 419] width 125 height 29
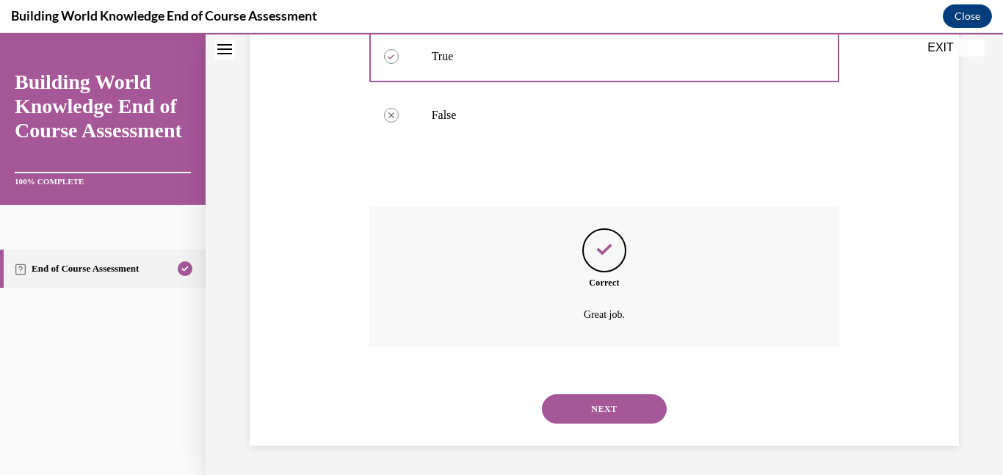
scroll to position [364, 0]
click at [606, 408] on button "NEXT" at bounding box center [604, 408] width 125 height 29
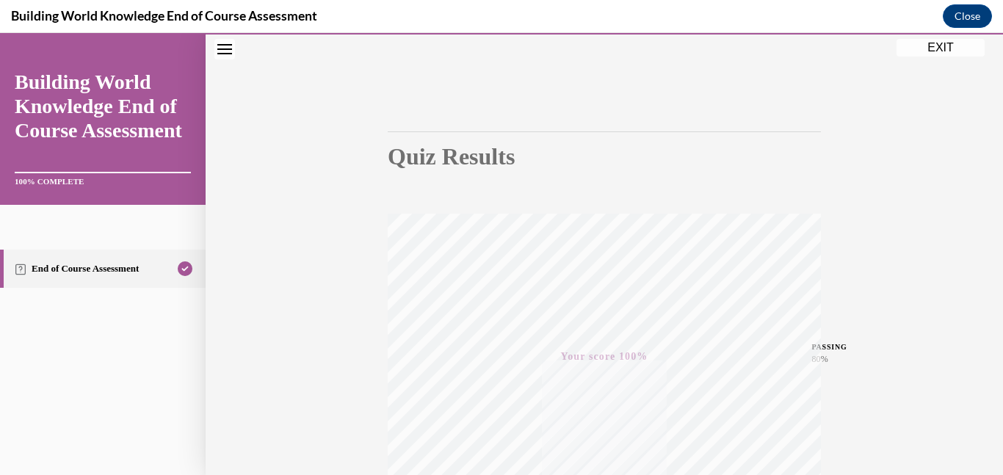
scroll to position [0, 0]
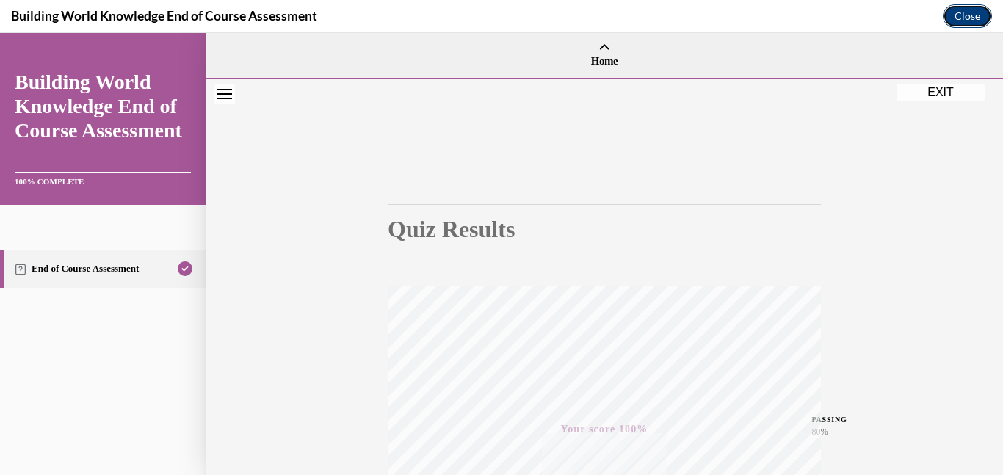
click at [959, 24] on button "Close" at bounding box center [967, 16] width 49 height 24
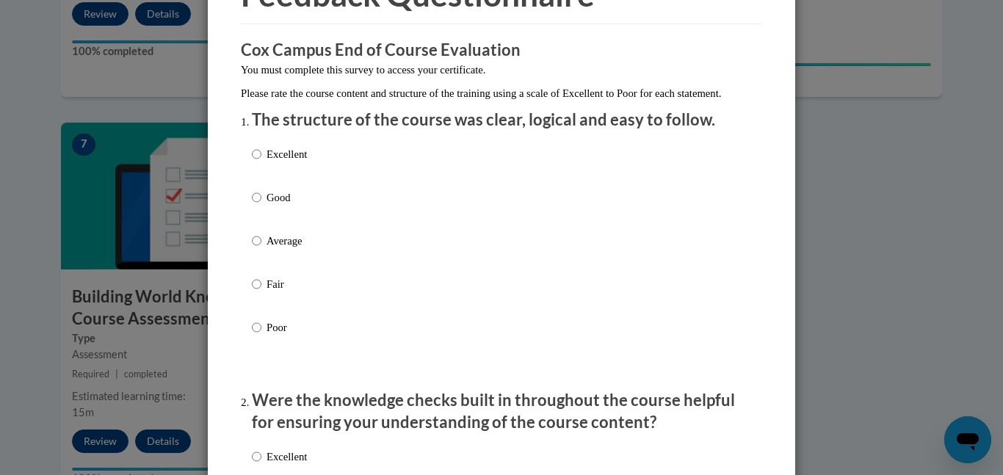
scroll to position [100, 0]
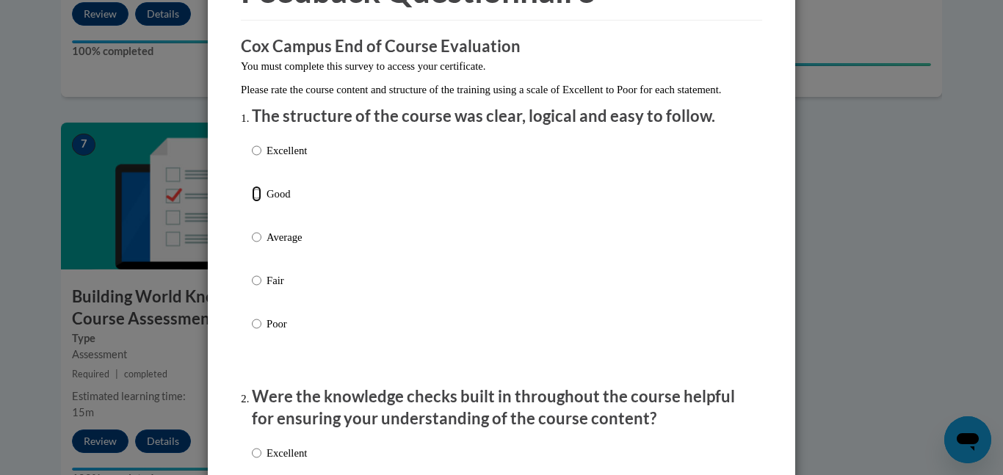
click at [255, 202] on input "Good" at bounding box center [257, 194] width 10 height 16
radio input "true"
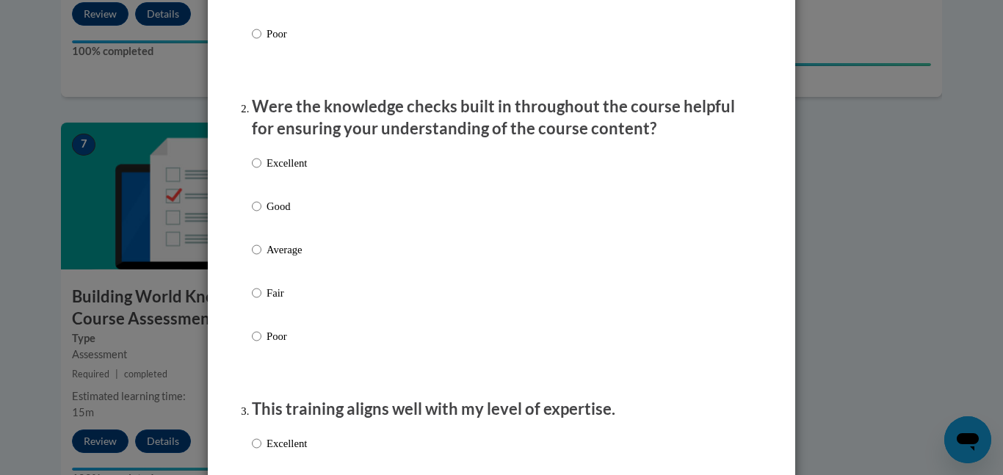
scroll to position [389, 0]
click at [256, 216] on input "Good" at bounding box center [257, 208] width 10 height 16
radio input "true"
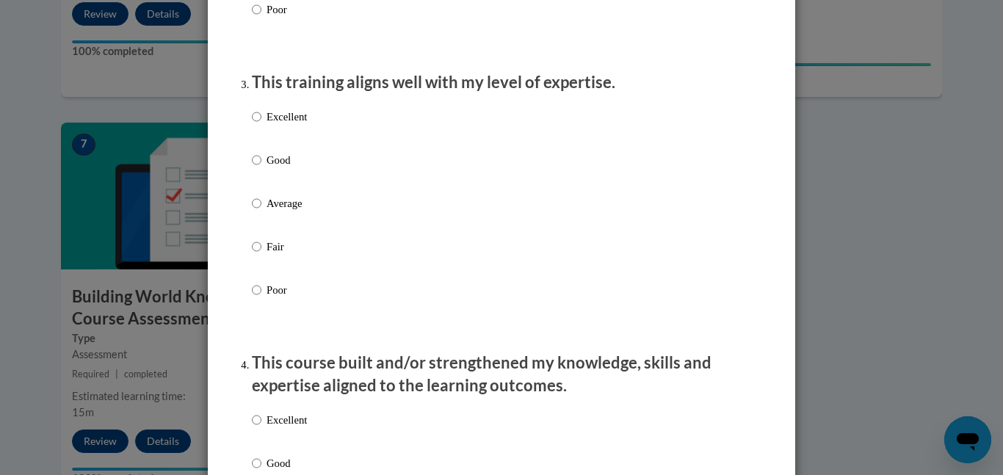
scroll to position [716, 0]
click at [254, 212] on input "Average" at bounding box center [257, 204] width 10 height 16
radio input "true"
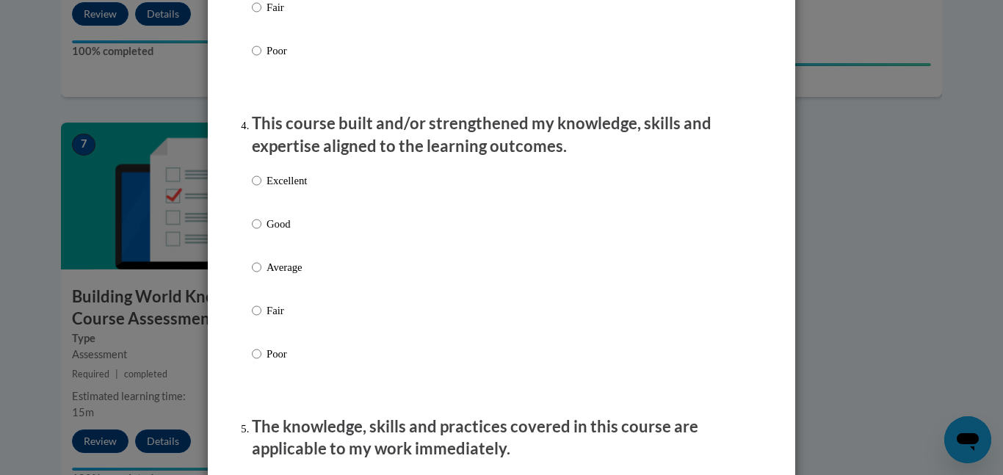
scroll to position [967, 0]
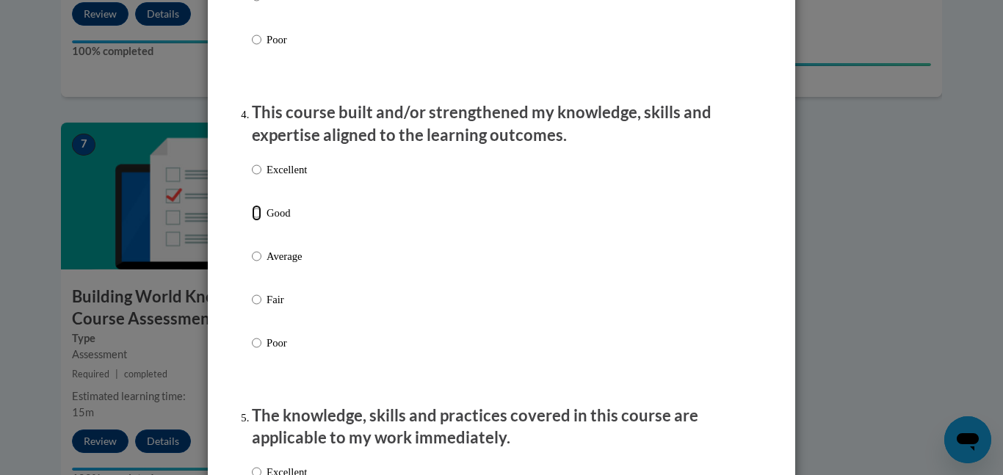
click at [255, 221] on input "Good" at bounding box center [257, 213] width 10 height 16
radio input "true"
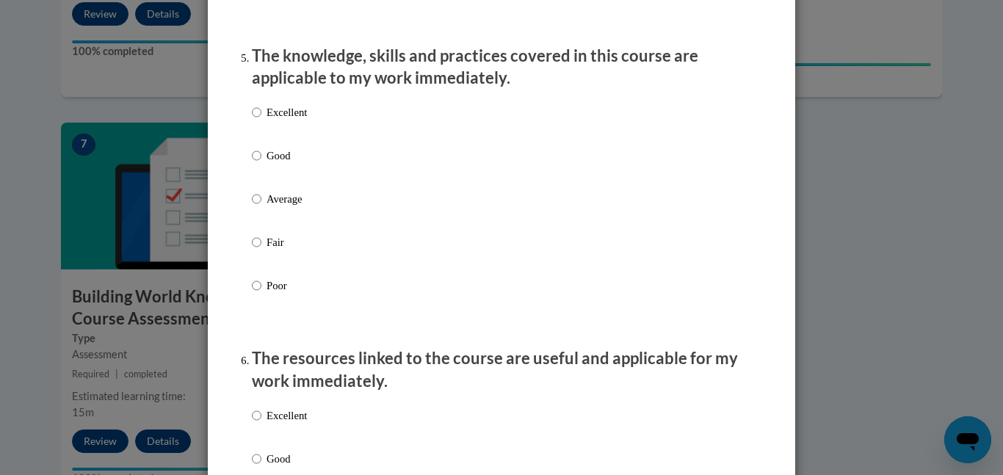
scroll to position [1292, 0]
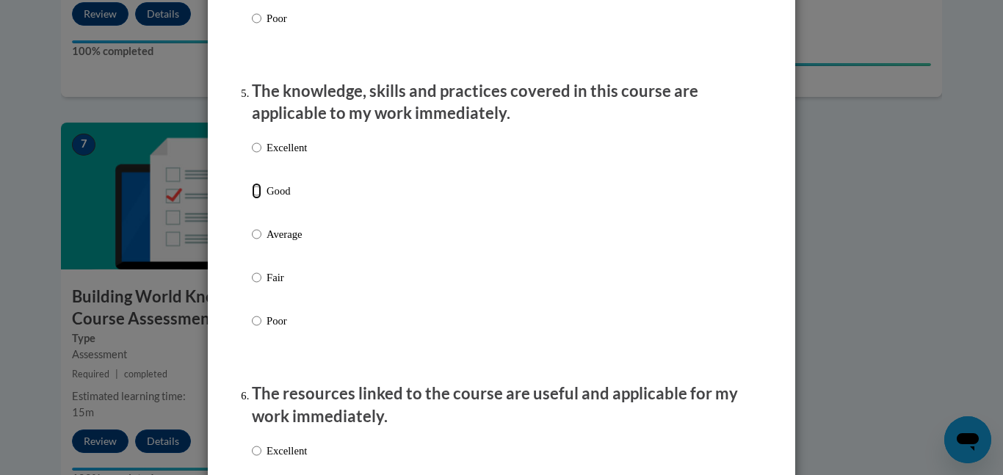
click at [255, 199] on input "Good" at bounding box center [257, 191] width 10 height 16
radio input "true"
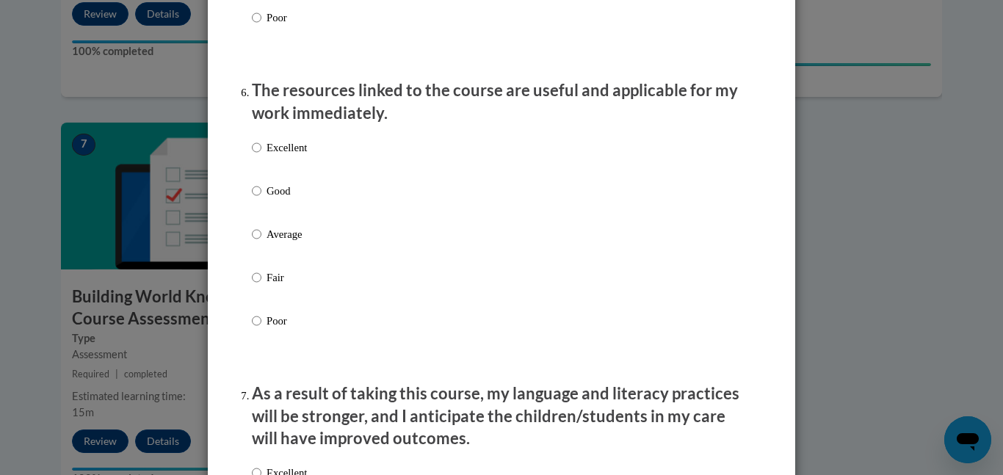
scroll to position [1589, 0]
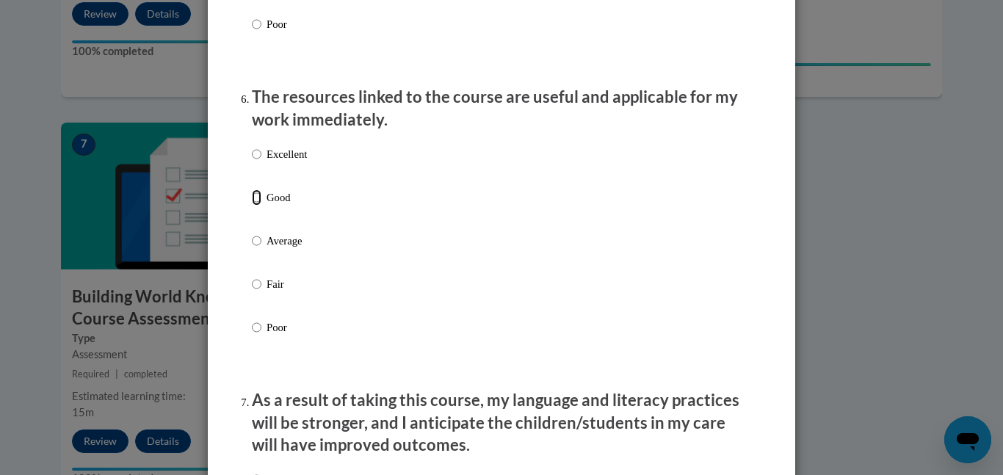
click at [255, 206] on input "Good" at bounding box center [257, 198] width 10 height 16
radio input "true"
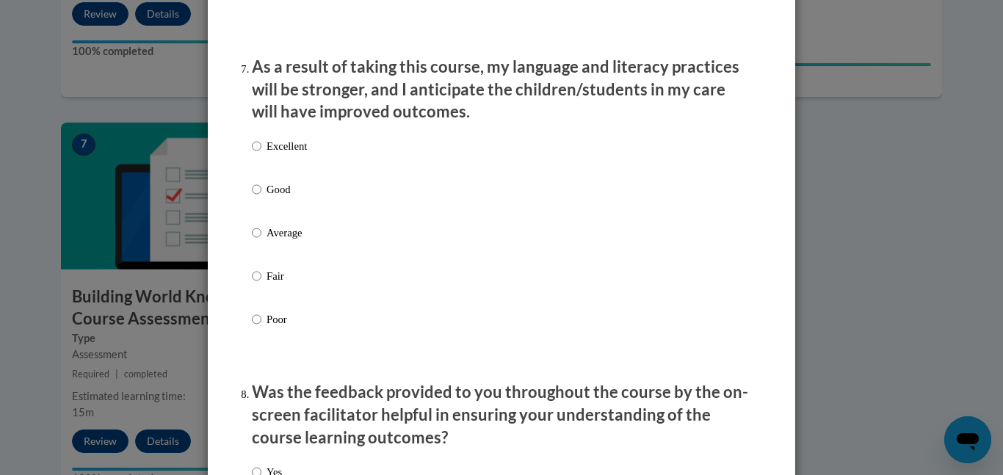
scroll to position [1925, 0]
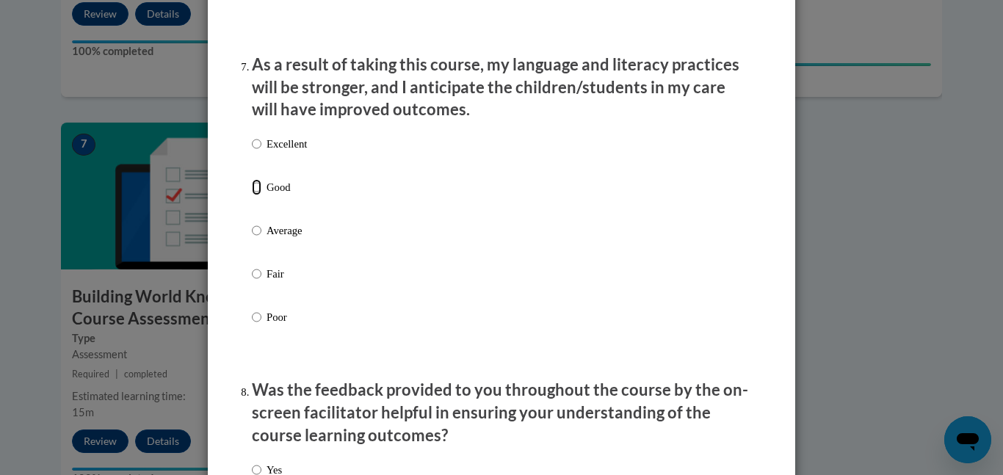
click at [255, 195] on input "Good" at bounding box center [257, 187] width 10 height 16
radio input "true"
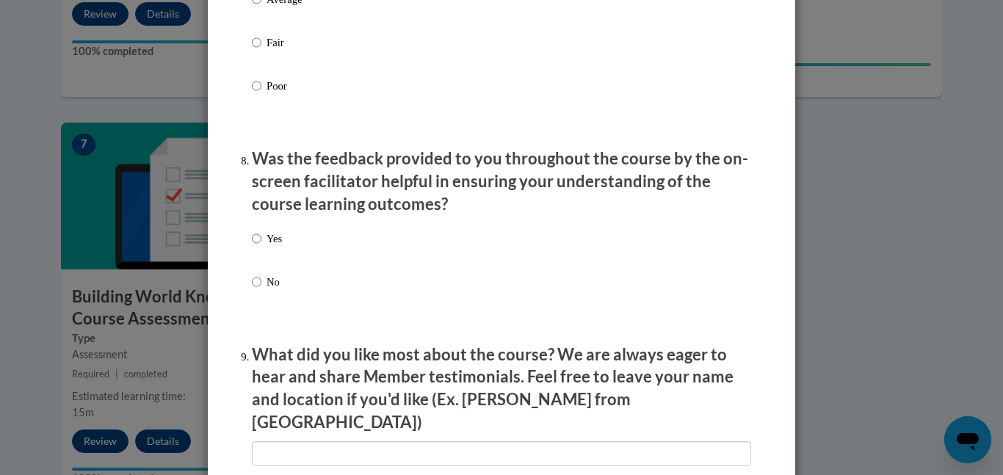
scroll to position [2169, 0]
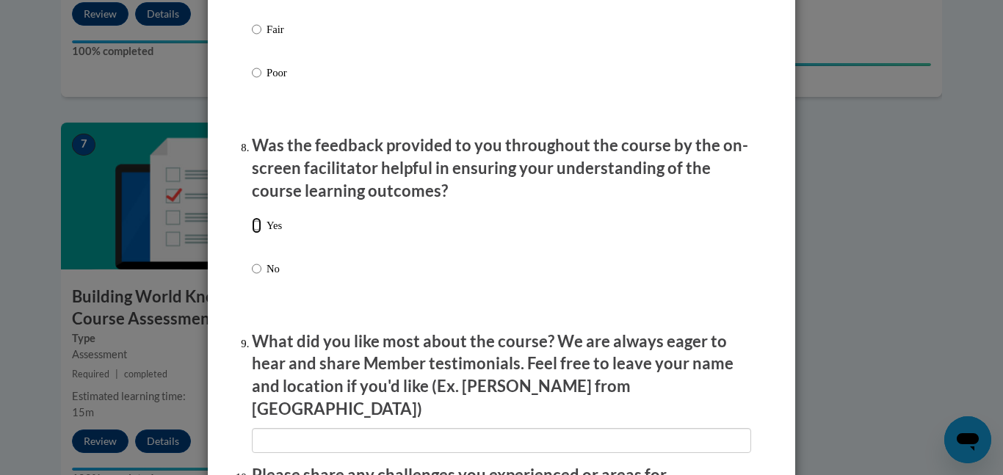
click at [254, 234] on input "Yes" at bounding box center [257, 225] width 10 height 16
radio input "true"
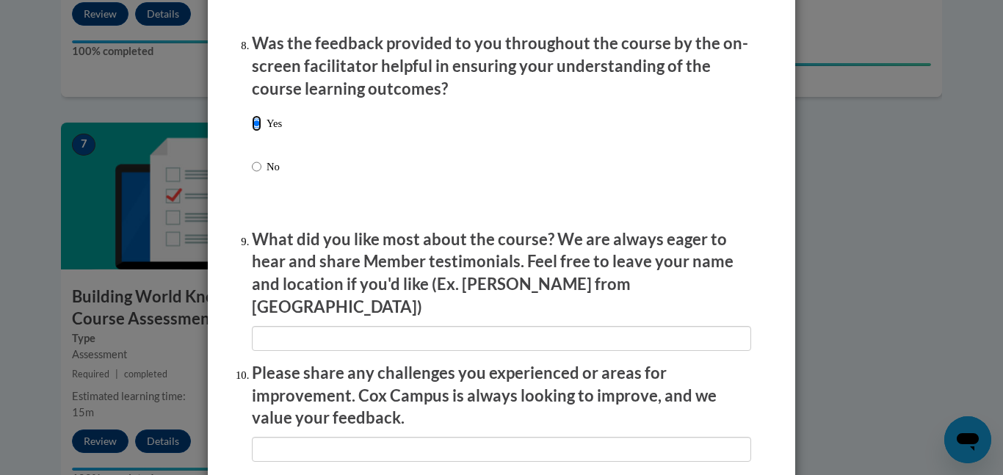
scroll to position [2283, 0]
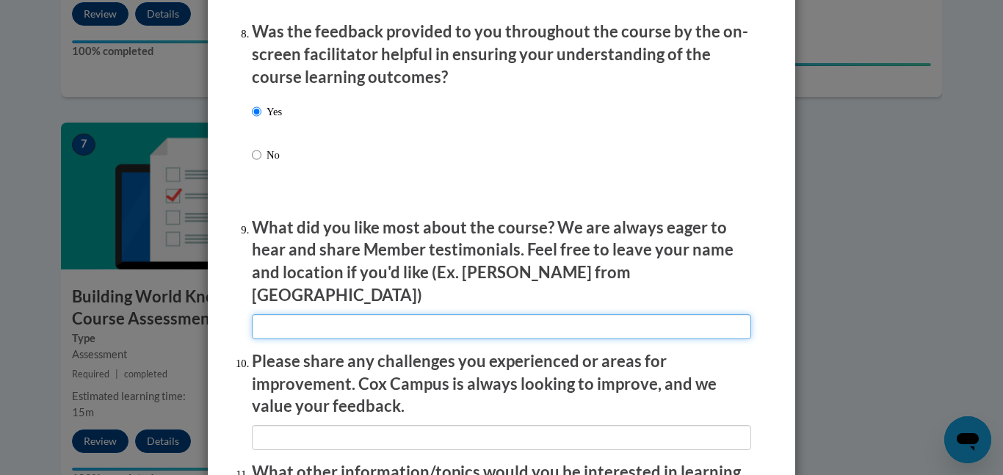
click at [297, 318] on input "textbox" at bounding box center [501, 326] width 499 height 25
type input "the things I learned"
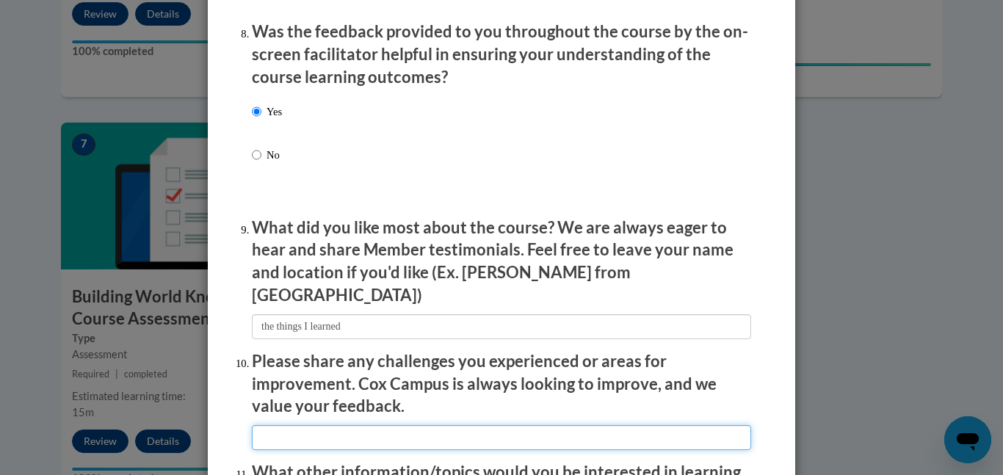
click at [310, 425] on input "textbox" at bounding box center [501, 437] width 499 height 25
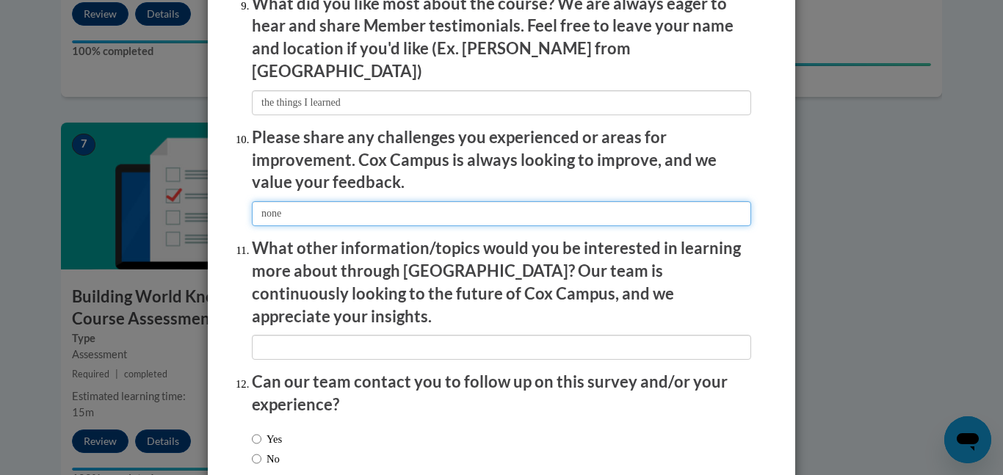
scroll to position [2503, 0]
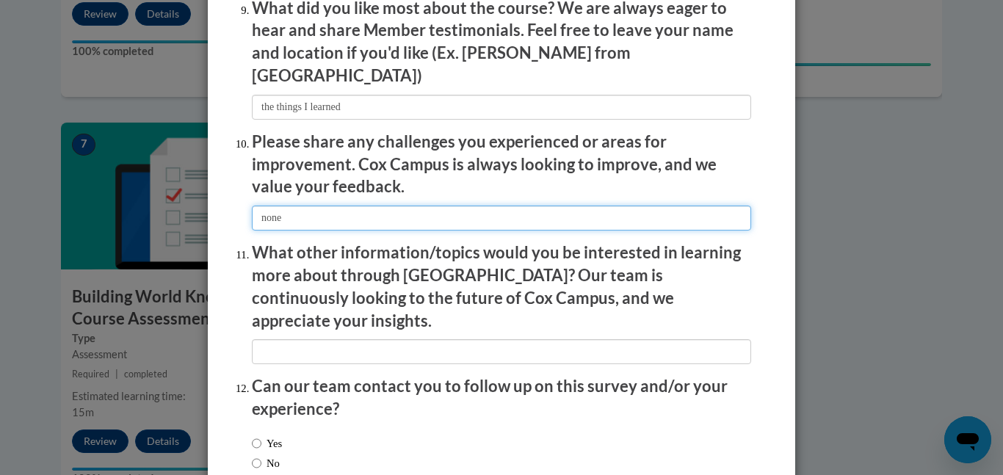
type input "none"
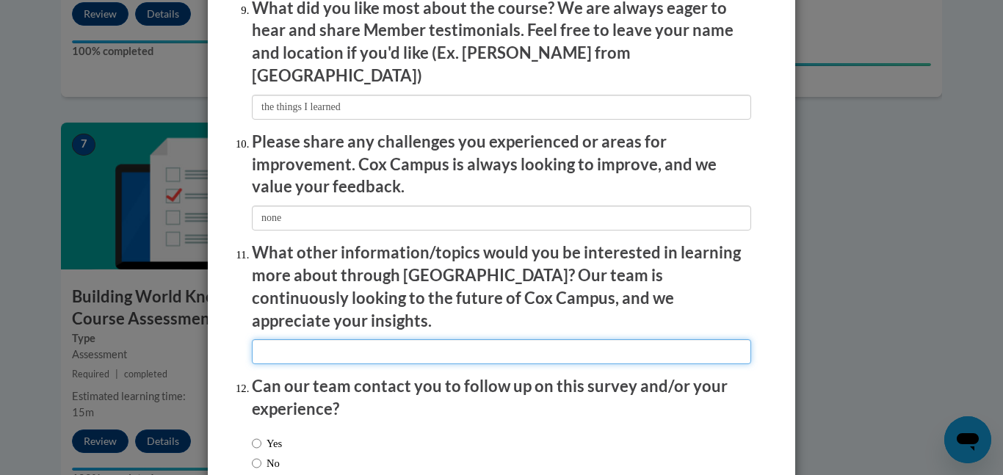
click at [314, 339] on input "textbox" at bounding box center [501, 351] width 499 height 25
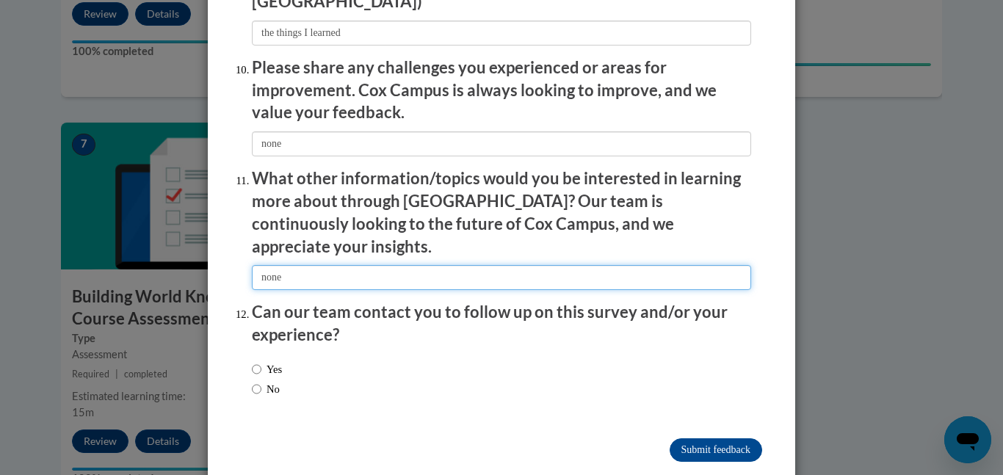
type input "none"
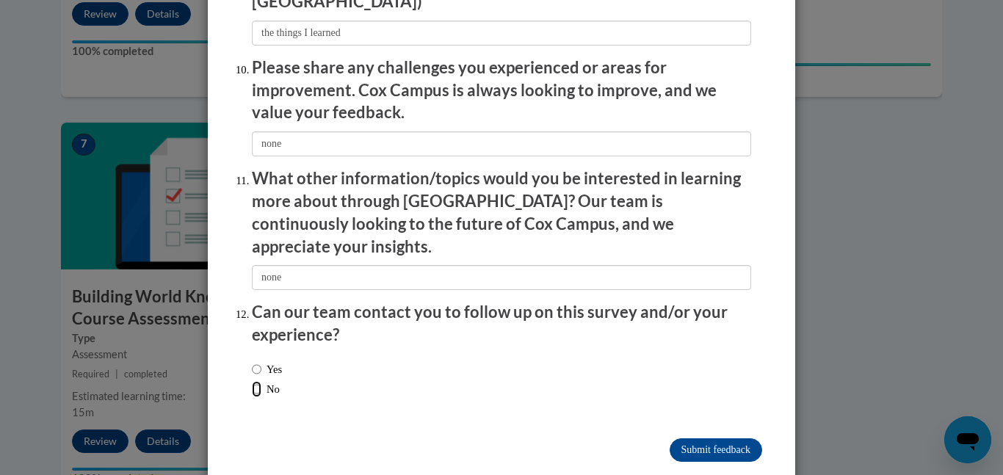
click at [255, 381] on input "No" at bounding box center [257, 389] width 10 height 16
radio input "true"
click at [673, 439] on input "Submit feedback" at bounding box center [716, 451] width 93 height 24
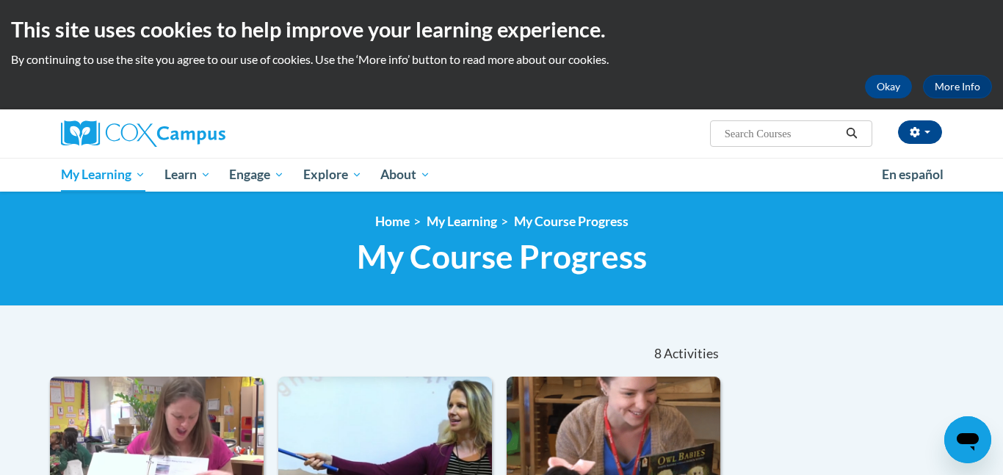
click at [785, 137] on input "Search..." at bounding box center [783, 134] width 118 height 18
type input "playing outdoors"
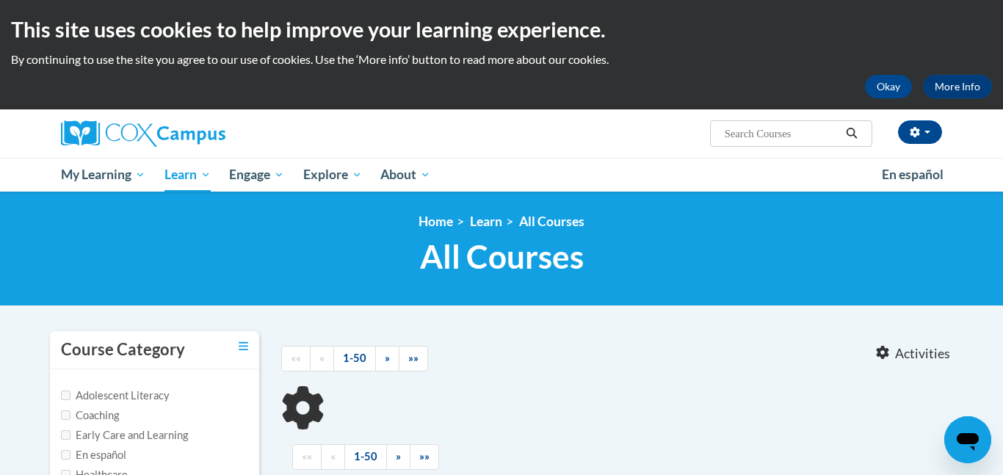
type input "playing outdoors"
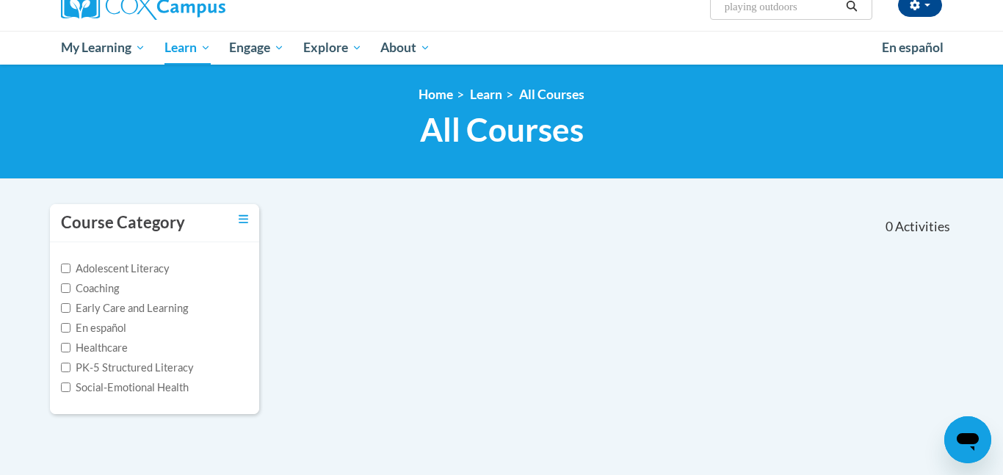
scroll to position [125, 0]
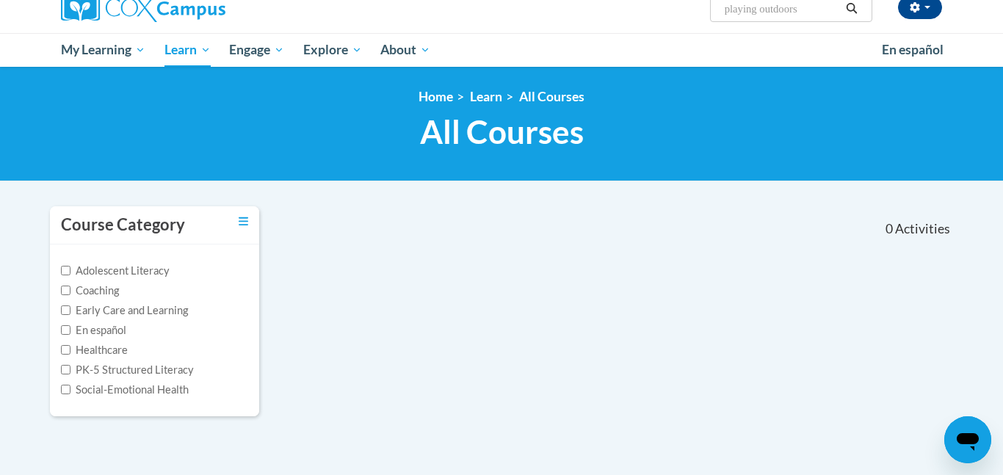
click at [804, 10] on input "playing outdoors" at bounding box center [783, 9] width 118 height 18
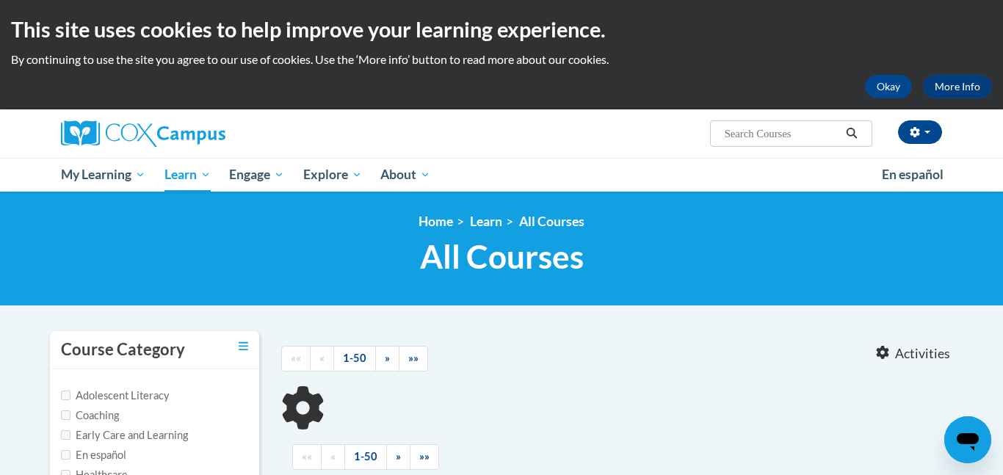
type input "playing outdoors"
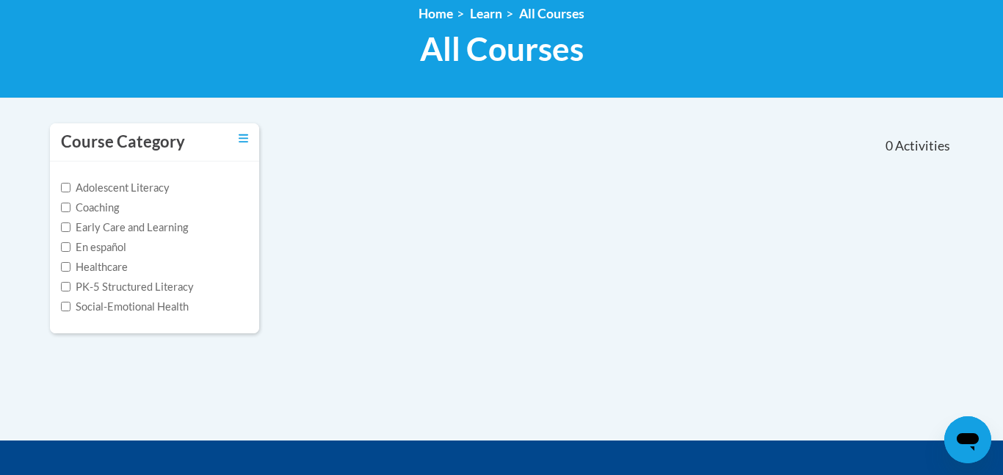
scroll to position [204, 0]
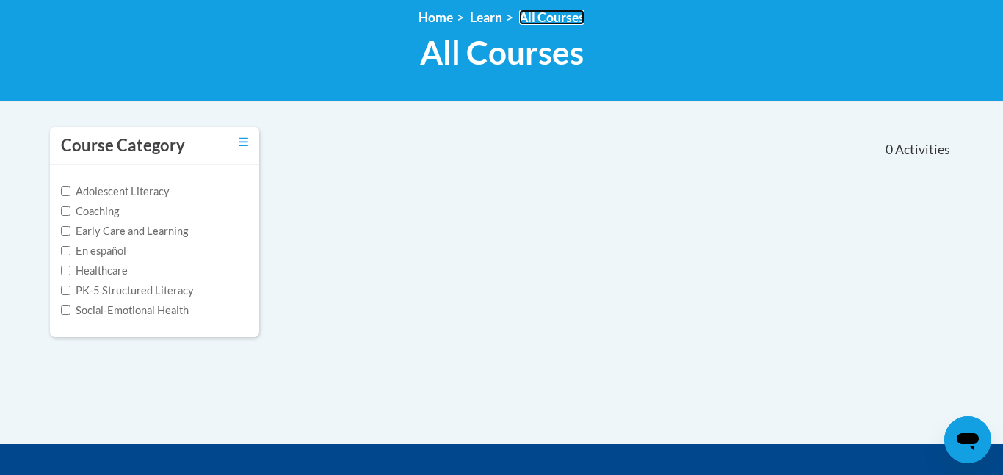
click at [535, 20] on link "All Courses" at bounding box center [551, 17] width 65 height 15
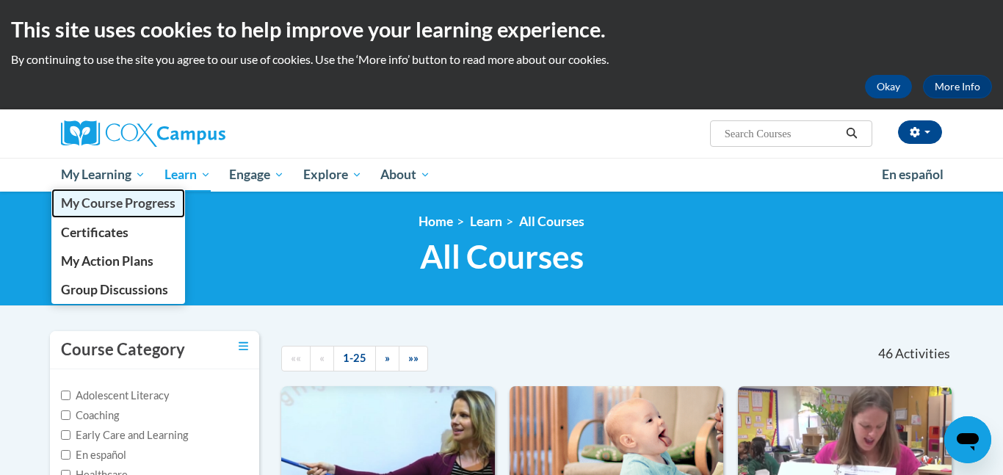
click at [120, 210] on span "My Course Progress" at bounding box center [118, 202] width 115 height 15
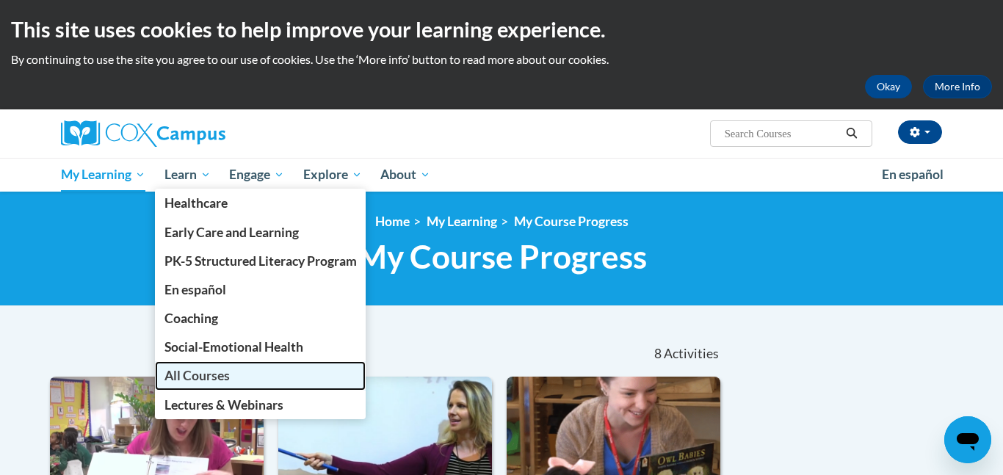
click at [186, 379] on span "All Courses" at bounding box center [197, 375] width 65 height 15
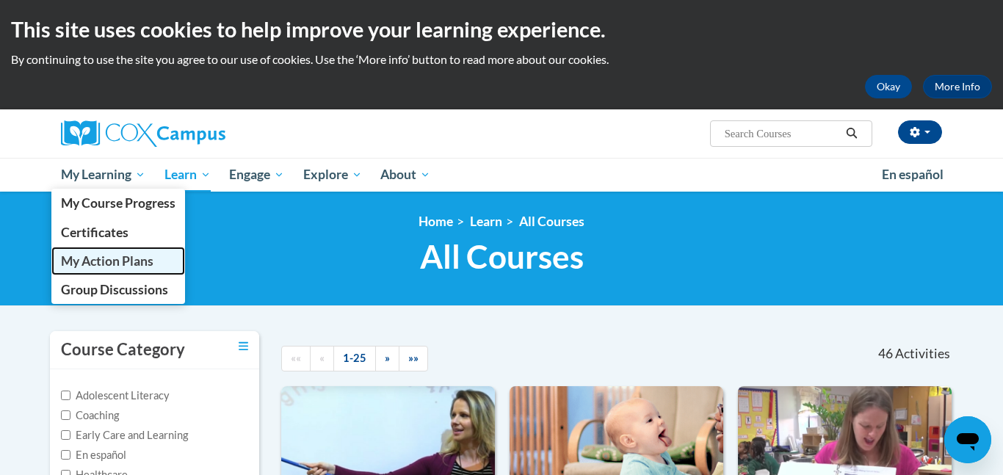
click at [107, 269] on link "My Action Plans" at bounding box center [118, 261] width 134 height 29
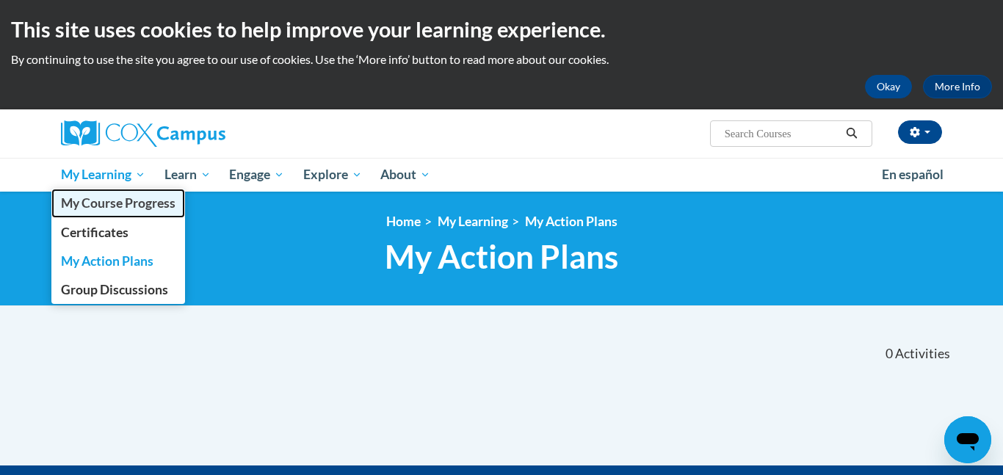
click at [100, 206] on span "My Course Progress" at bounding box center [118, 202] width 115 height 15
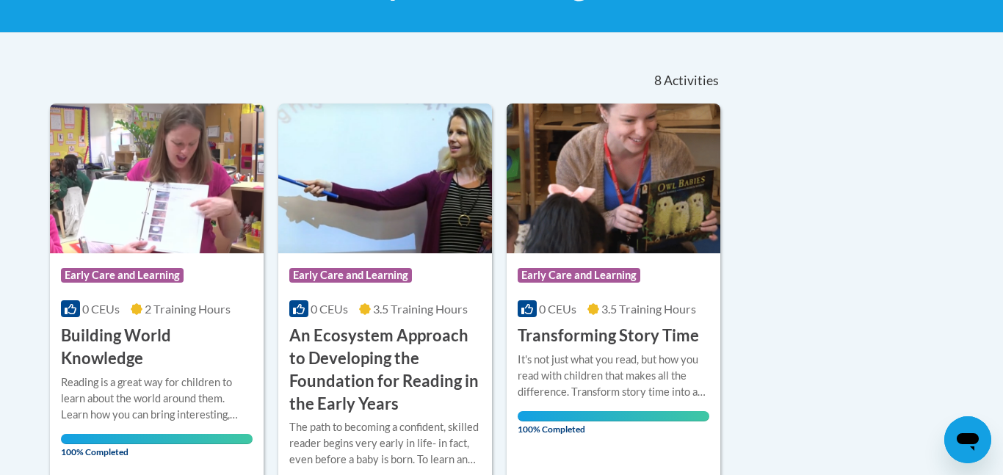
scroll to position [273, 0]
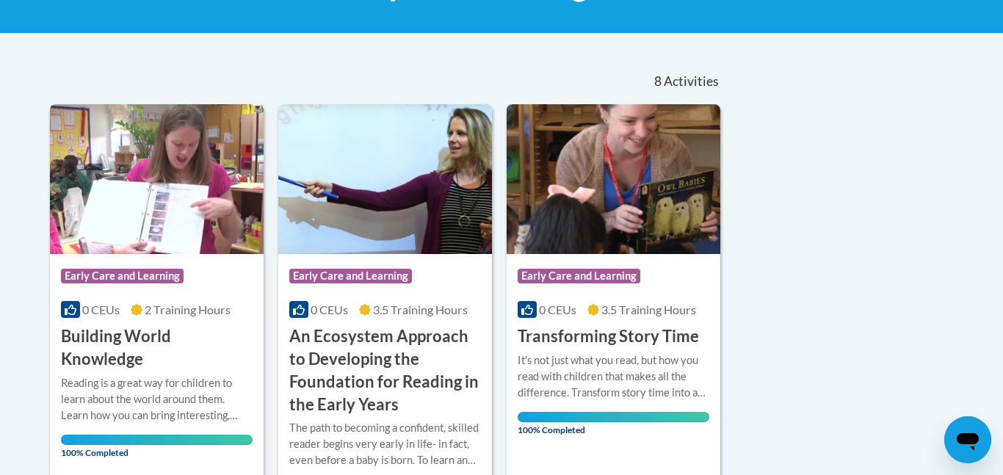
click at [100, 206] on img at bounding box center [157, 179] width 214 height 150
